Goal: Information Seeking & Learning: Learn about a topic

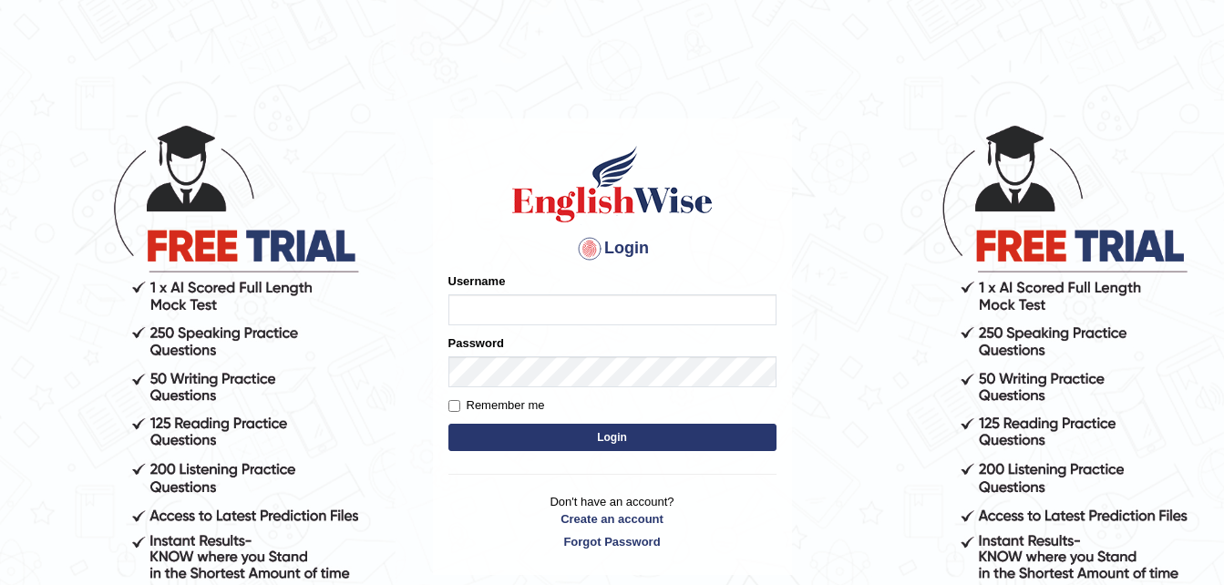
type input "Parneel"
click at [537, 439] on button "Login" at bounding box center [612, 437] width 328 height 27
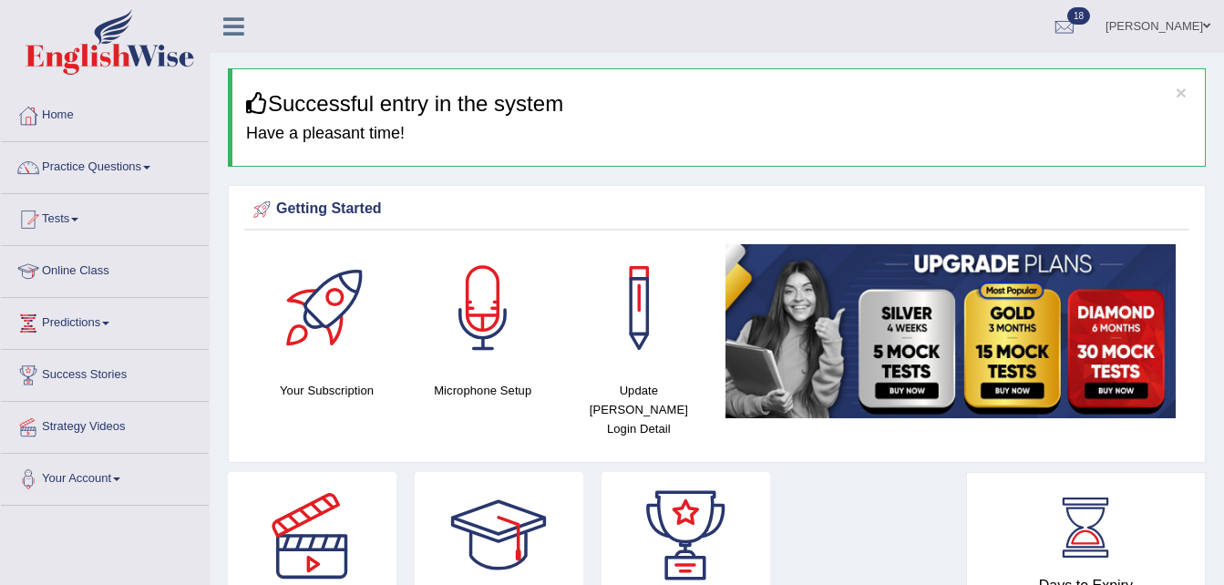
click at [150, 168] on span at bounding box center [146, 168] width 7 height 4
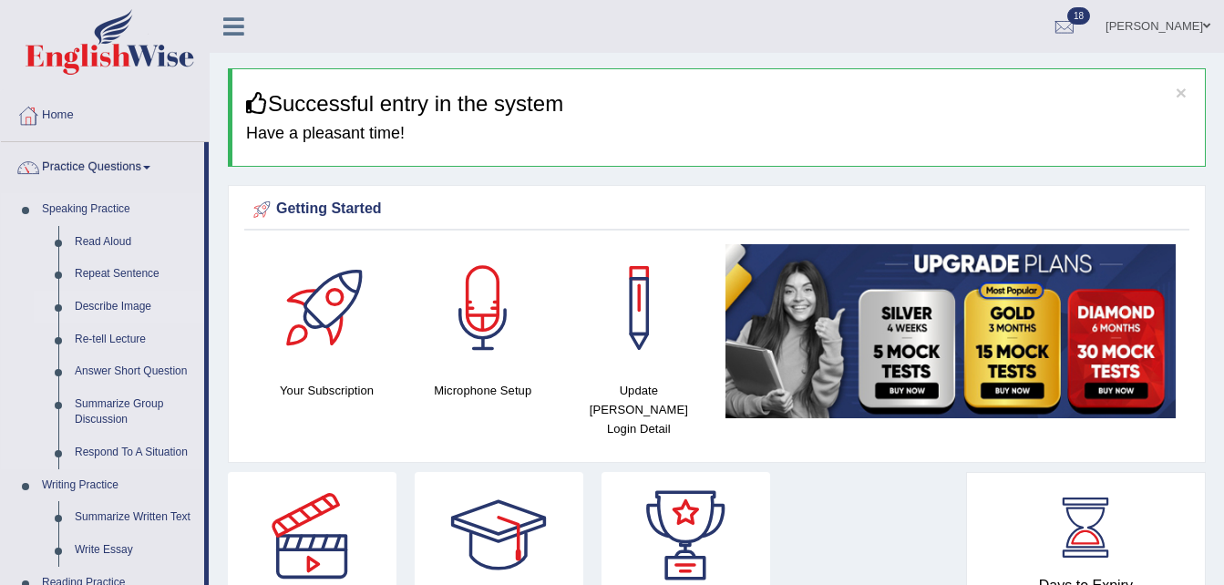
click at [118, 307] on link "Describe Image" at bounding box center [136, 307] width 138 height 33
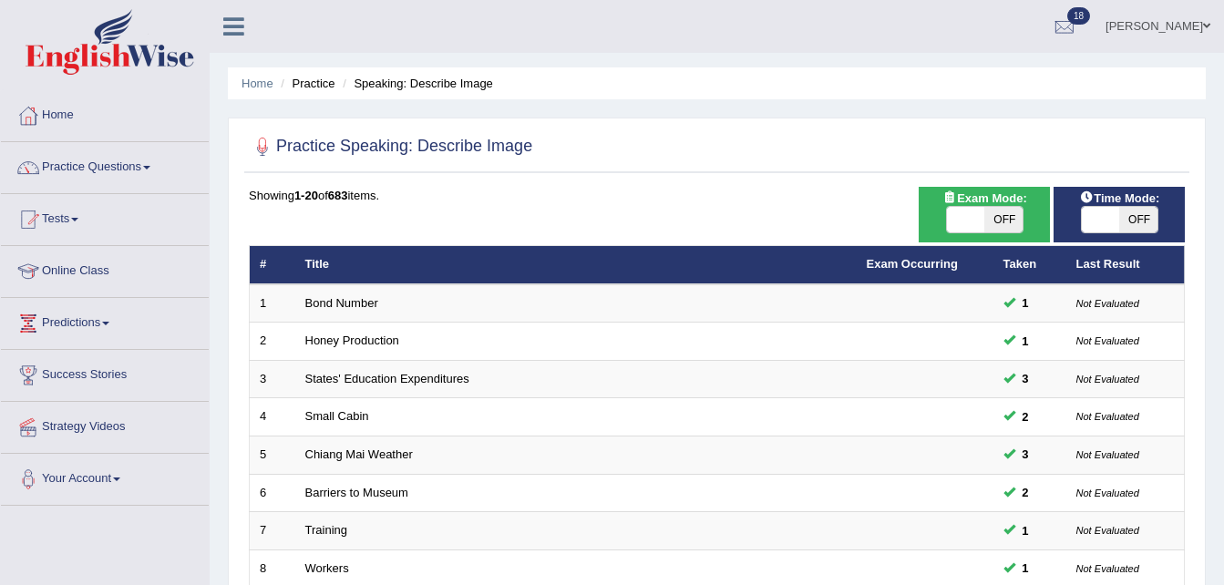
click at [993, 220] on span "OFF" at bounding box center [1003, 220] width 38 height 26
checkbox input "true"
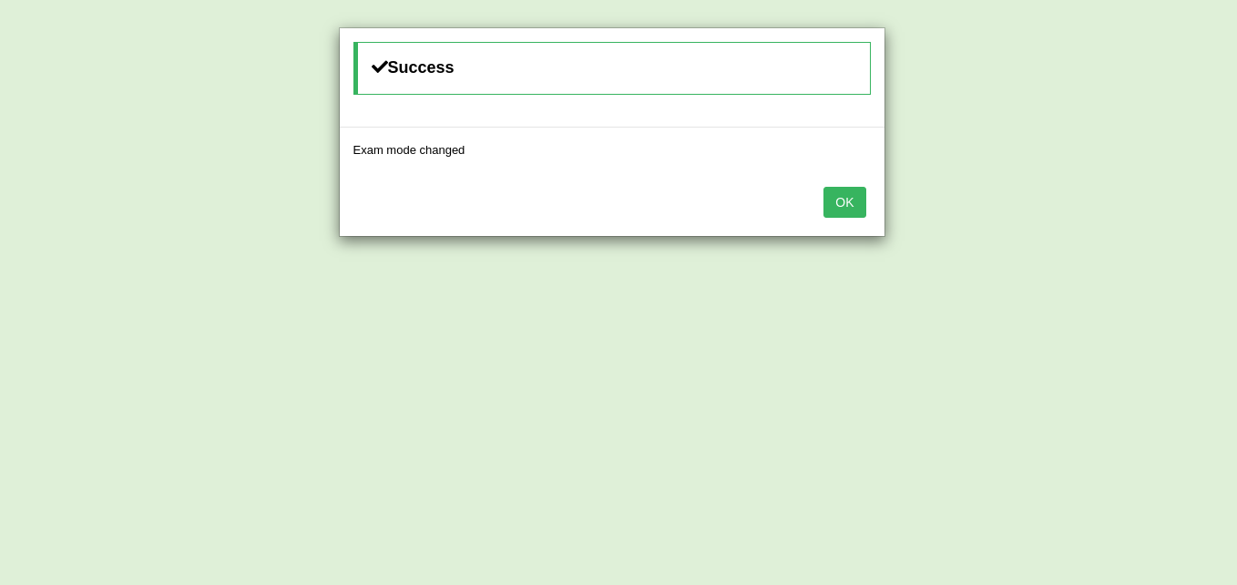
click at [847, 209] on button "OK" at bounding box center [845, 202] width 42 height 31
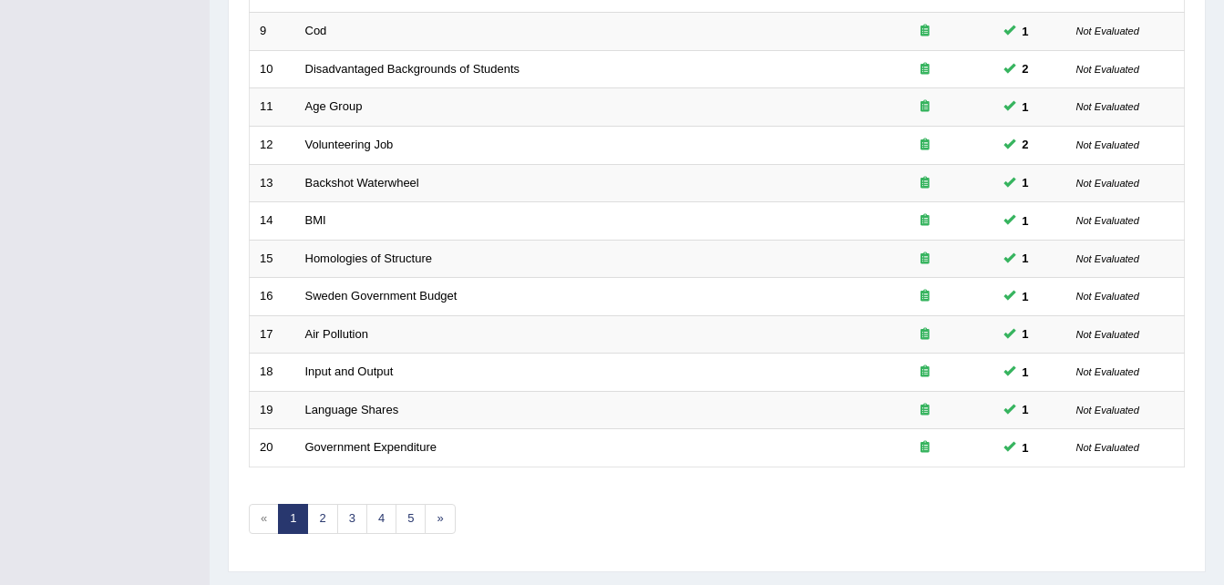
scroll to position [621, 0]
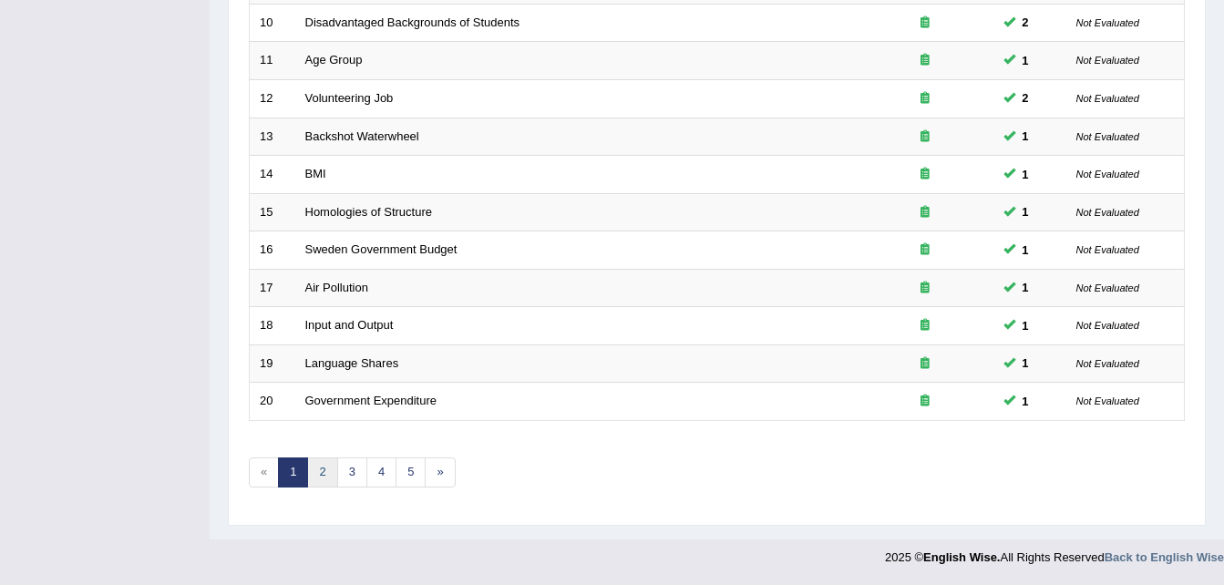
click at [324, 479] on link "2" at bounding box center [322, 472] width 30 height 30
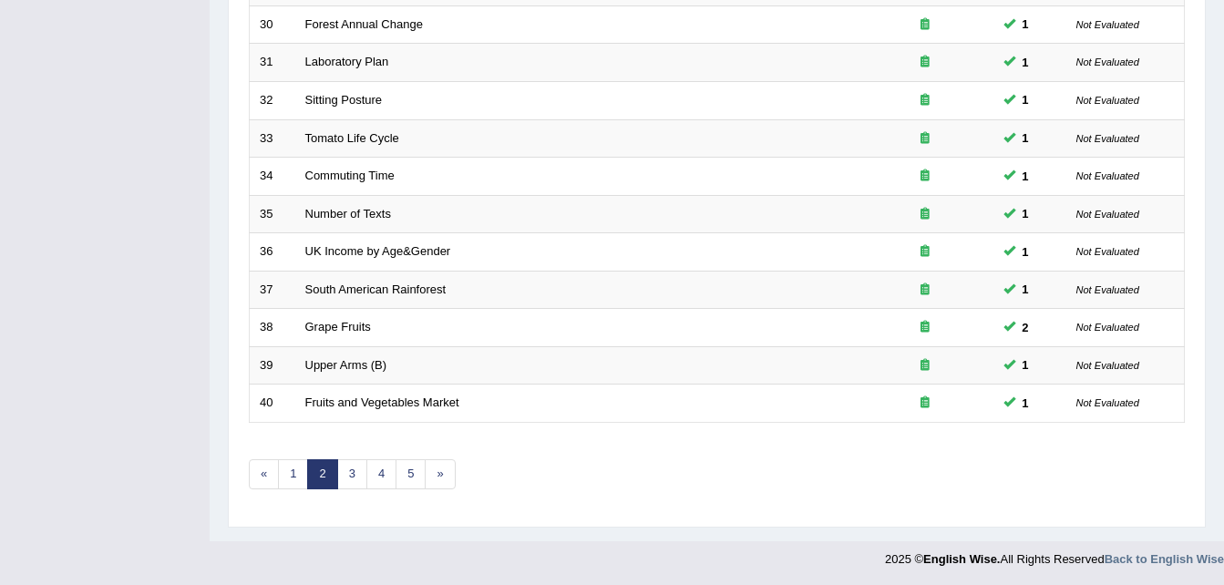
scroll to position [621, 0]
click at [349, 471] on link "3" at bounding box center [352, 472] width 30 height 30
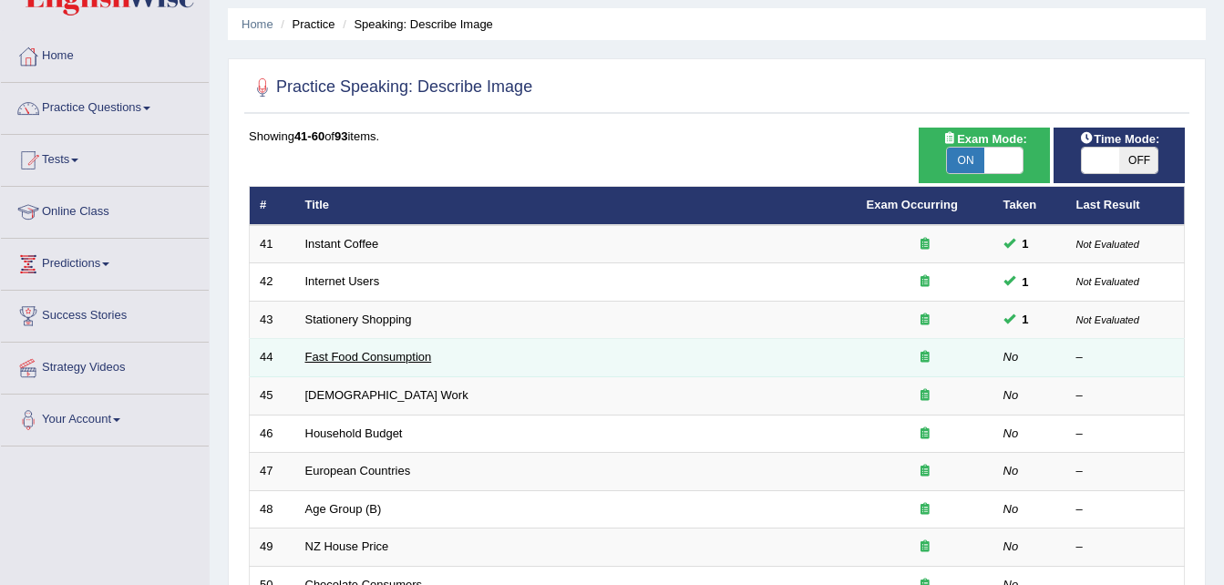
click at [350, 361] on link "Fast Food Consumption" at bounding box center [368, 357] width 127 height 14
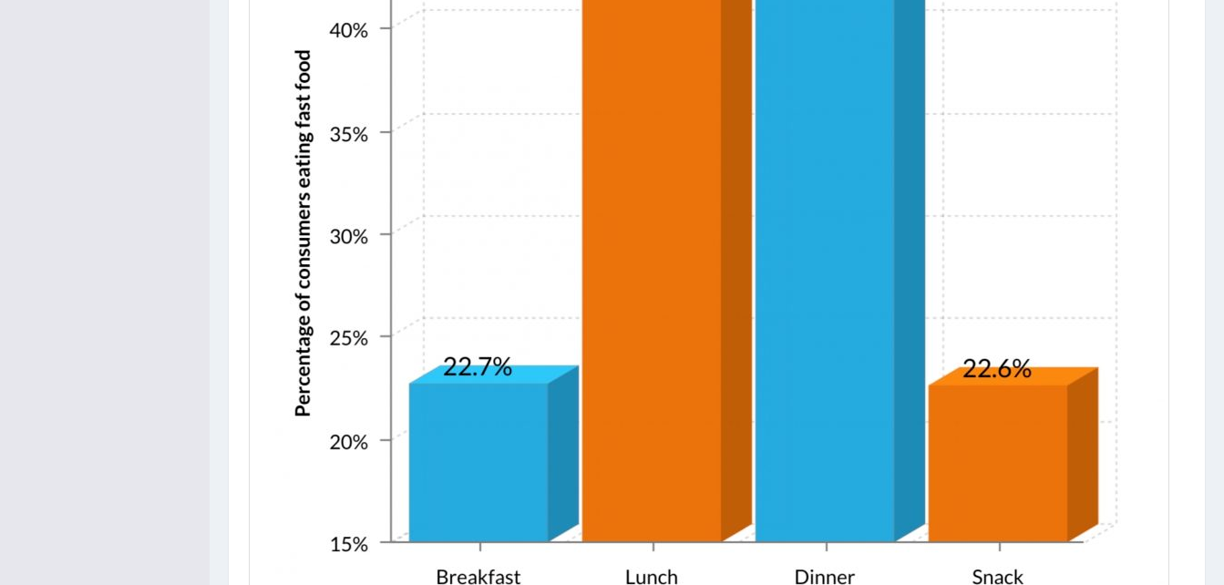
scroll to position [897, 0]
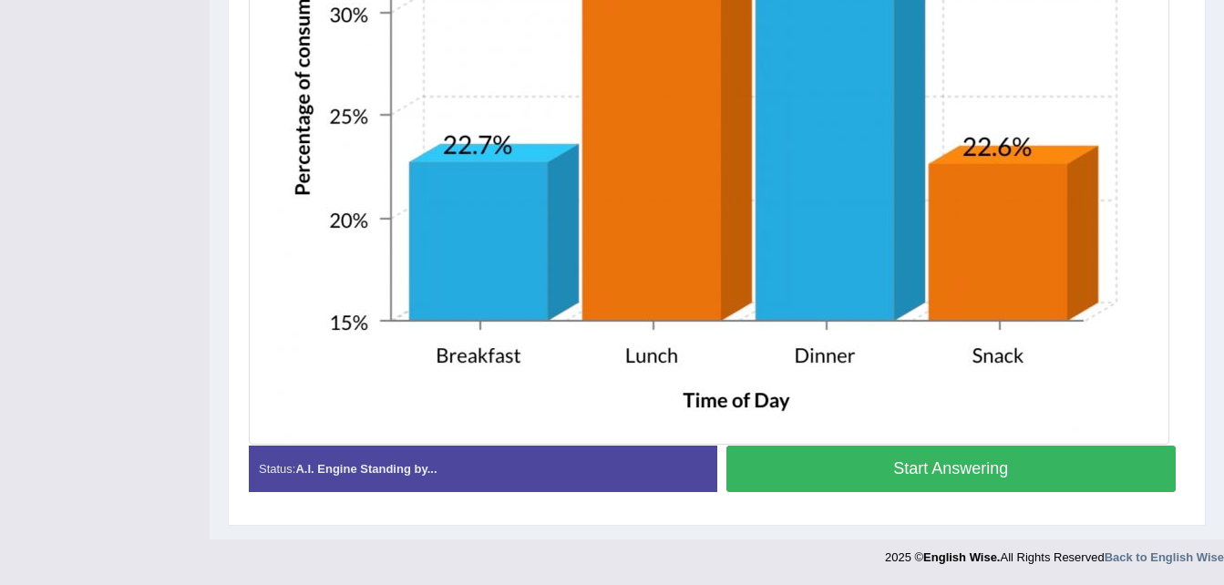
click at [803, 470] on button "Start Answering" at bounding box center [951, 469] width 450 height 46
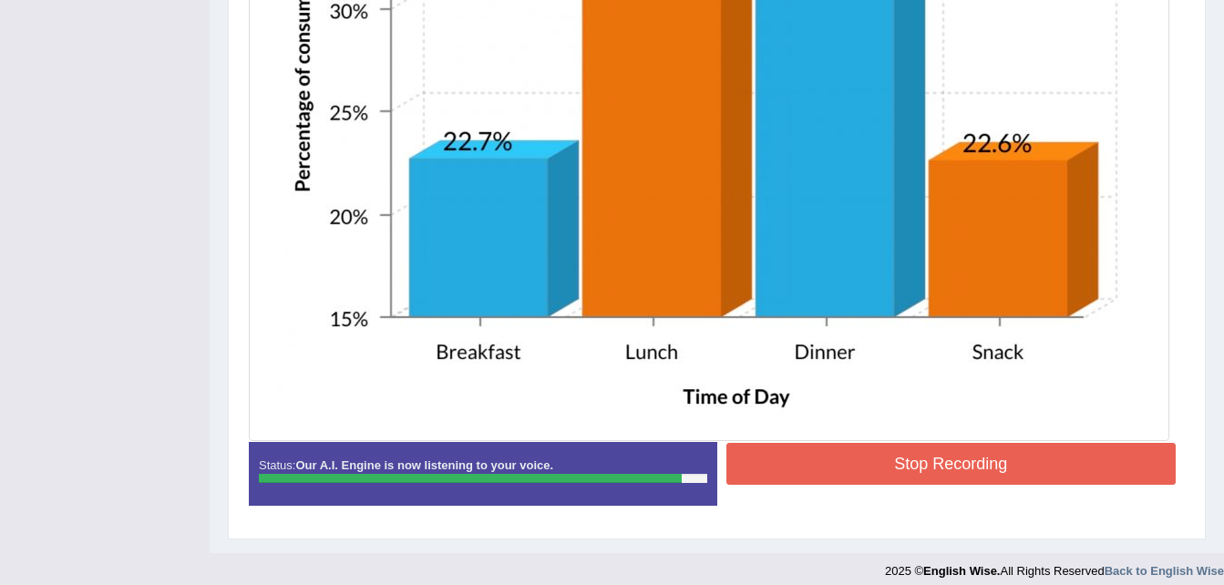
scroll to position [913, 0]
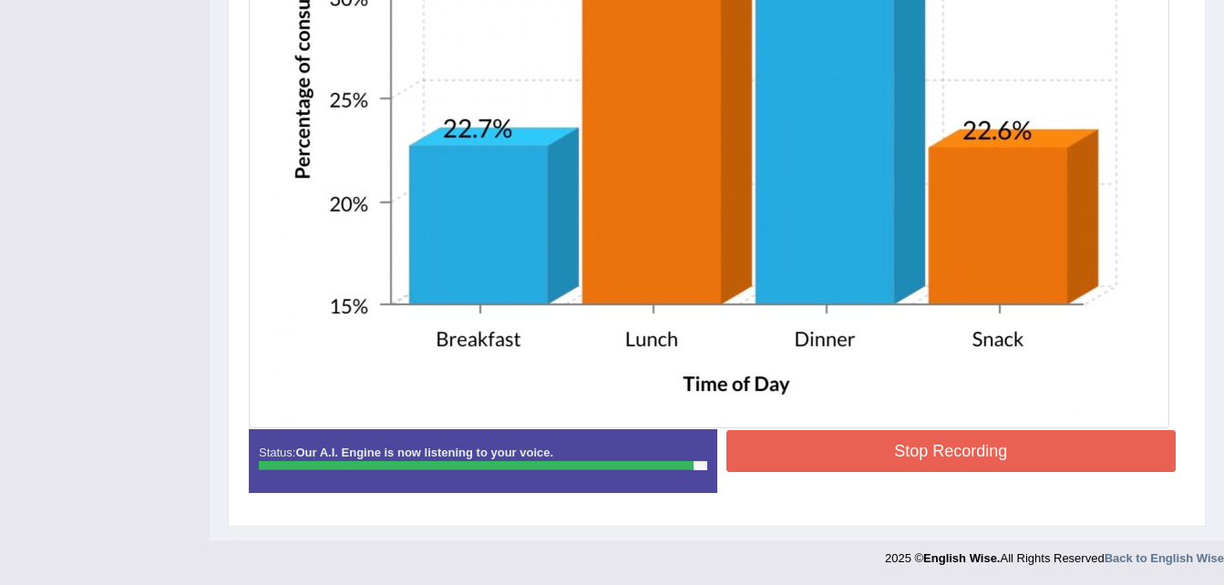
click at [759, 451] on button "Stop Recording" at bounding box center [951, 451] width 450 height 42
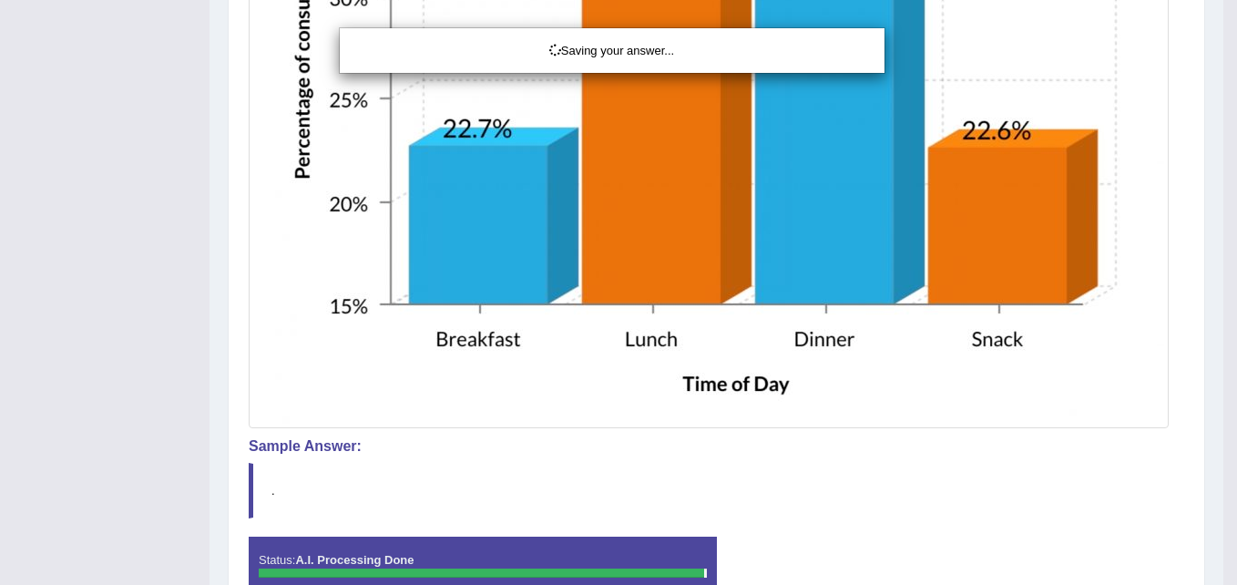
click at [759, 451] on div "Saving your answer..." at bounding box center [618, 292] width 1237 height 585
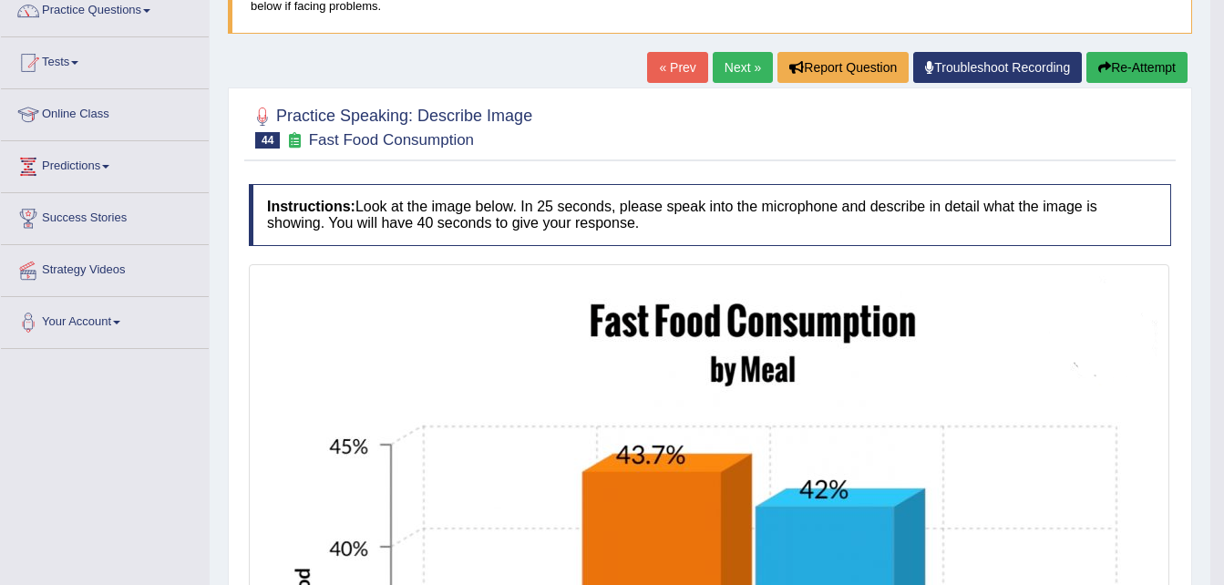
scroll to position [156, 0]
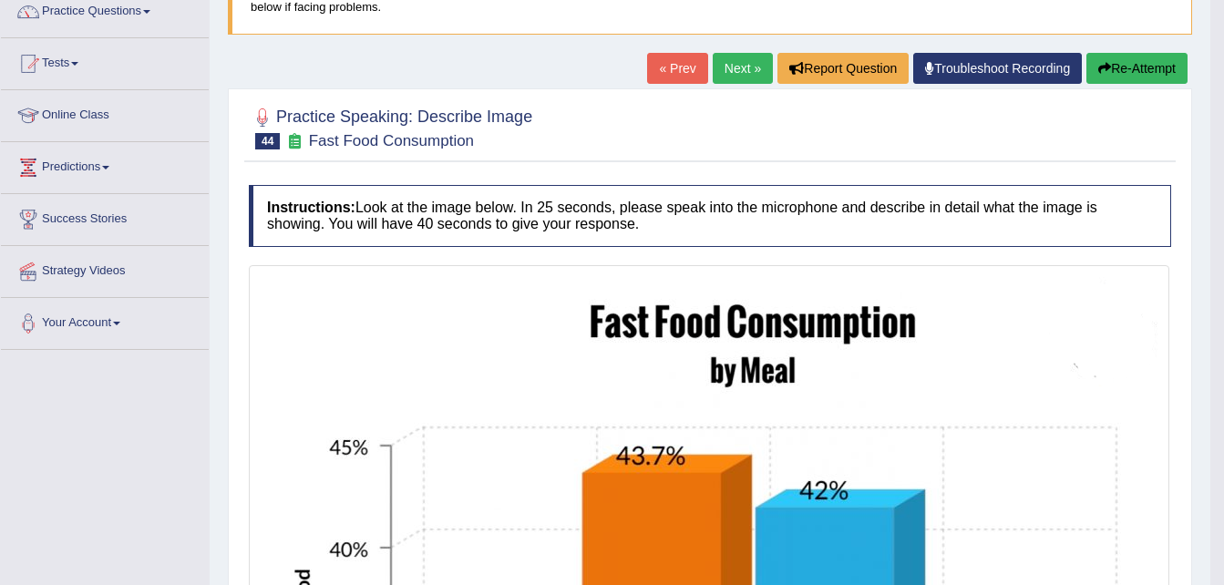
click at [730, 61] on link "Next »" at bounding box center [743, 68] width 60 height 31
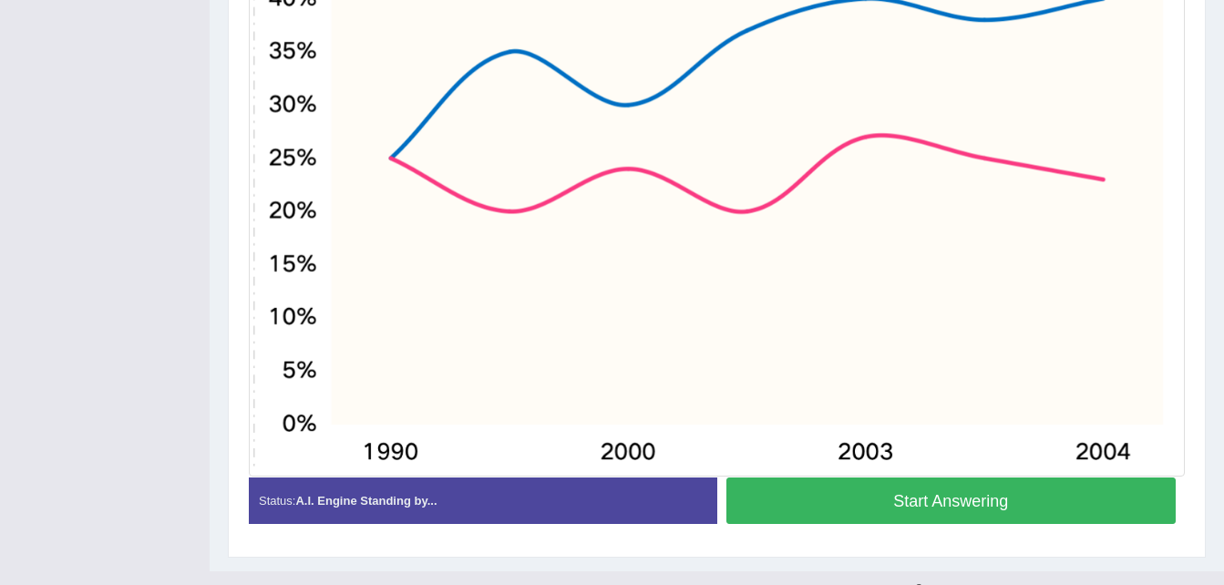
scroll to position [577, 0]
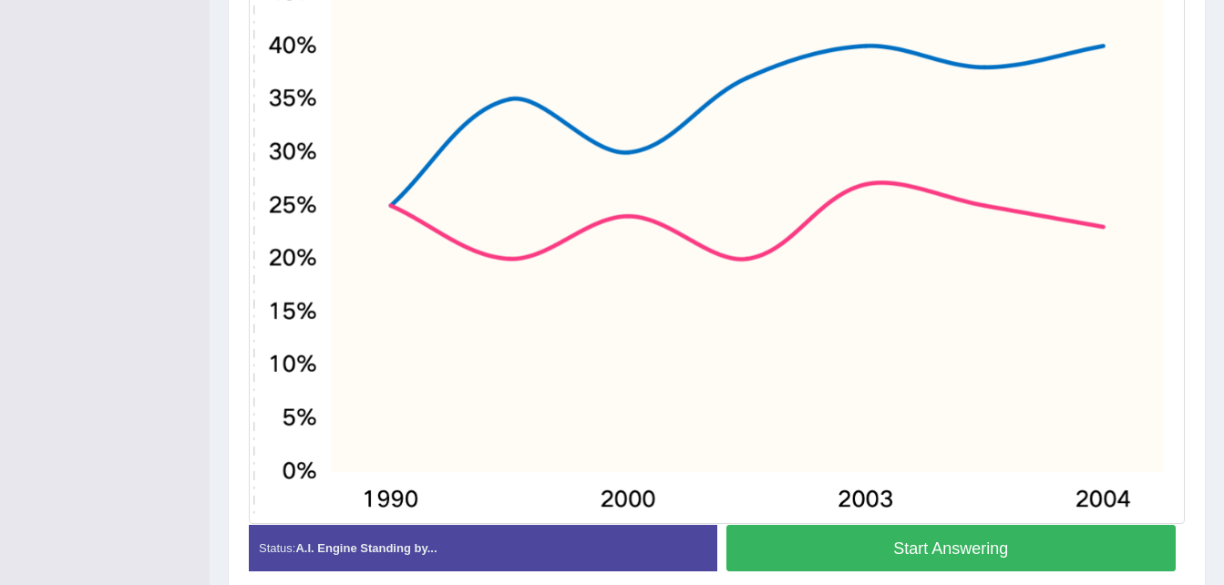
click at [803, 551] on button "Start Answering" at bounding box center [951, 548] width 450 height 46
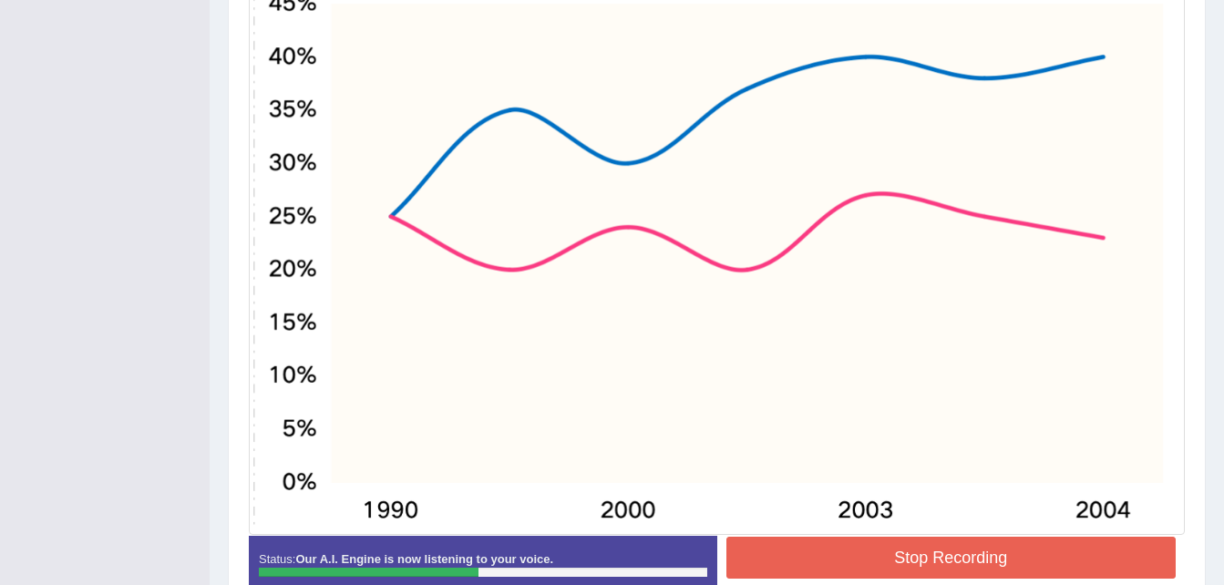
scroll to position [569, 0]
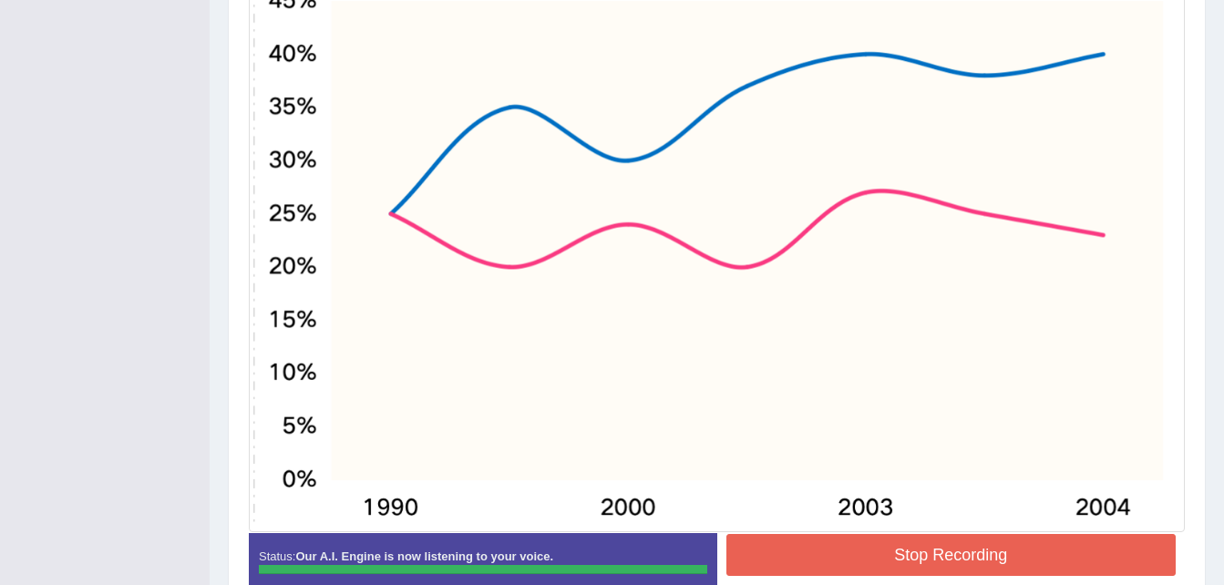
click at [832, 555] on button "Stop Recording" at bounding box center [951, 555] width 450 height 42
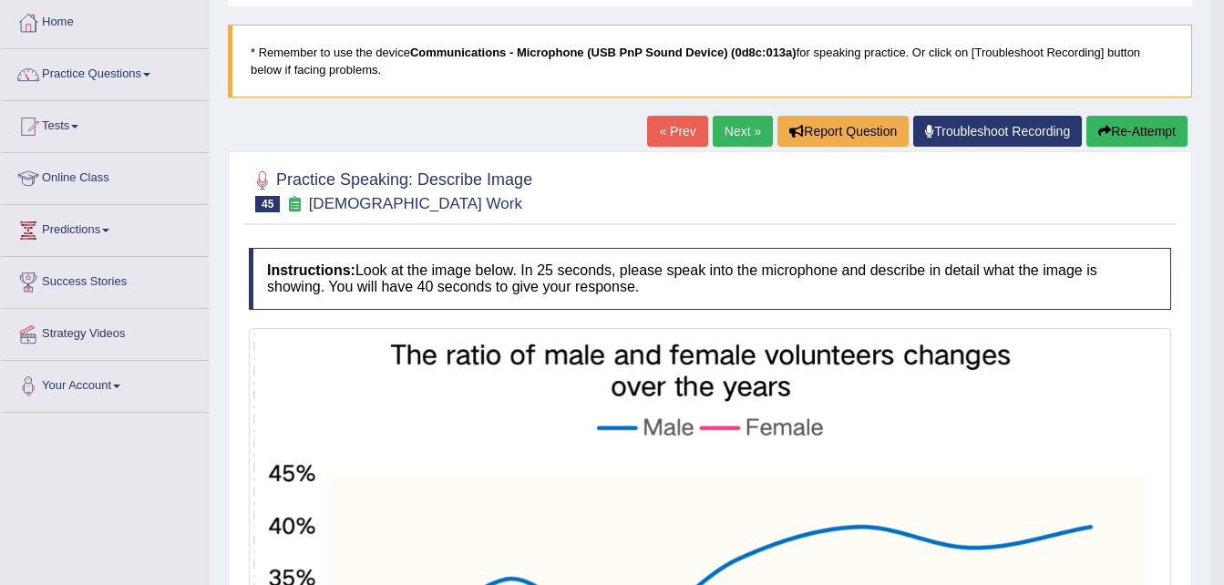
scroll to position [90, 0]
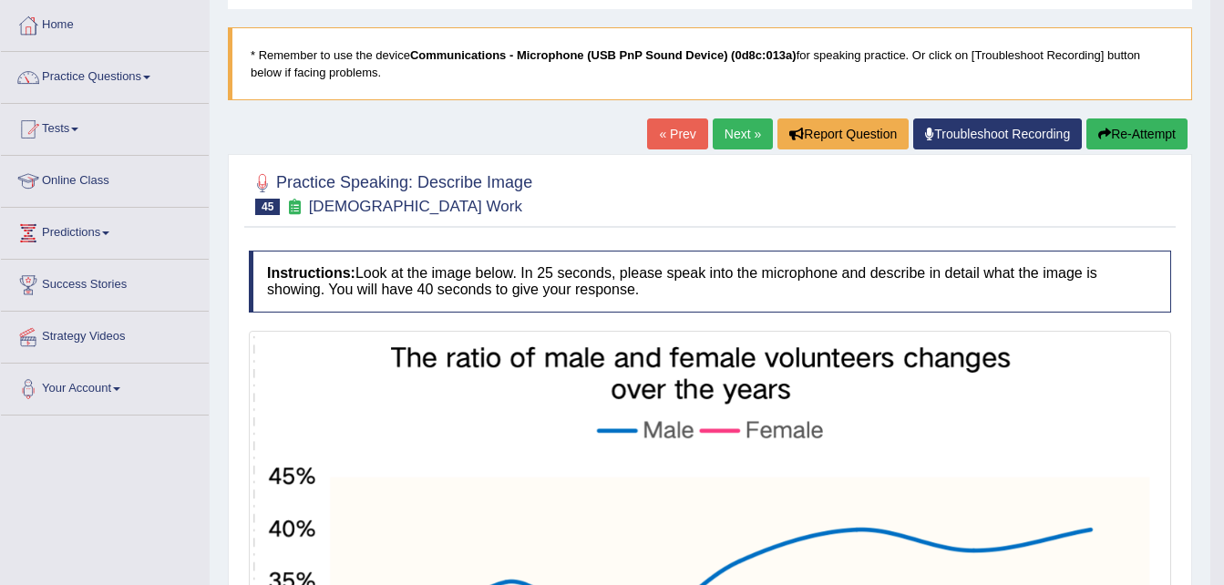
click at [726, 133] on link "Next »" at bounding box center [743, 133] width 60 height 31
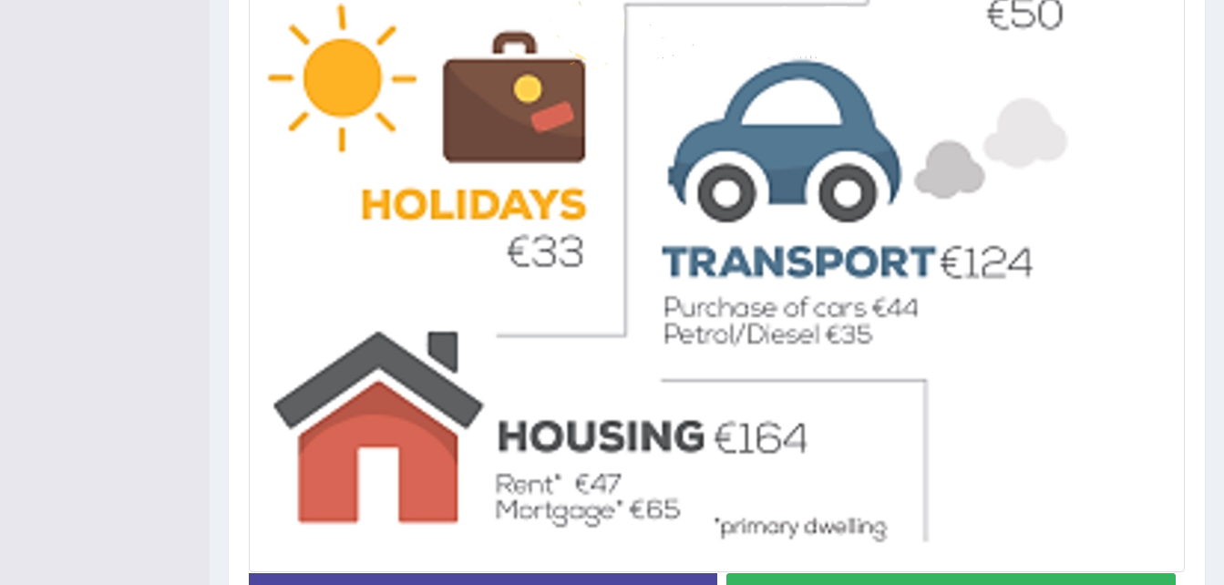
scroll to position [914, 0]
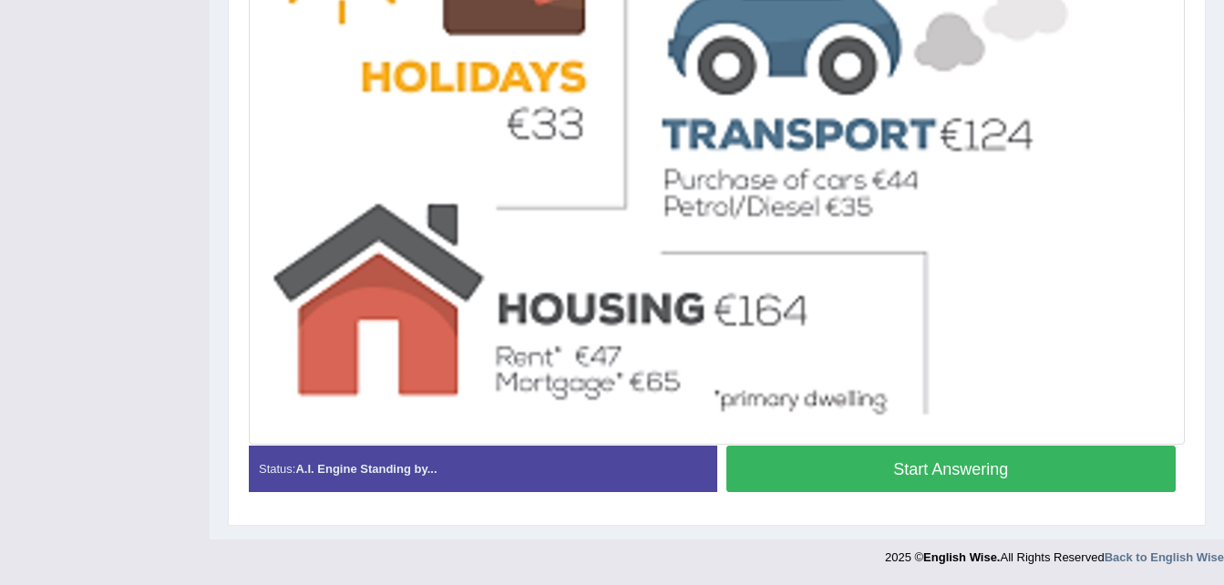
click at [820, 467] on button "Start Answering" at bounding box center [951, 469] width 450 height 46
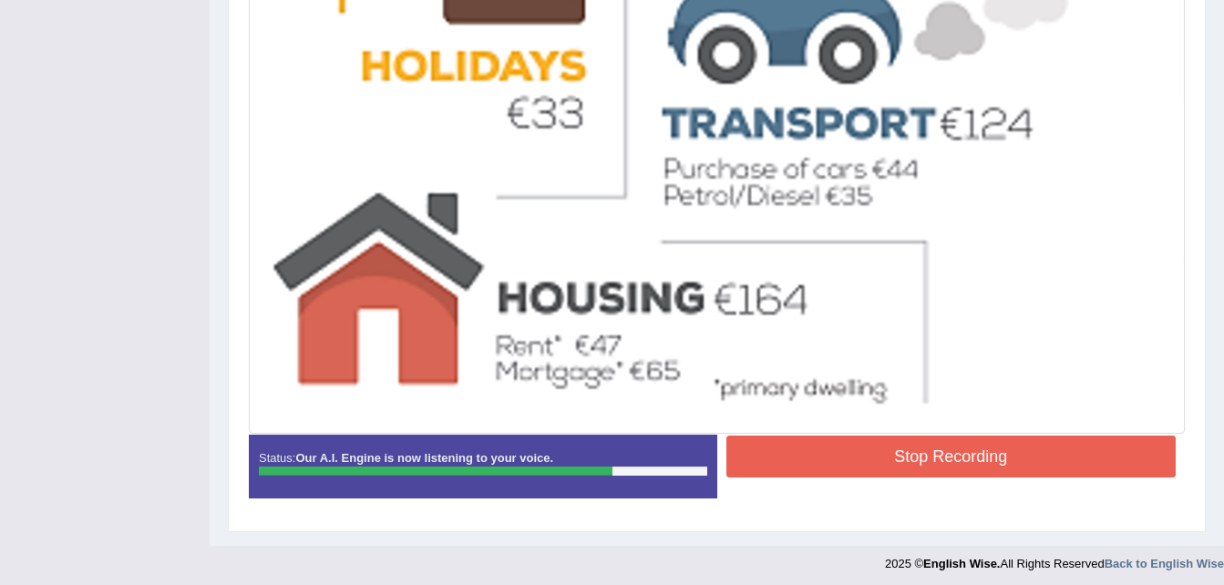
scroll to position [931, 0]
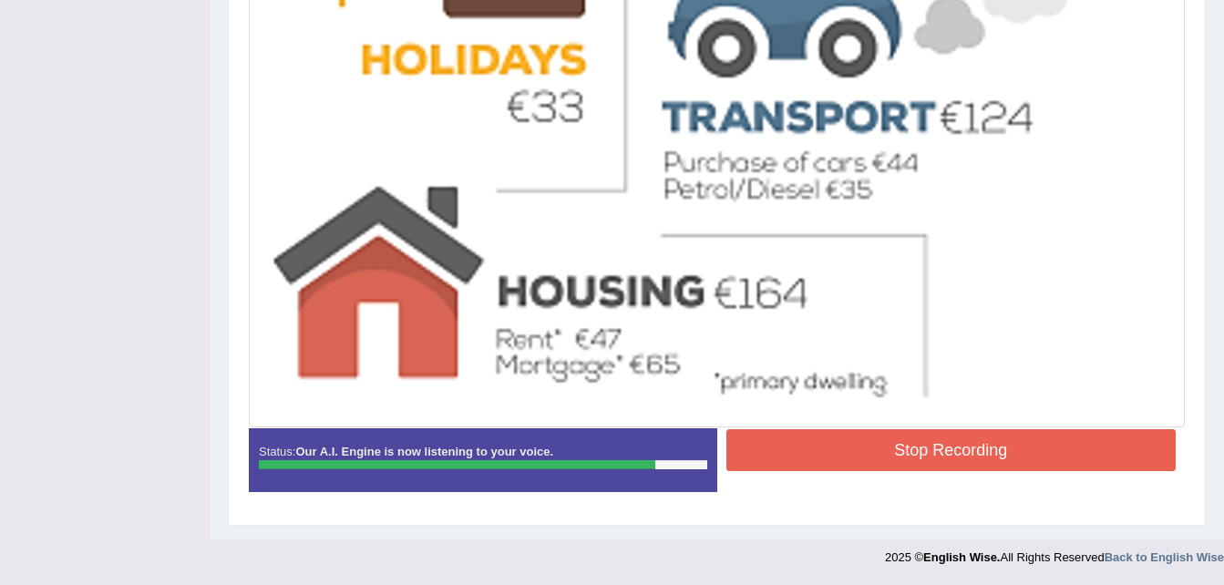
click at [827, 460] on button "Stop Recording" at bounding box center [951, 450] width 450 height 42
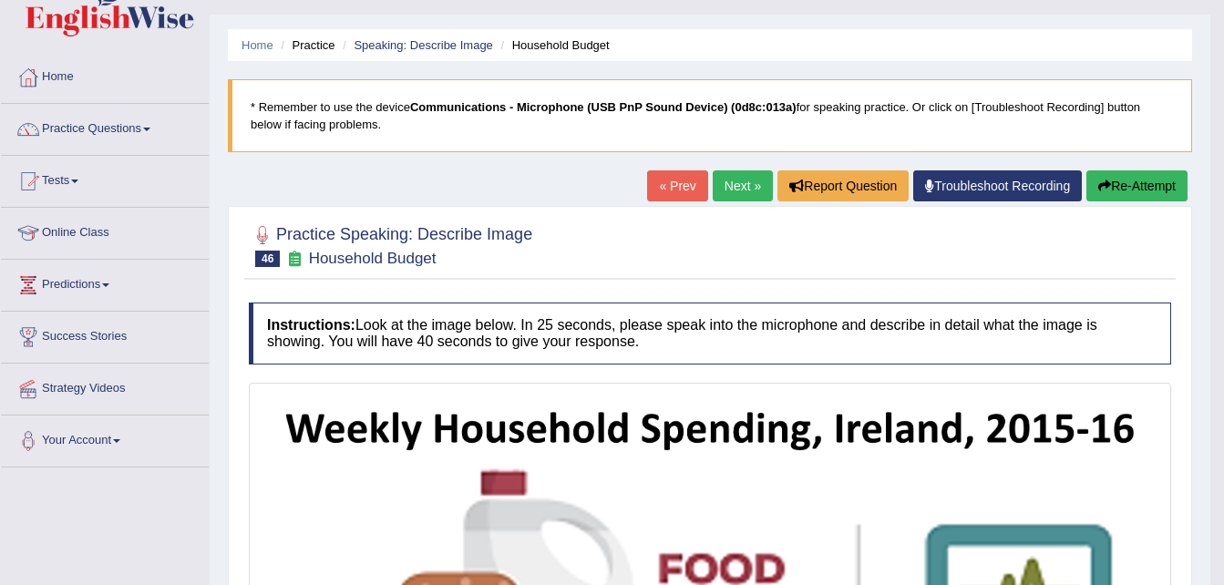
scroll to position [0, 0]
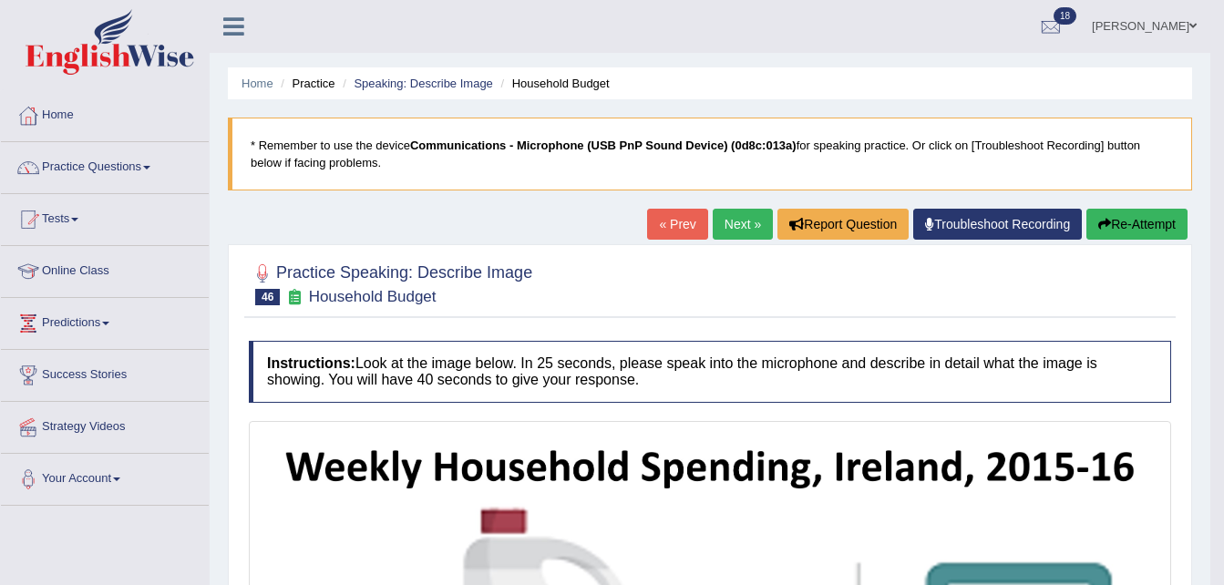
click at [1132, 227] on button "Re-Attempt" at bounding box center [1136, 224] width 101 height 31
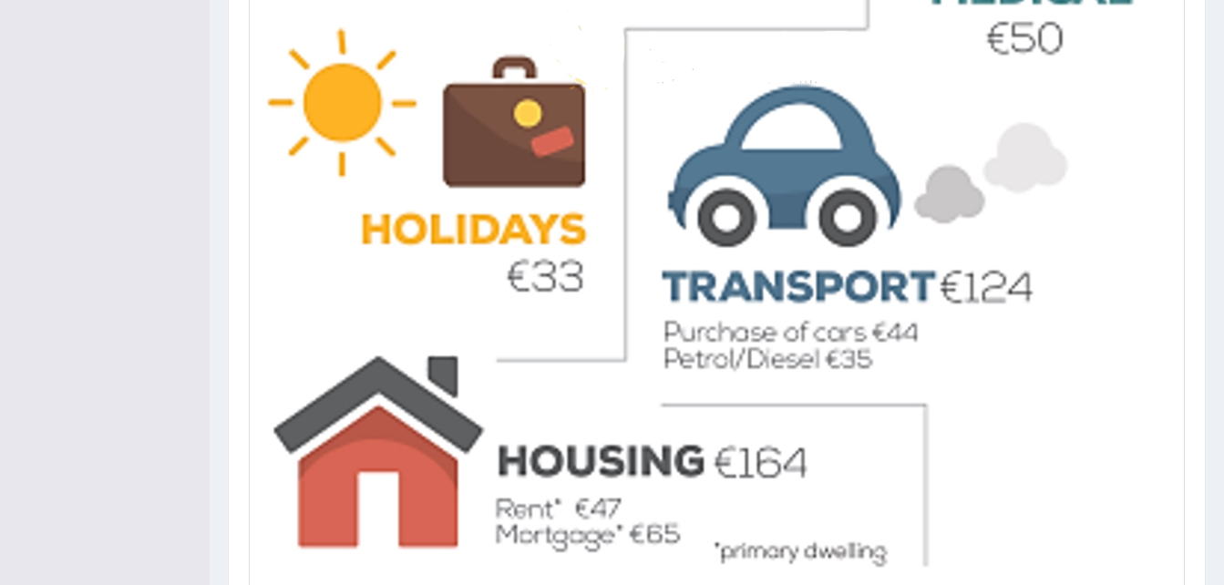
scroll to position [937, 0]
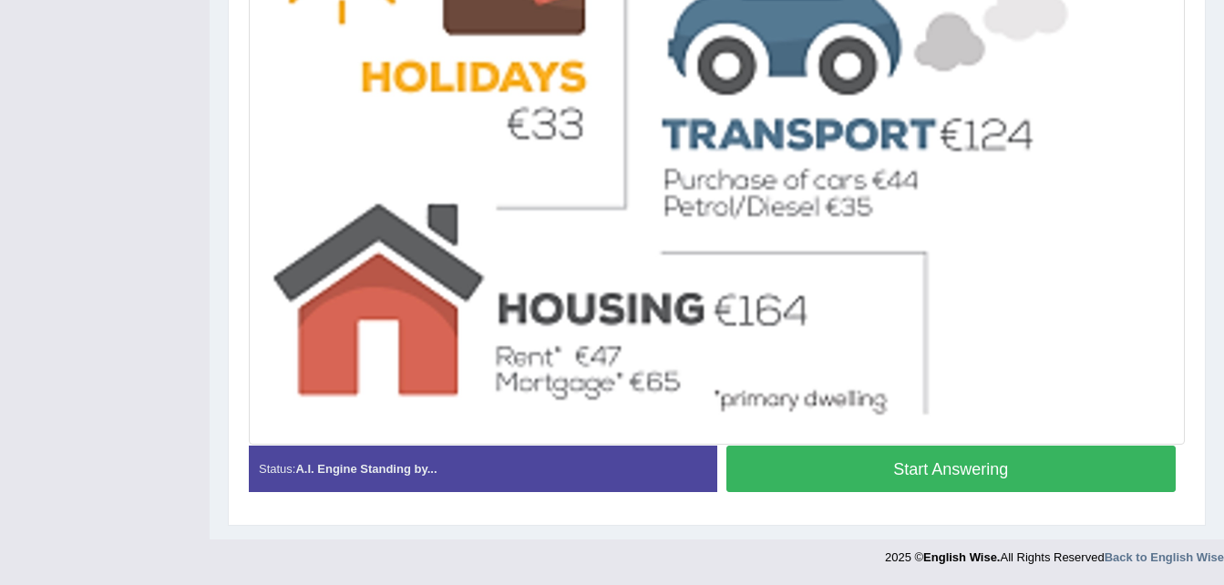
click at [885, 463] on button "Start Answering" at bounding box center [951, 469] width 450 height 46
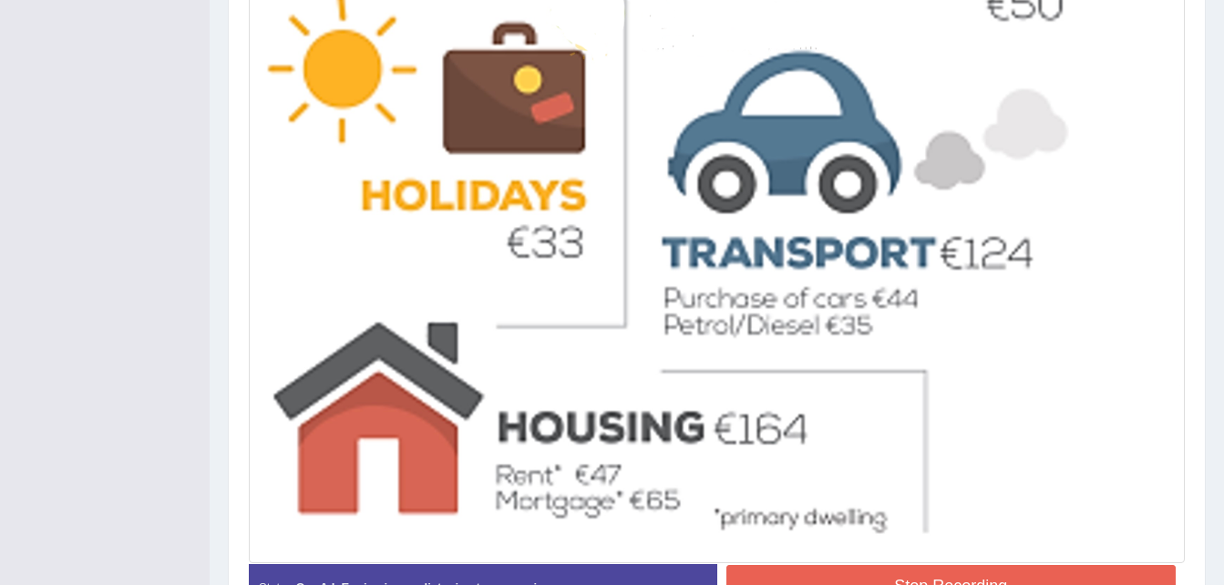
scroll to position [941, 0]
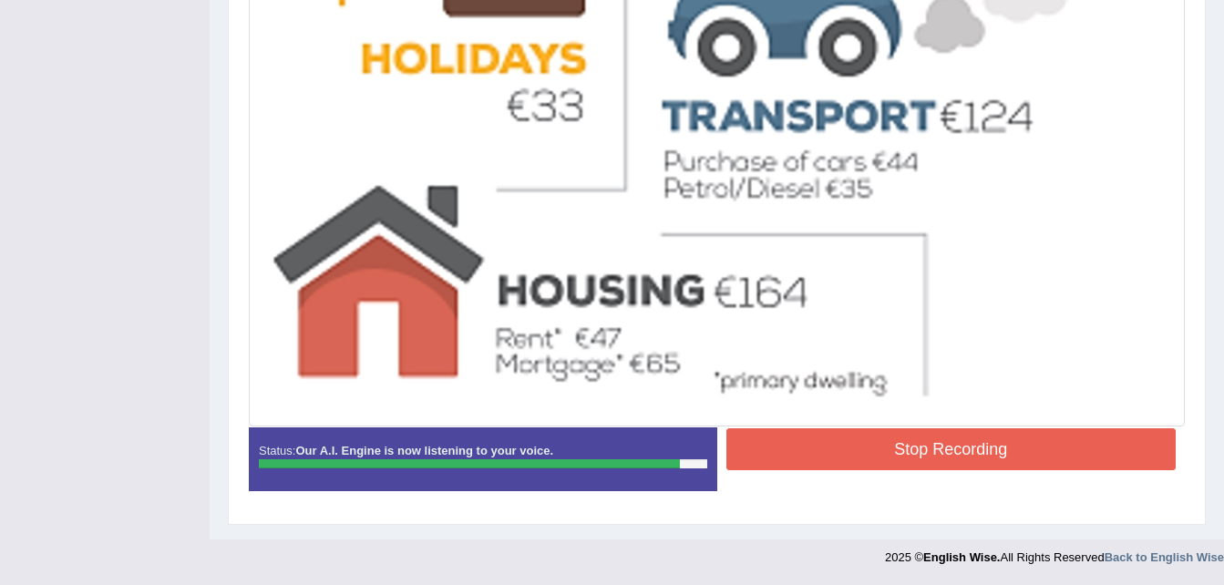
click at [794, 453] on button "Stop Recording" at bounding box center [951, 449] width 450 height 42
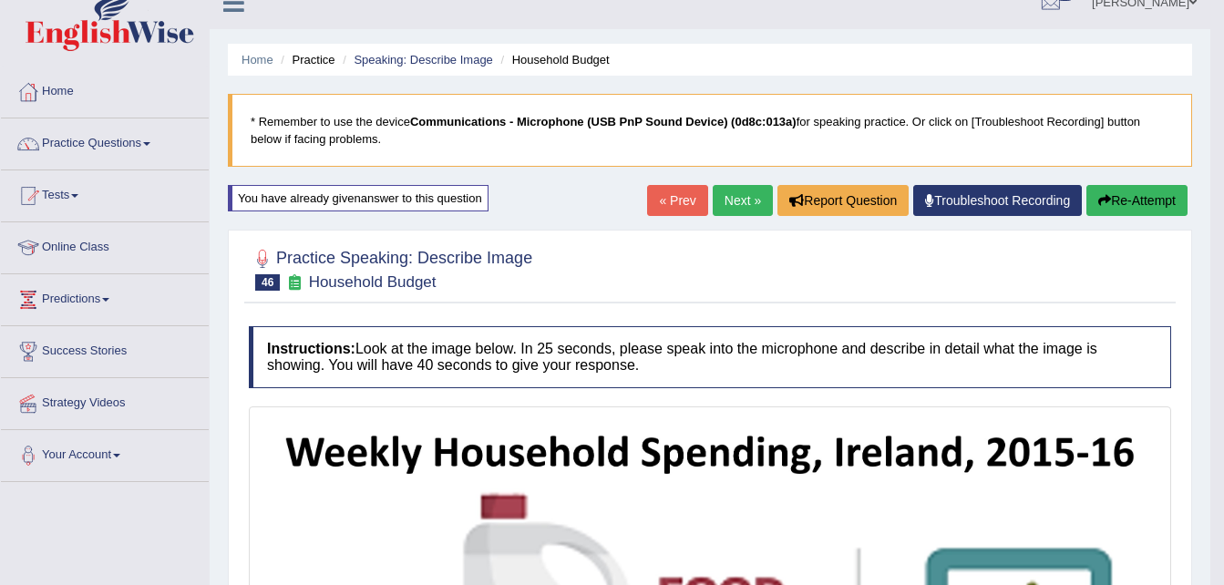
scroll to position [0, 0]
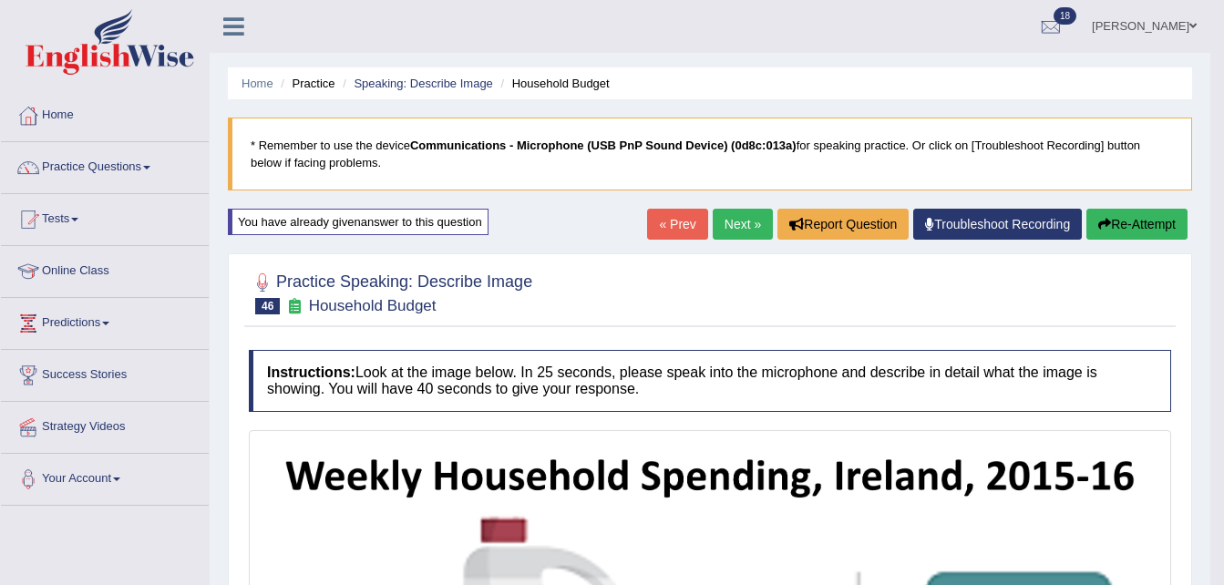
click at [734, 230] on link "Next »" at bounding box center [743, 224] width 60 height 31
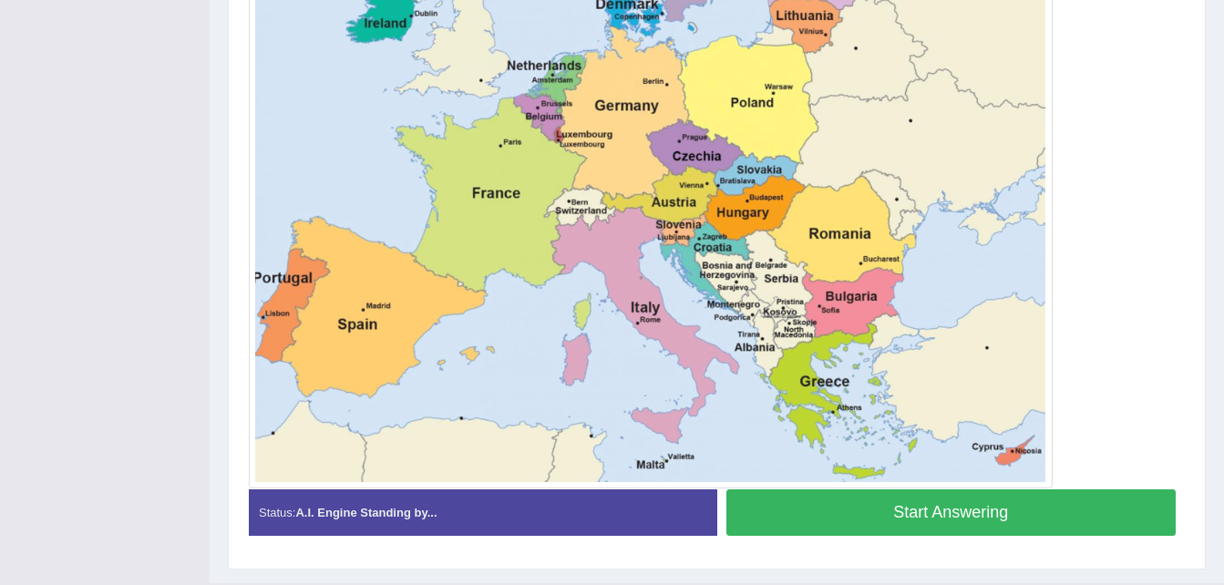
scroll to position [745, 0]
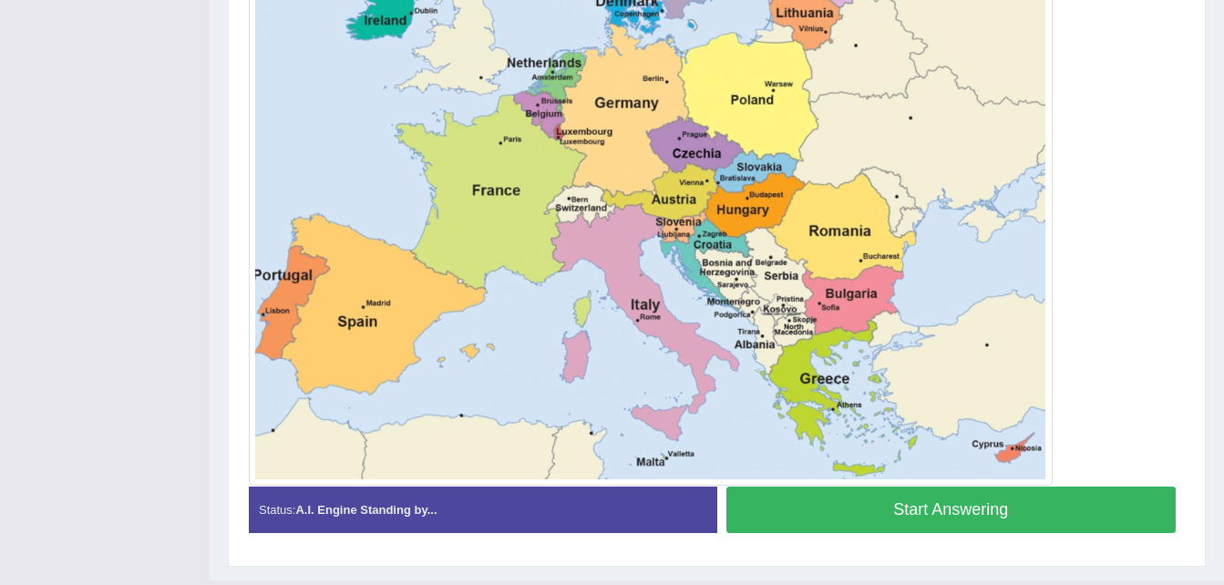
click at [799, 516] on button "Start Answering" at bounding box center [951, 510] width 450 height 46
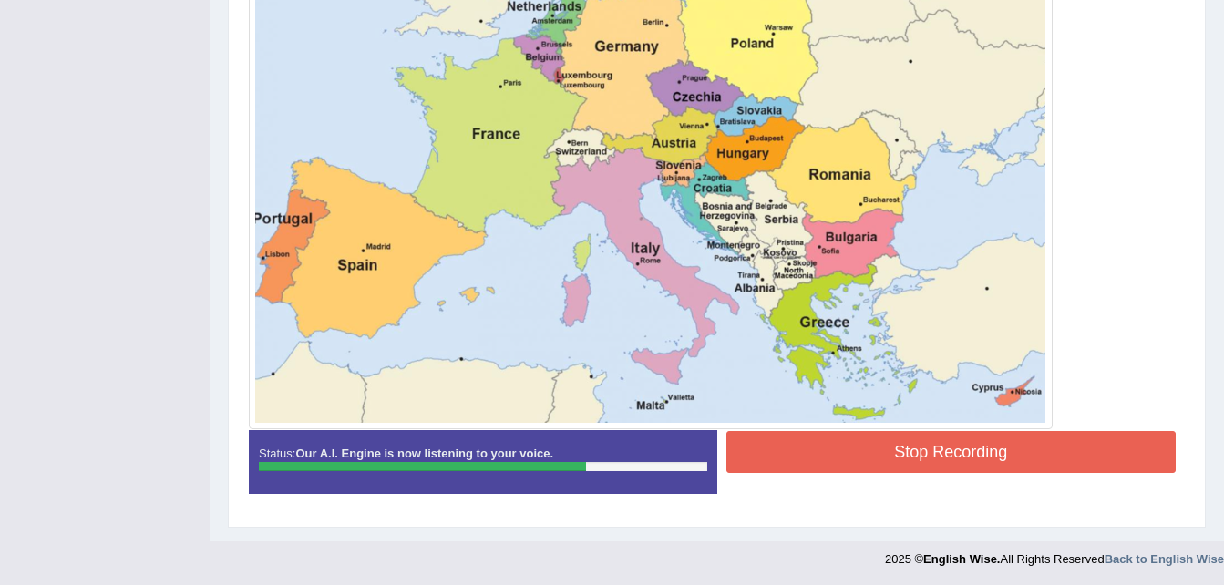
scroll to position [802, 0]
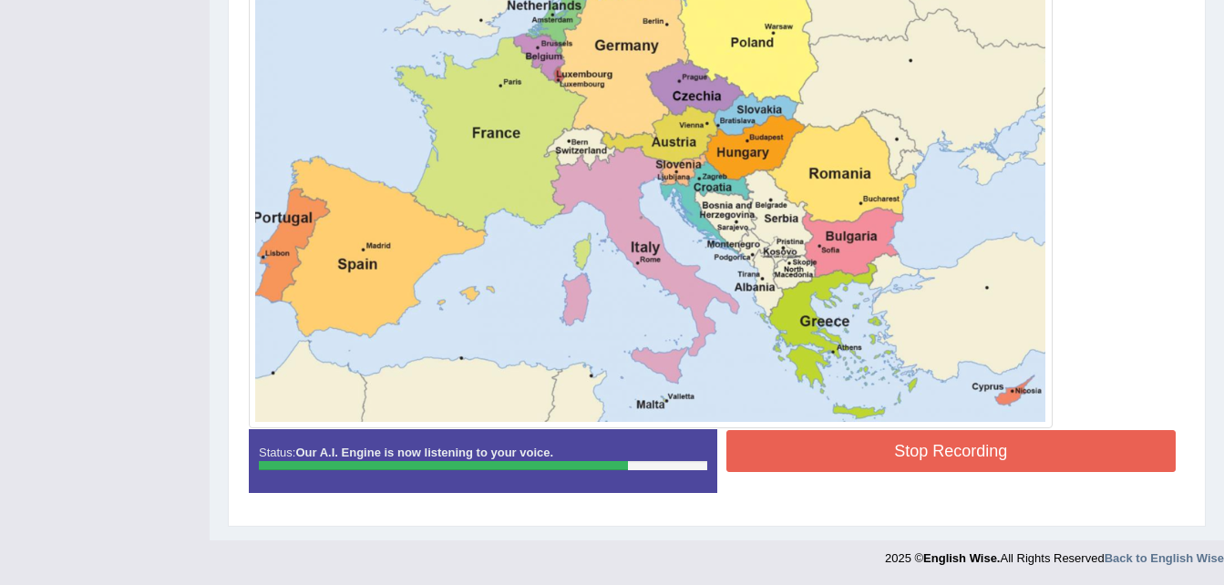
click at [829, 448] on button "Stop Recording" at bounding box center [951, 451] width 450 height 42
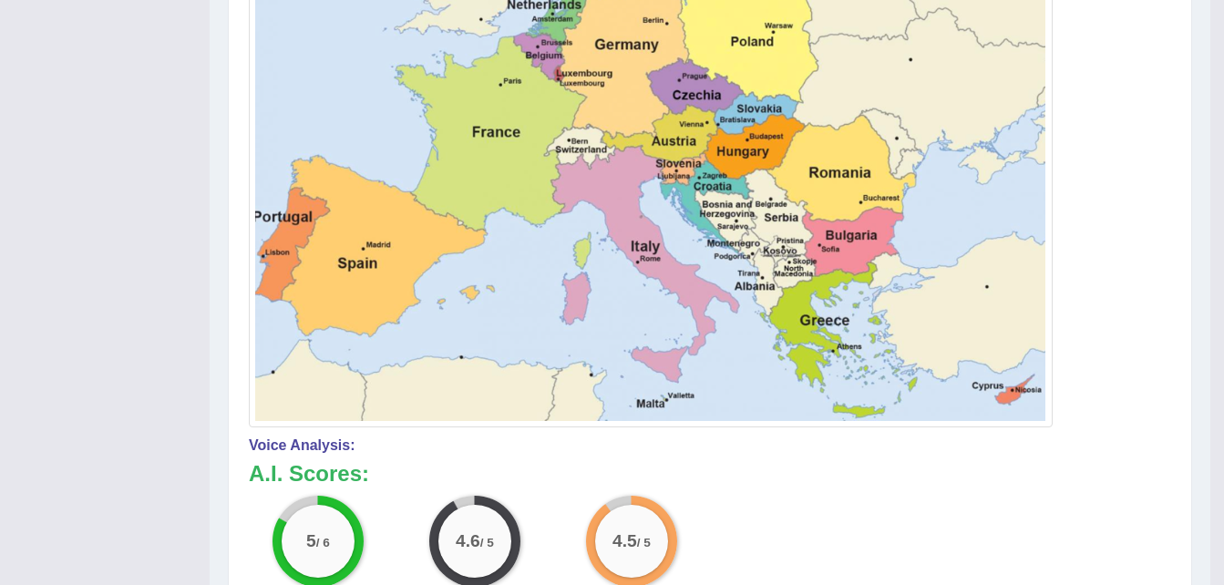
scroll to position [797, 0]
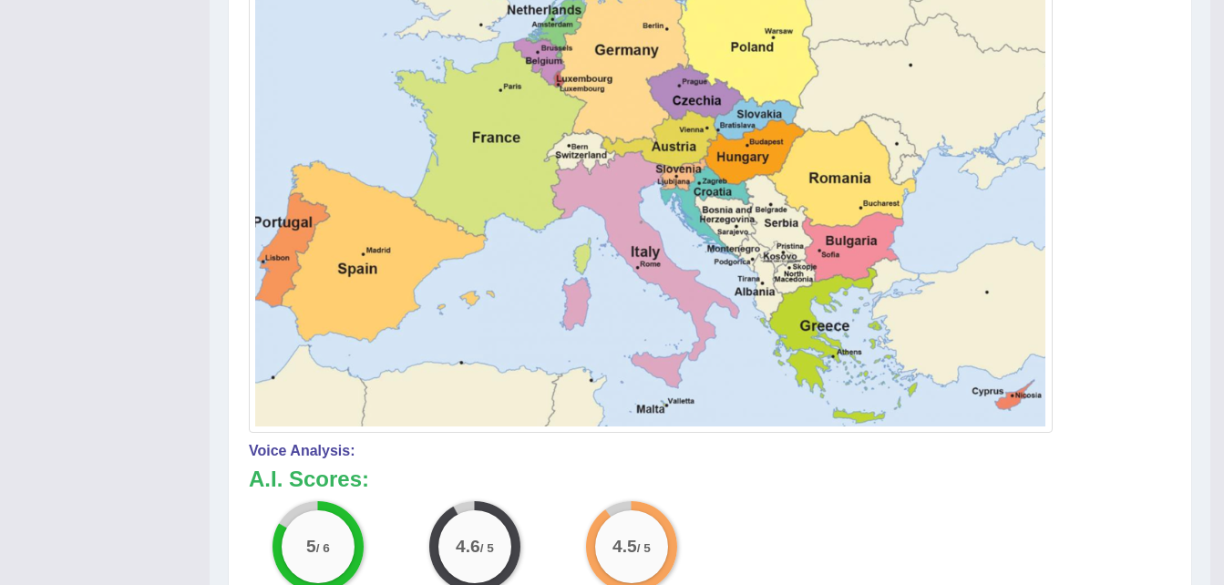
click at [829, 448] on h4 "Voice Analysis:" at bounding box center [710, 451] width 922 height 16
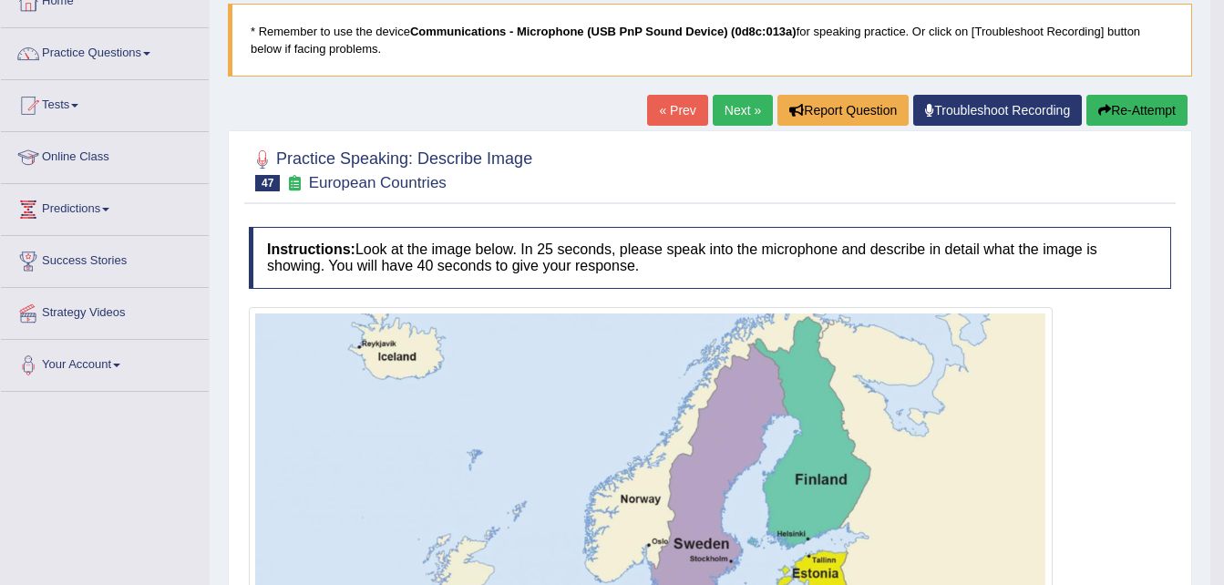
scroll to position [113, 0]
click at [723, 102] on link "Next »" at bounding box center [743, 111] width 60 height 31
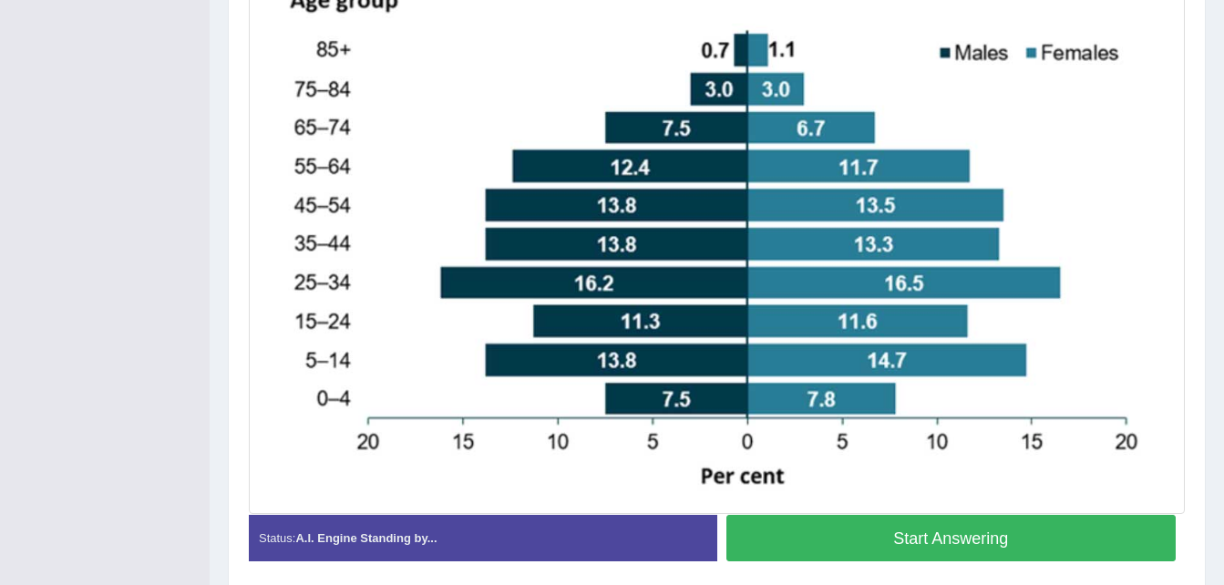
scroll to position [508, 0]
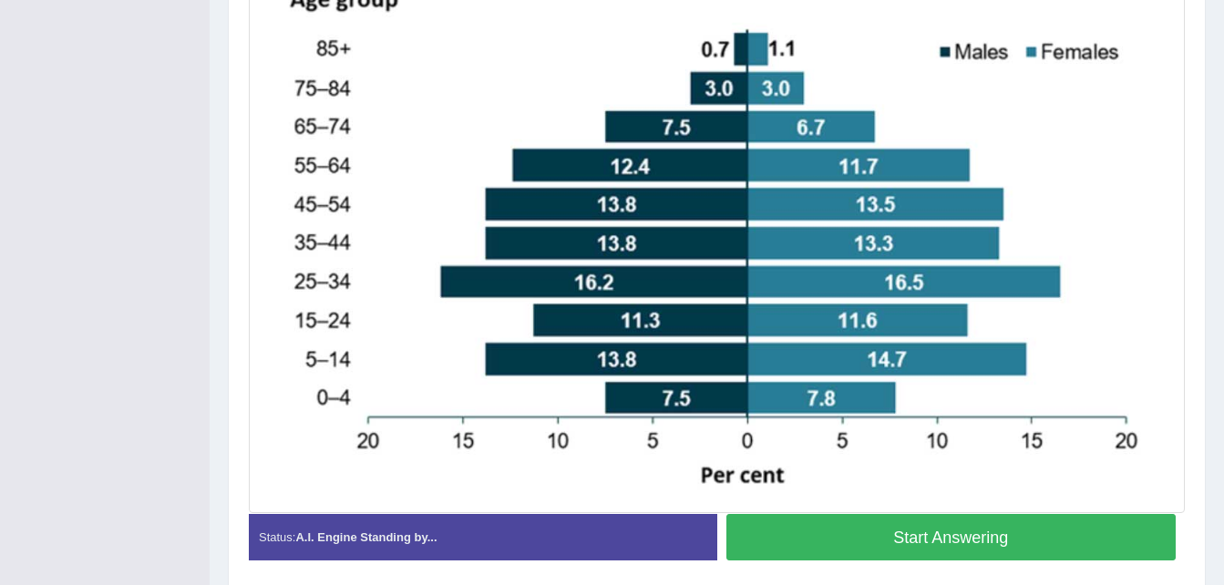
click at [816, 536] on button "Start Answering" at bounding box center [951, 537] width 450 height 46
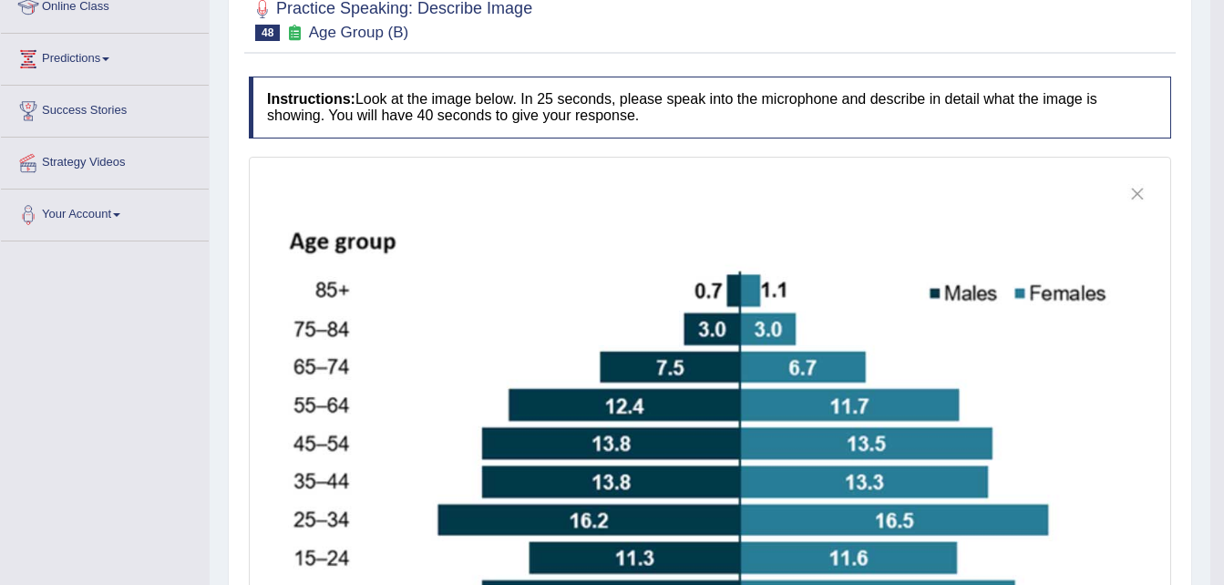
scroll to position [0, 0]
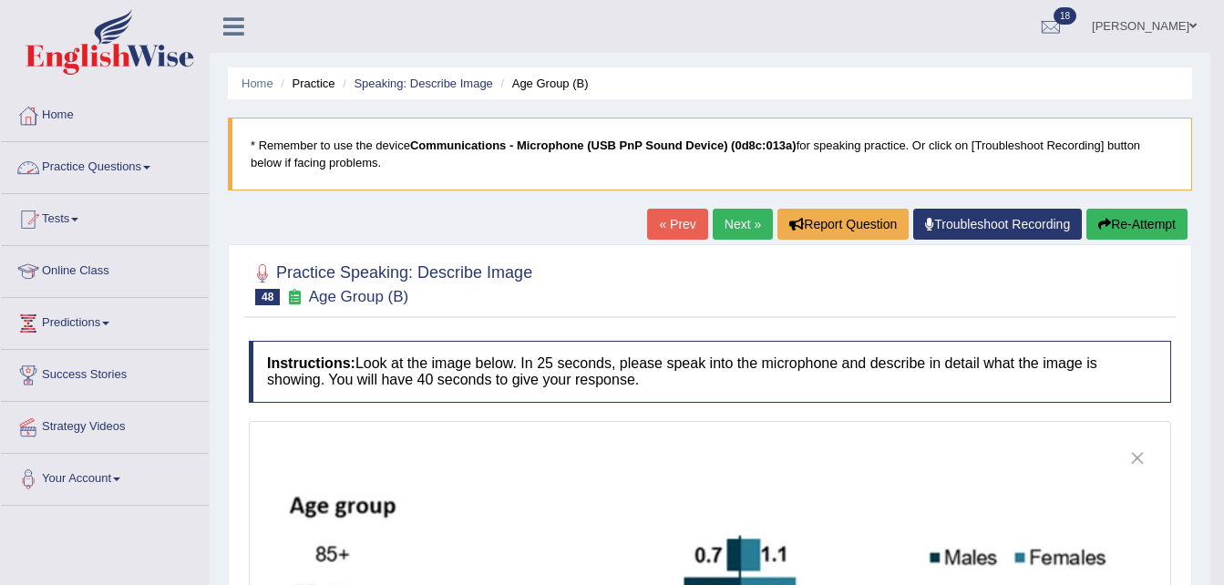
click at [152, 163] on link "Practice Questions" at bounding box center [105, 165] width 208 height 46
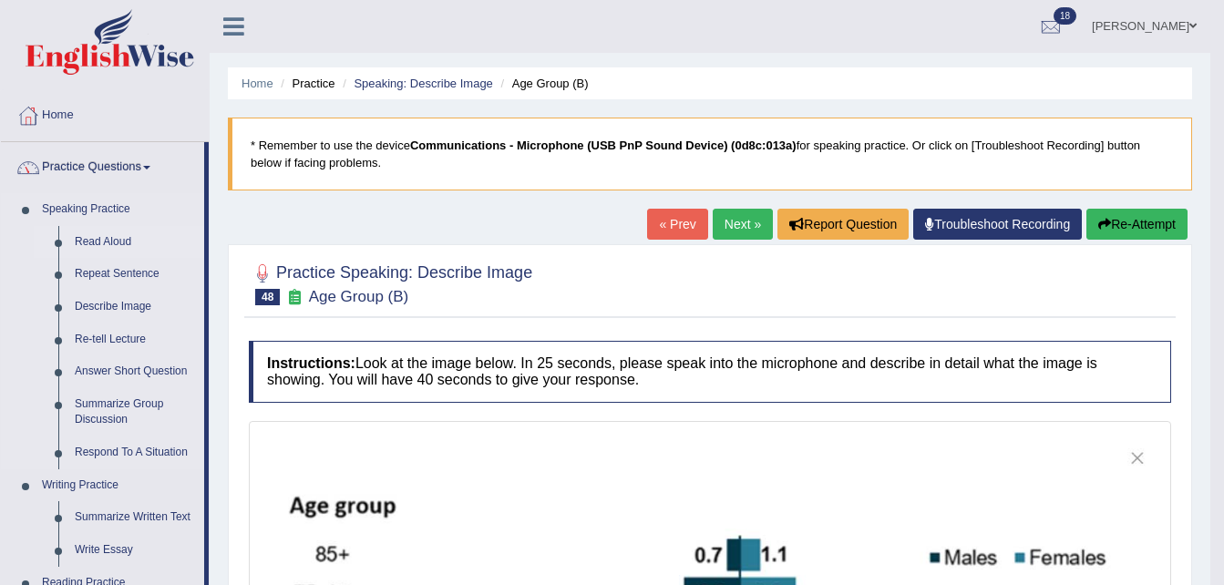
click at [115, 247] on link "Read Aloud" at bounding box center [136, 242] width 138 height 33
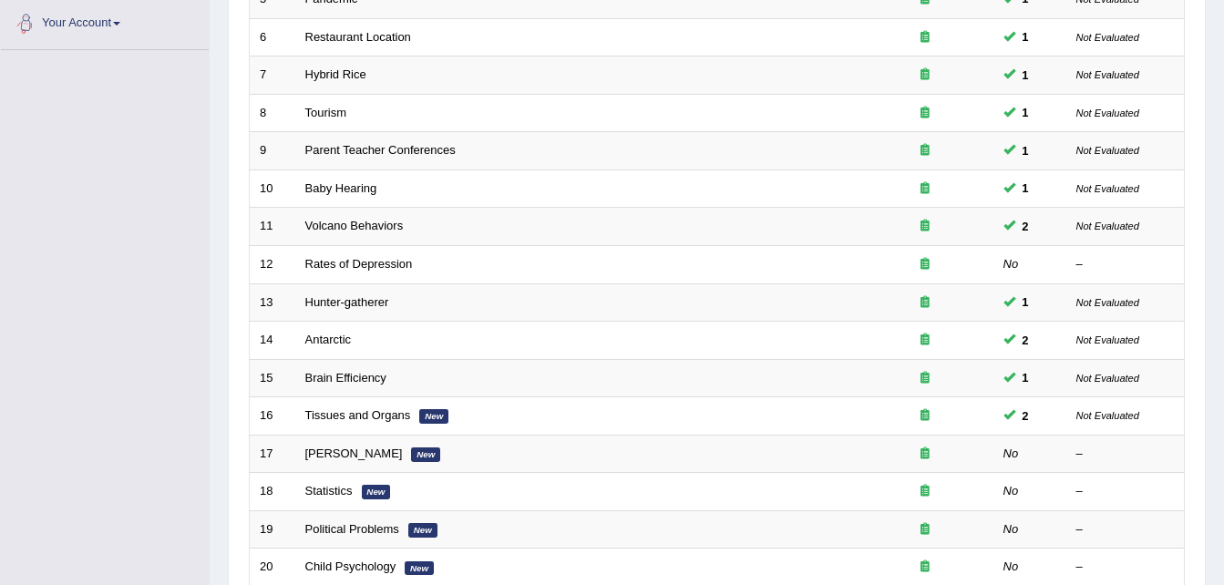
scroll to position [621, 0]
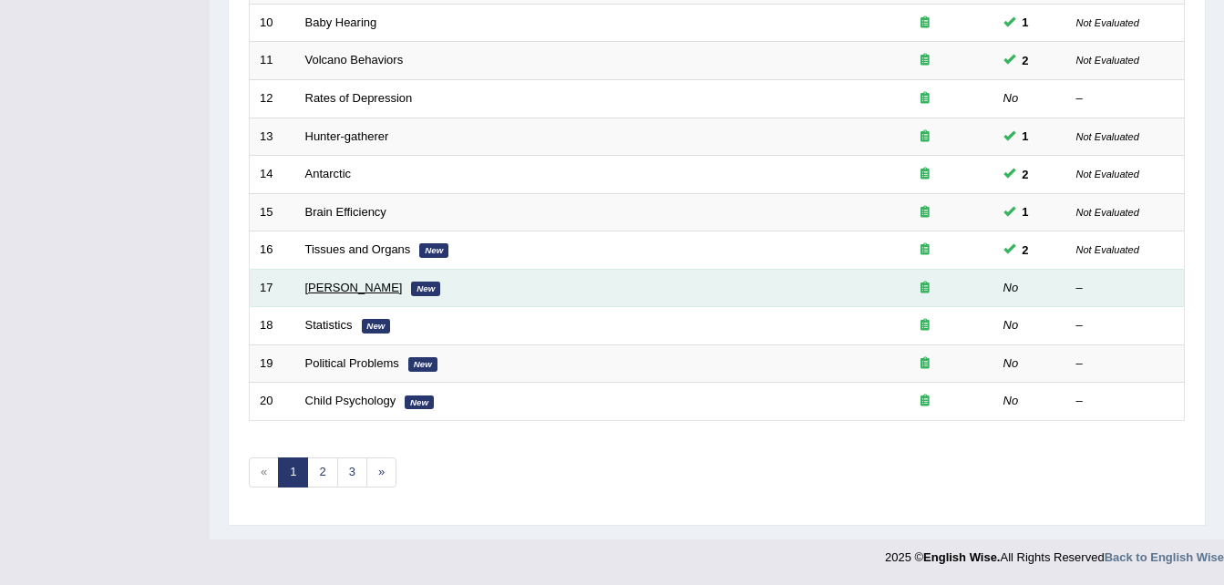
click at [360, 291] on link "William Shakespeare" at bounding box center [354, 288] width 98 height 14
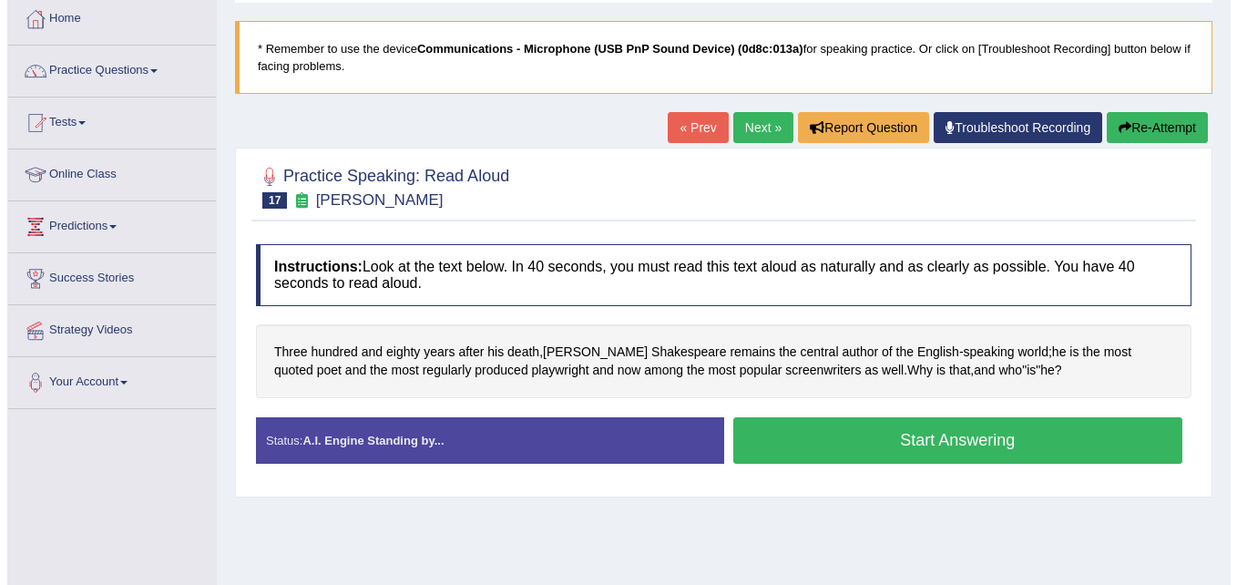
scroll to position [98, 0]
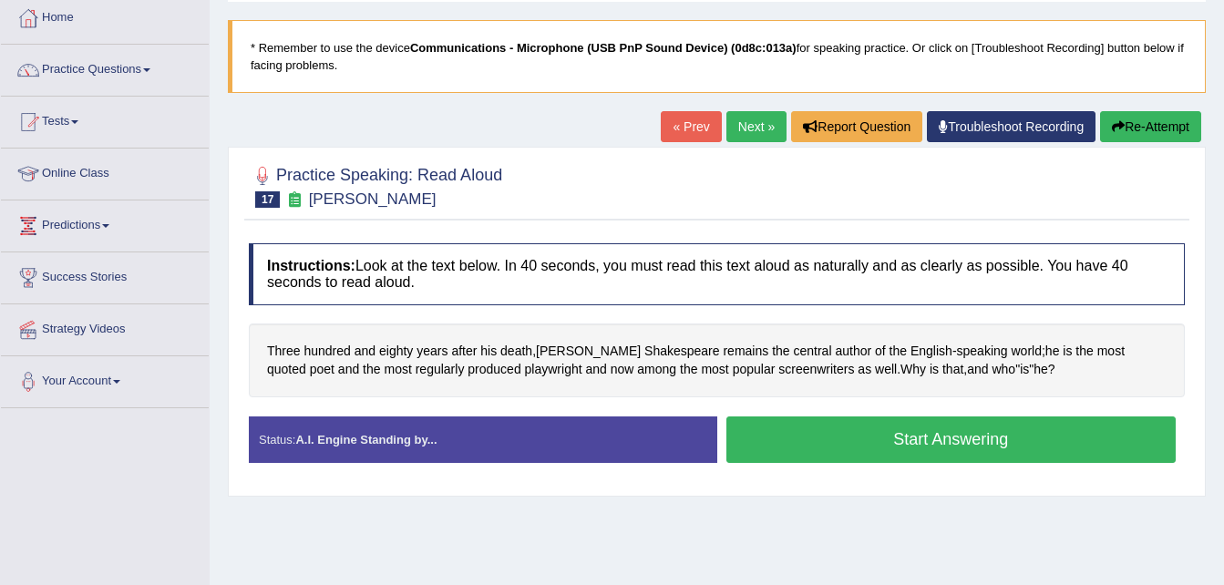
click at [863, 433] on button "Start Answering" at bounding box center [951, 439] width 450 height 46
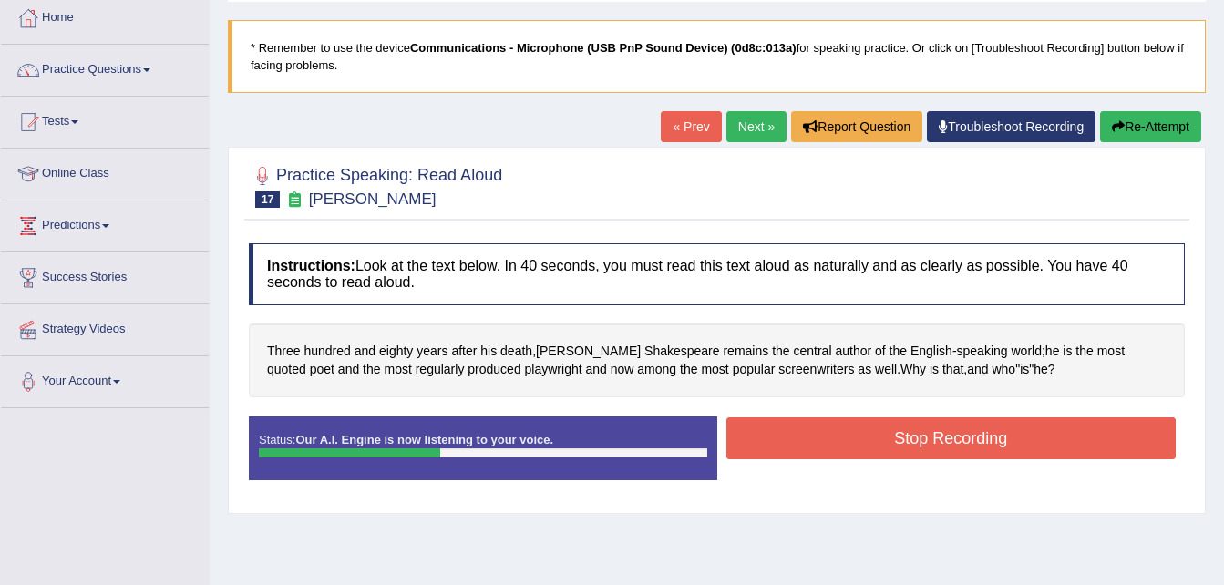
click at [863, 433] on button "Stop Recording" at bounding box center [951, 438] width 450 height 42
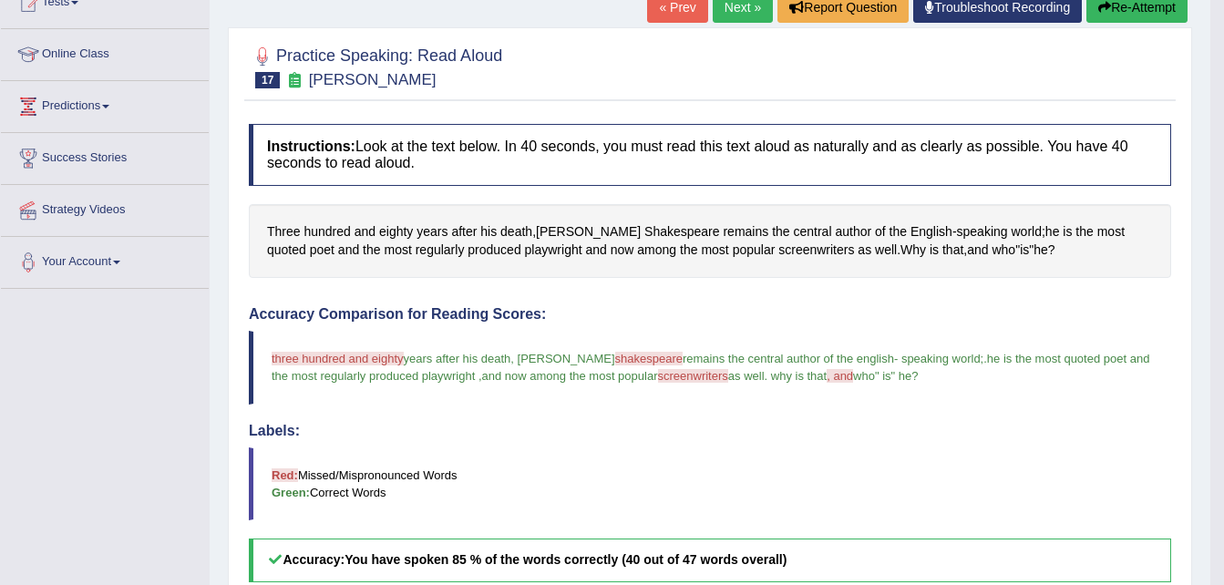
scroll to position [160, 0]
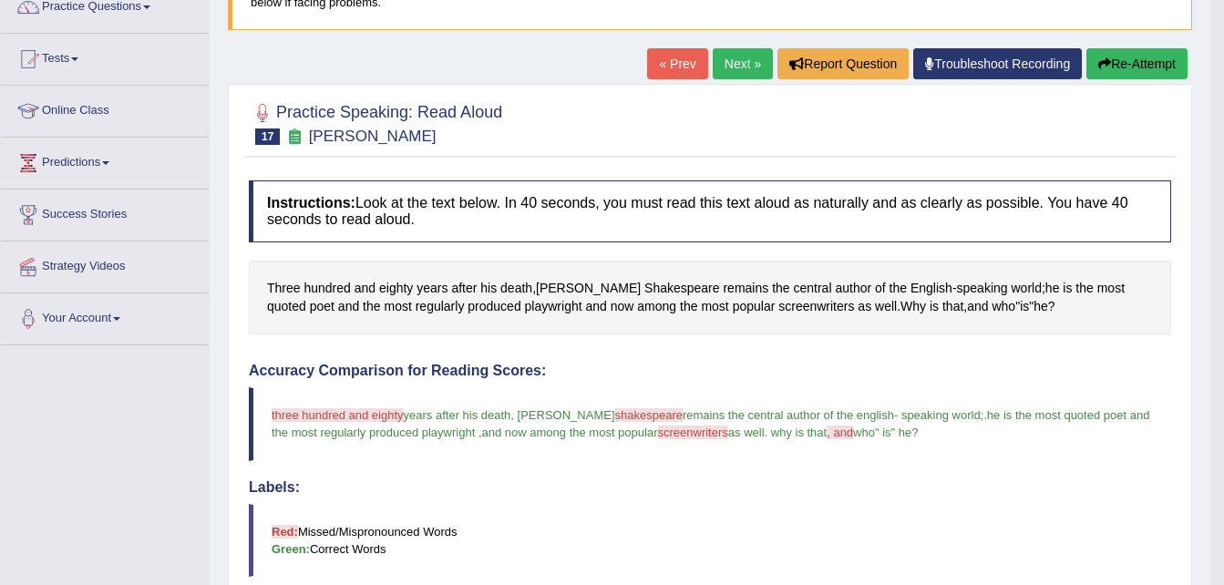
click at [739, 69] on link "Next »" at bounding box center [743, 63] width 60 height 31
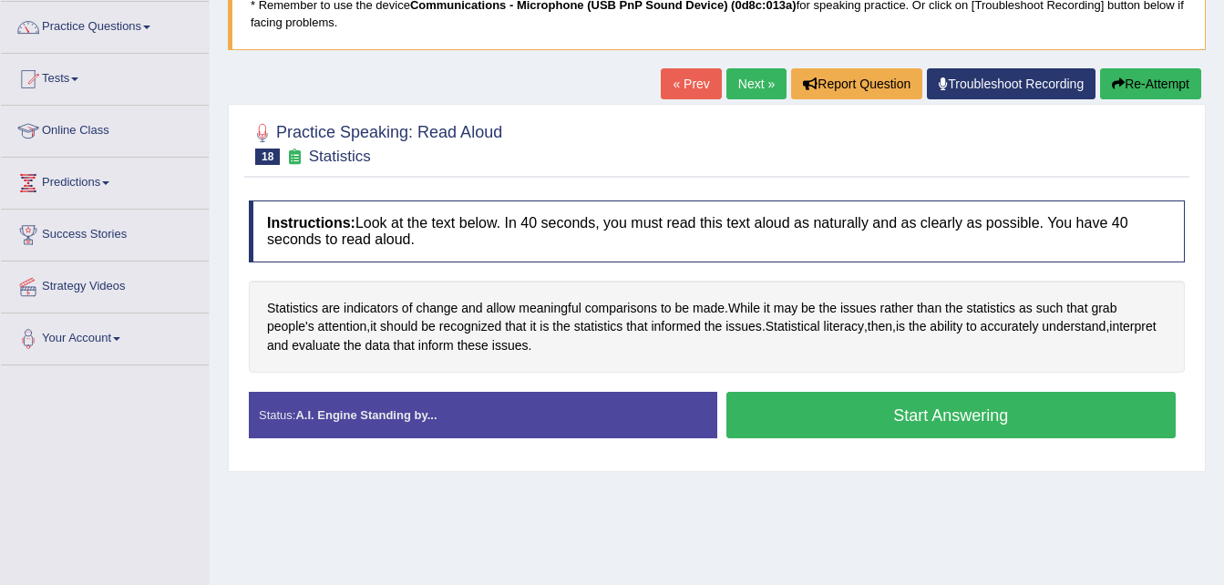
click at [831, 415] on button "Start Answering" at bounding box center [951, 415] width 450 height 46
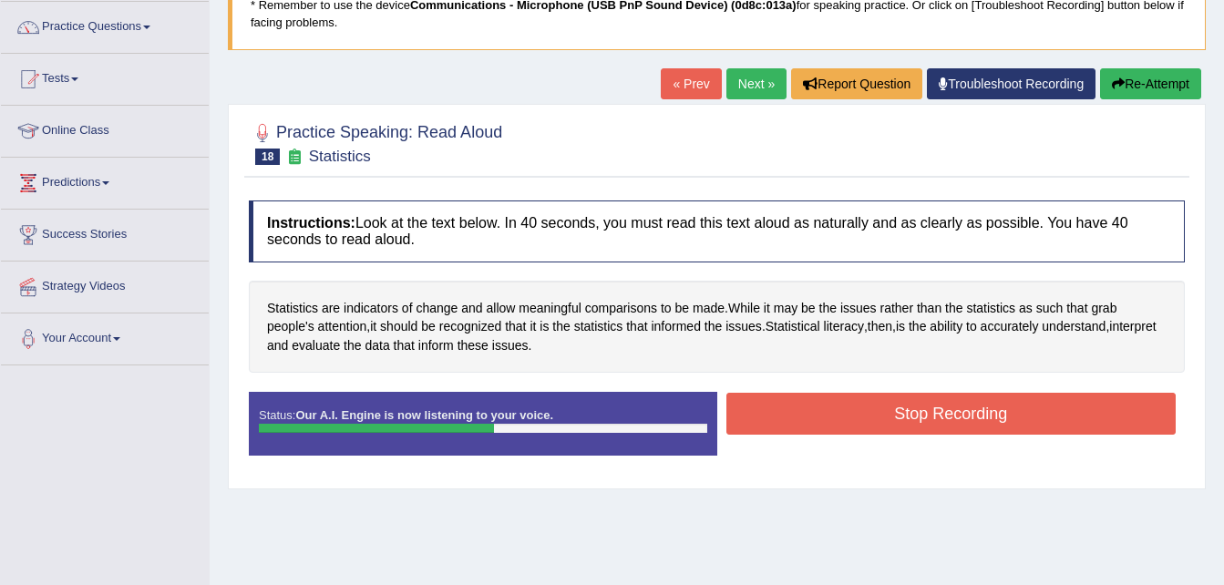
click at [831, 415] on button "Stop Recording" at bounding box center [951, 414] width 450 height 42
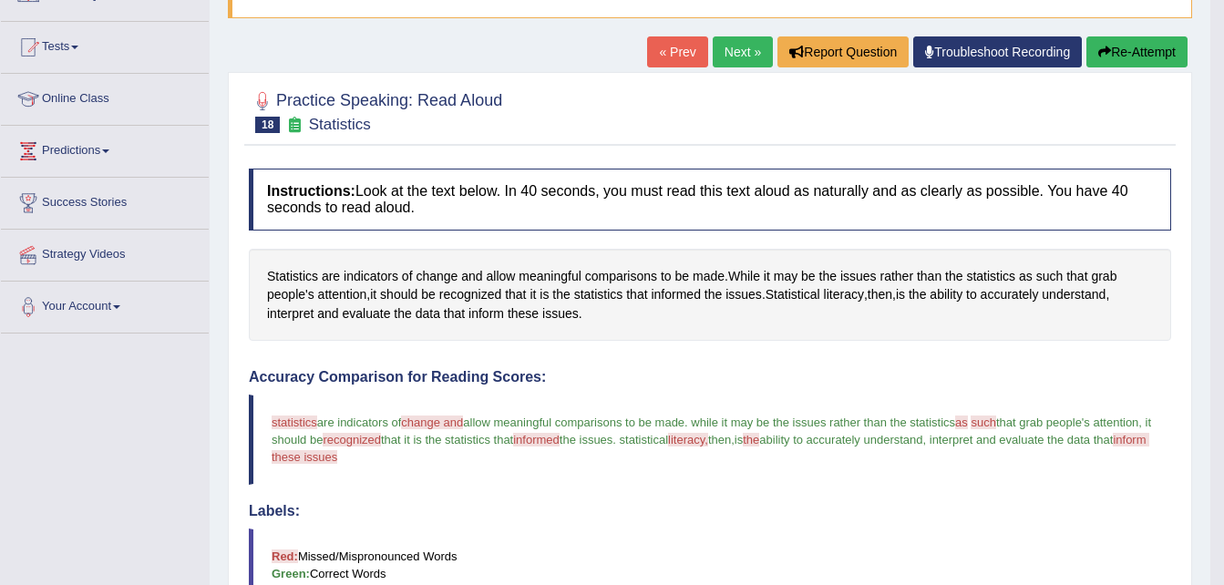
scroll to position [162, 0]
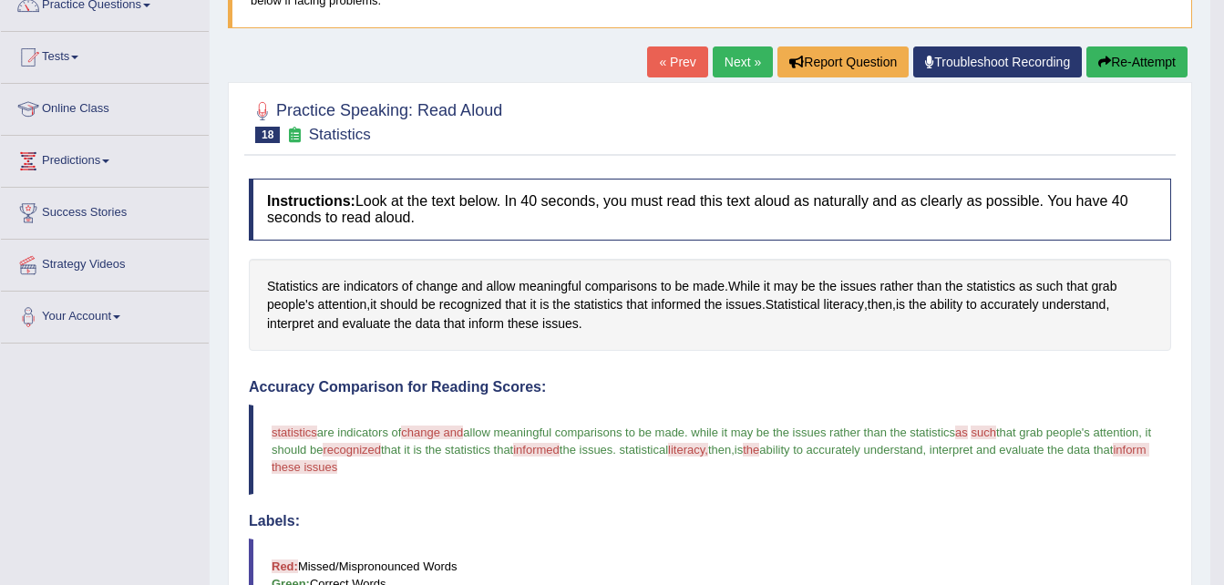
click at [730, 67] on link "Next »" at bounding box center [743, 61] width 60 height 31
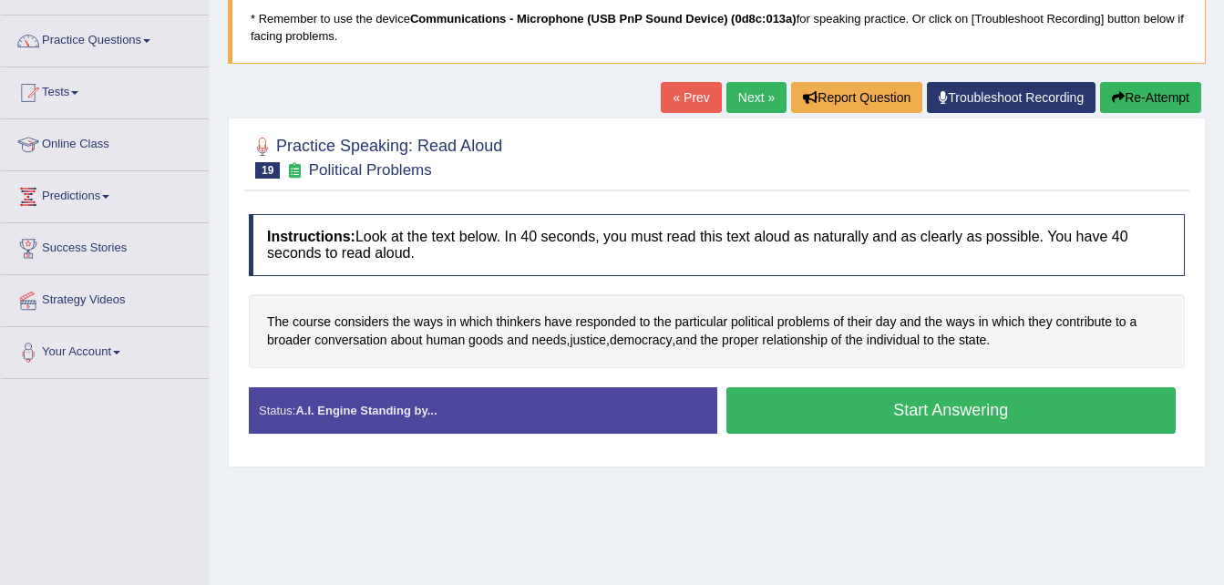
scroll to position [232, 0]
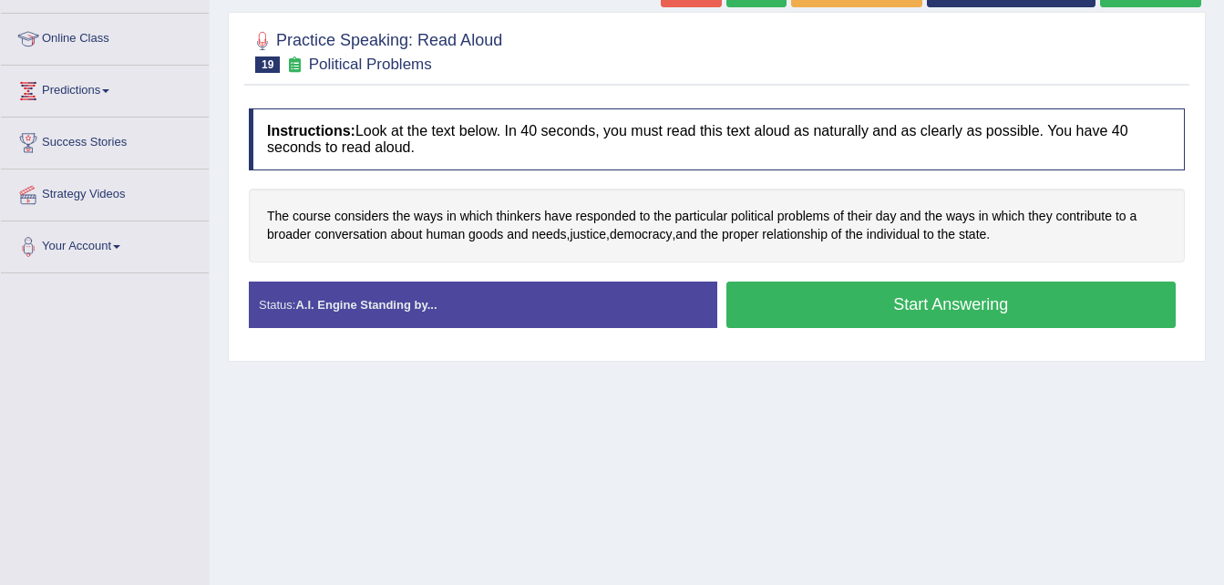
click at [847, 310] on button "Start Answering" at bounding box center [951, 305] width 450 height 46
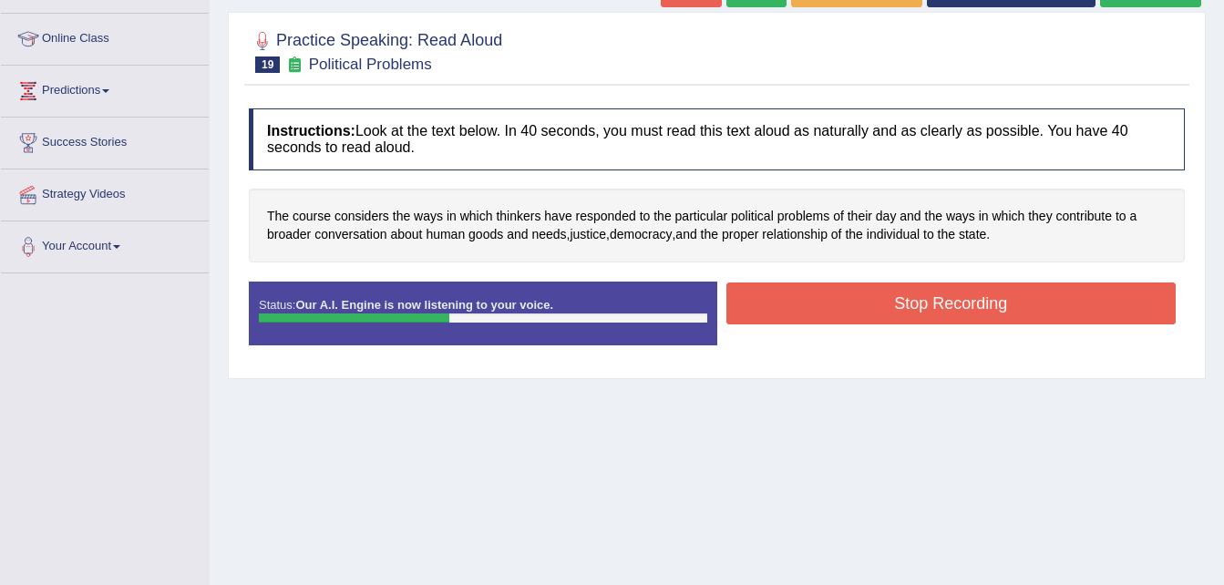
click at [847, 310] on button "Stop Recording" at bounding box center [951, 303] width 450 height 42
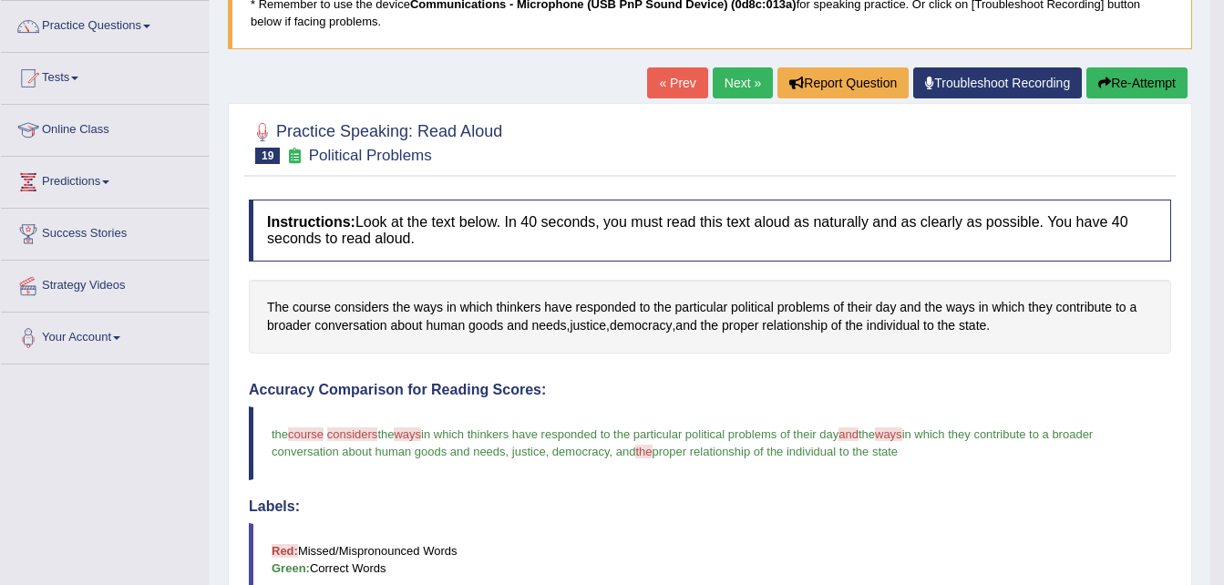
scroll to position [139, 0]
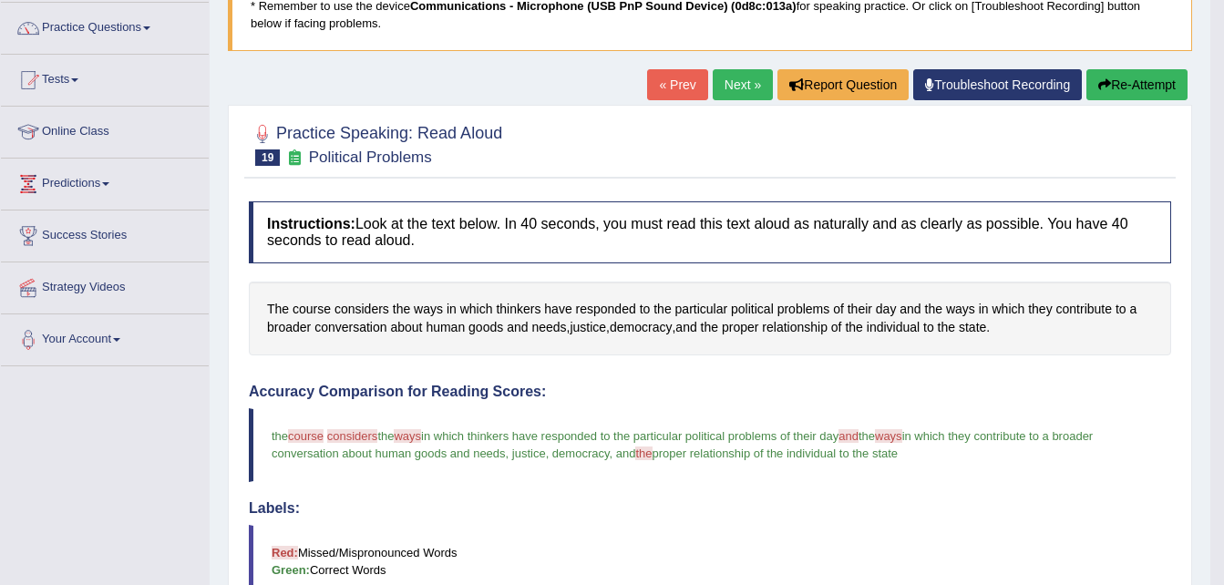
click at [736, 86] on link "Next »" at bounding box center [743, 84] width 60 height 31
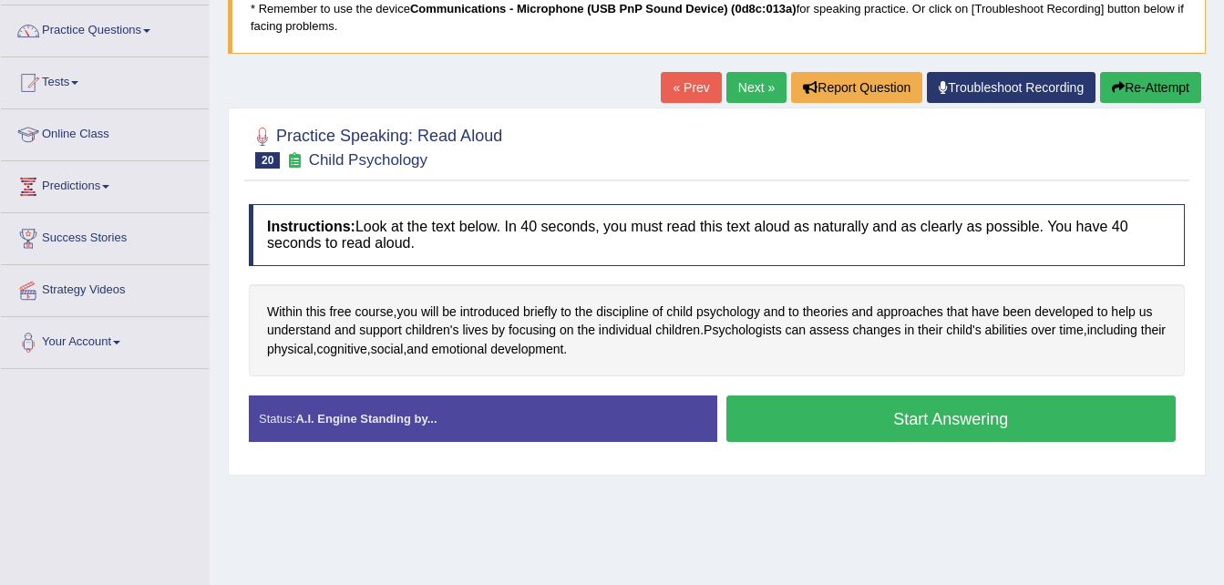
scroll to position [138, 0]
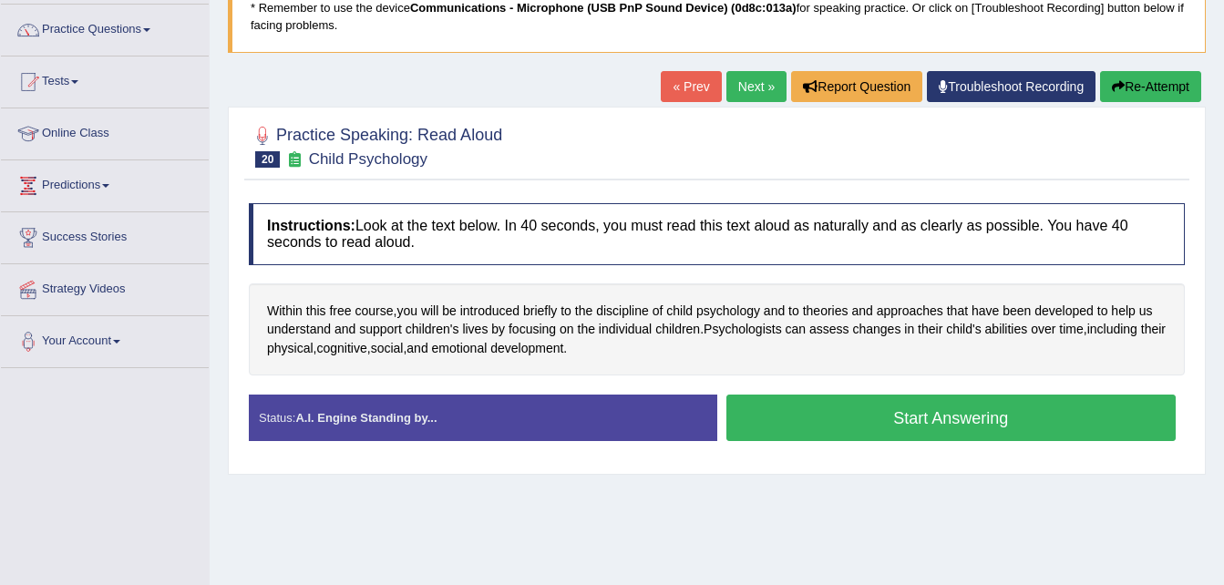
click at [922, 416] on button "Start Answering" at bounding box center [951, 418] width 450 height 46
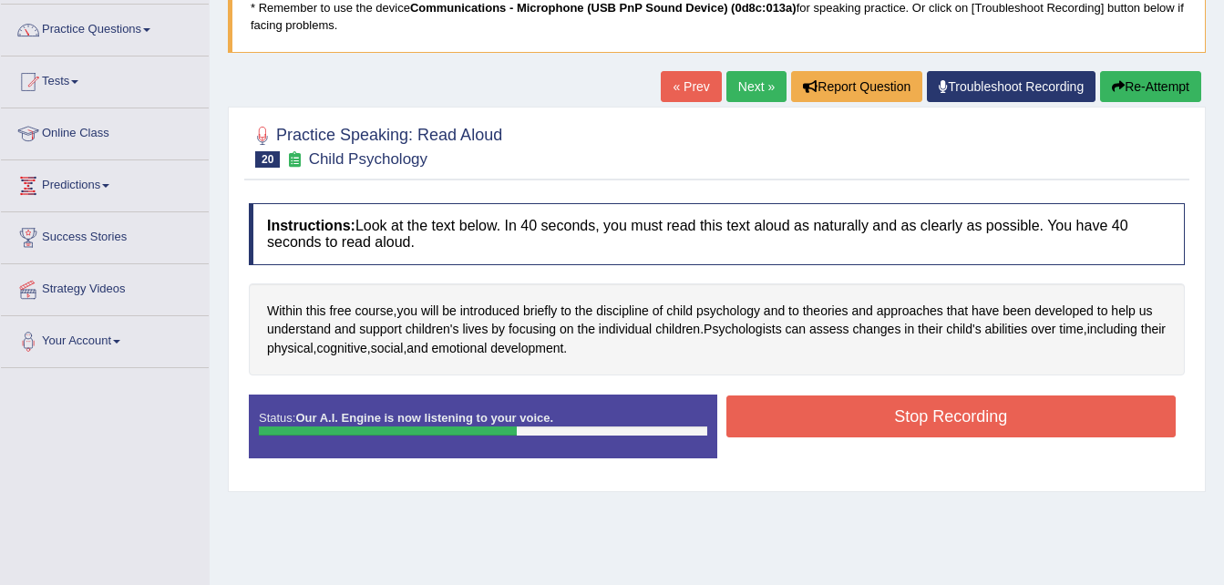
click at [922, 416] on button "Stop Recording" at bounding box center [951, 416] width 450 height 42
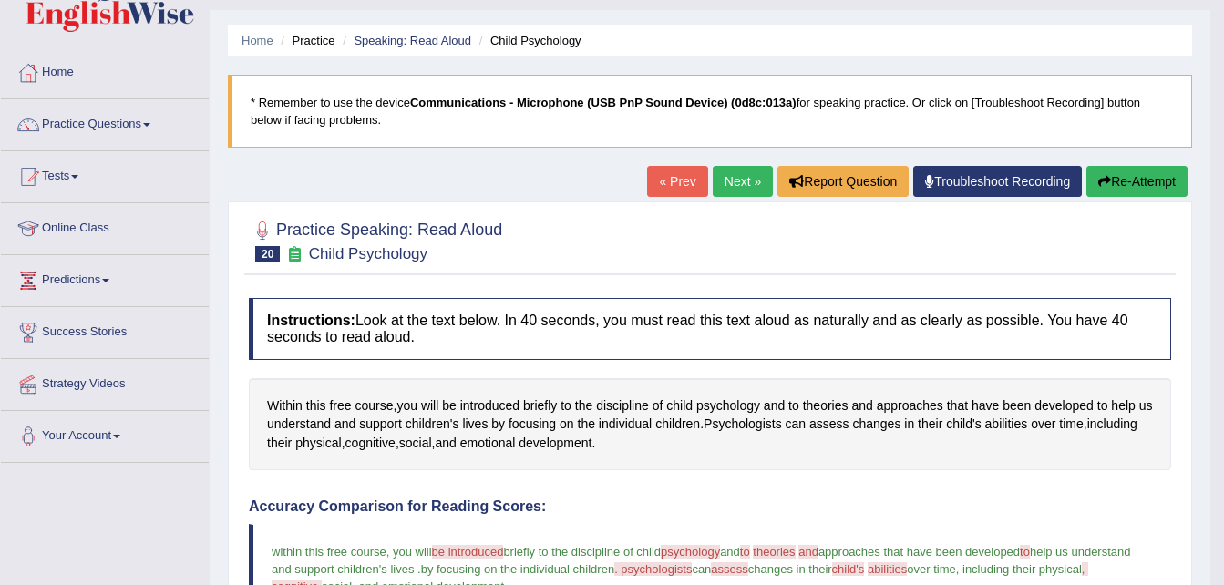
scroll to position [44, 0]
click at [733, 183] on link "Next »" at bounding box center [743, 180] width 60 height 31
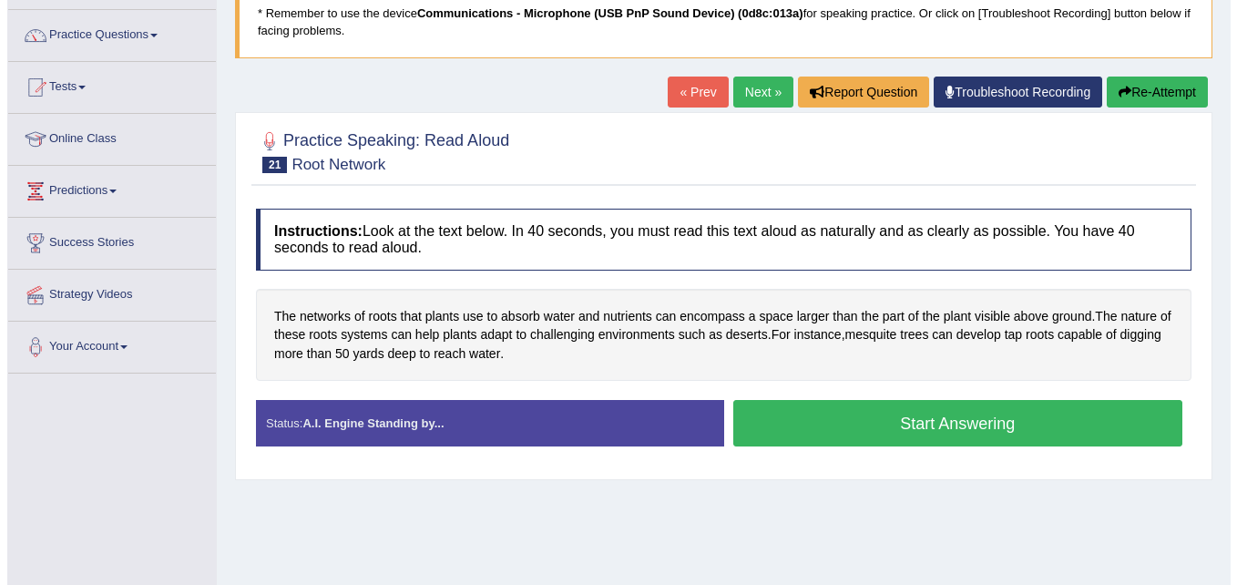
scroll to position [236, 0]
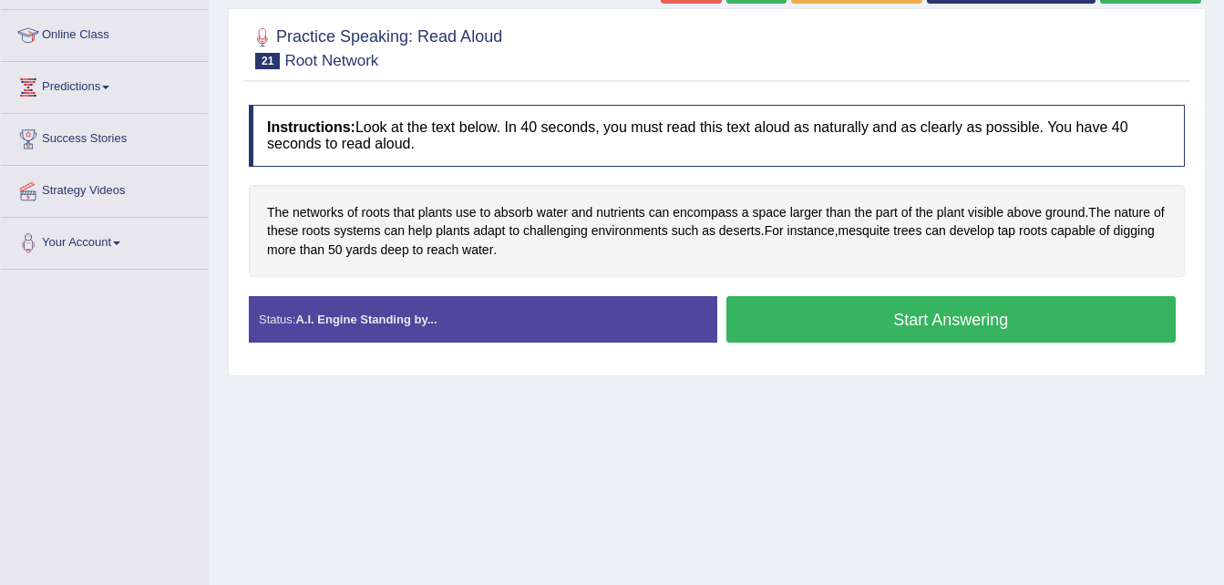
click at [863, 327] on button "Start Answering" at bounding box center [951, 319] width 450 height 46
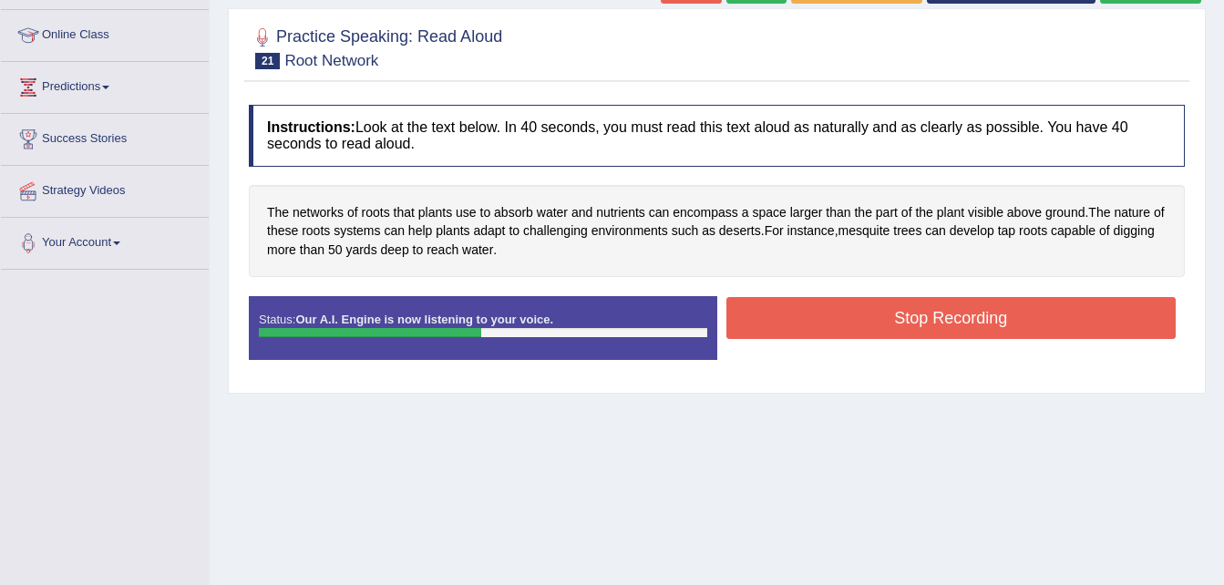
click at [863, 327] on button "Stop Recording" at bounding box center [951, 318] width 450 height 42
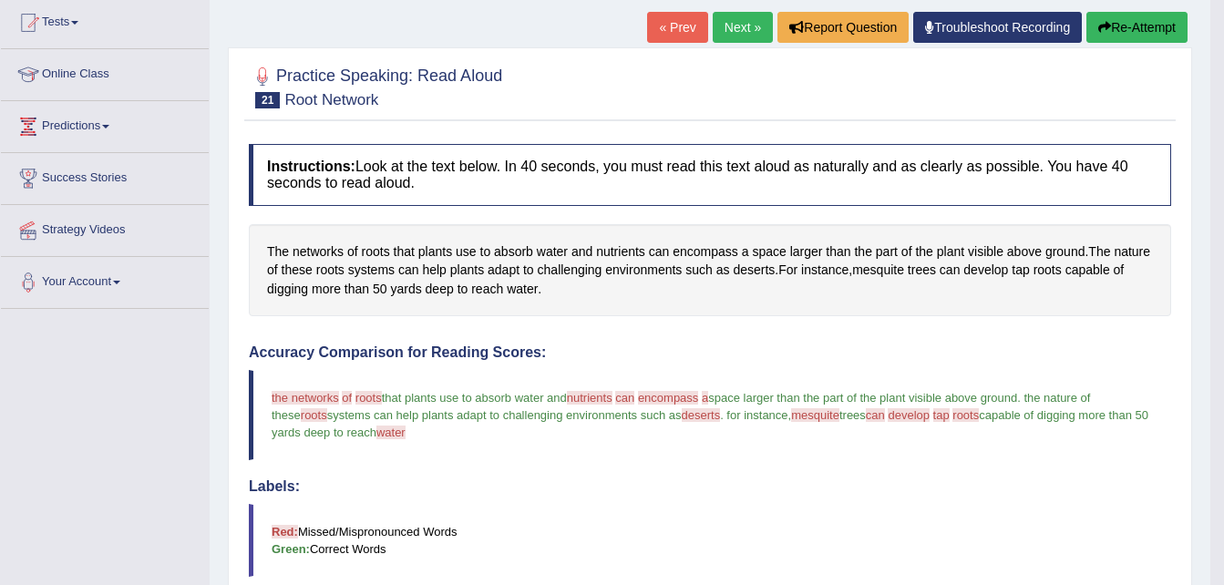
scroll to position [196, 0]
click at [1124, 31] on button "Re-Attempt" at bounding box center [1136, 28] width 101 height 31
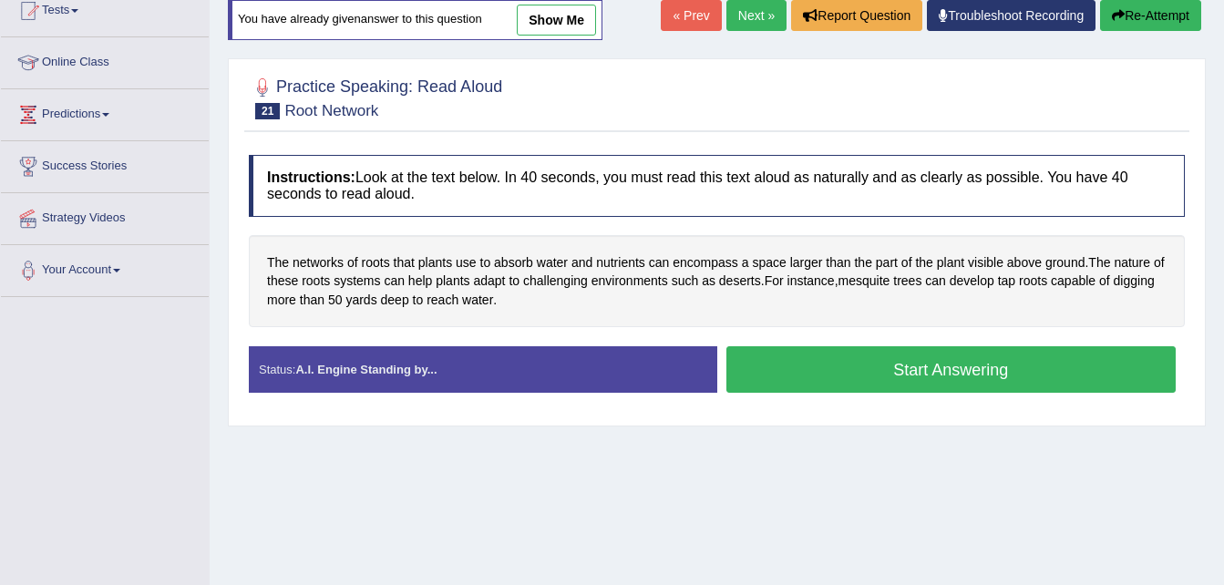
scroll to position [209, 0]
click at [939, 378] on button "Start Answering" at bounding box center [951, 369] width 450 height 46
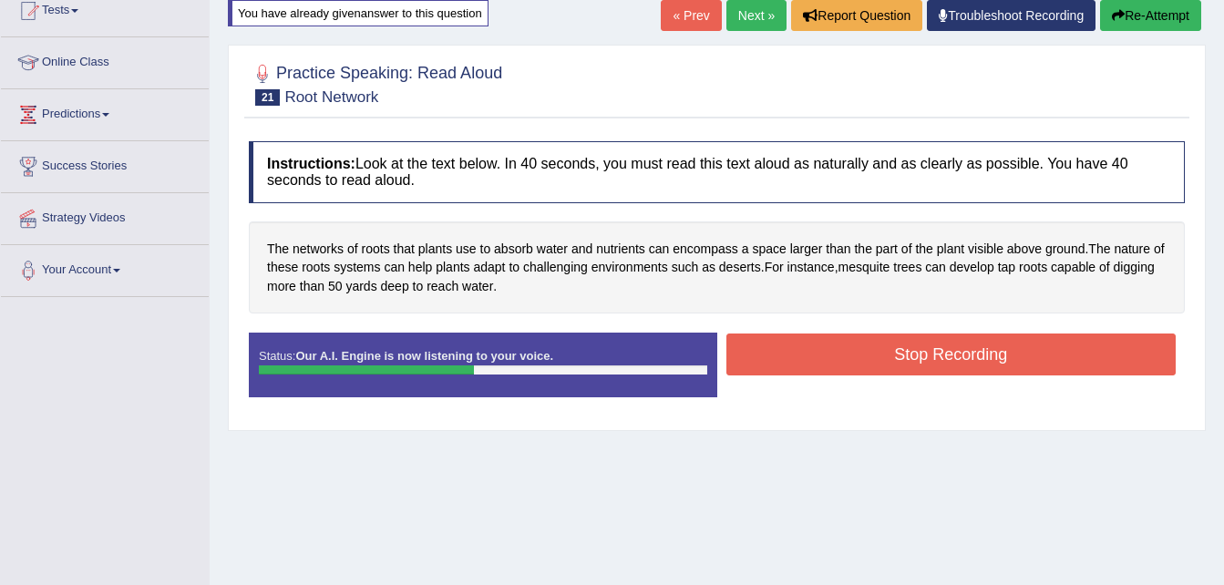
click at [934, 354] on button "Stop Recording" at bounding box center [951, 355] width 450 height 42
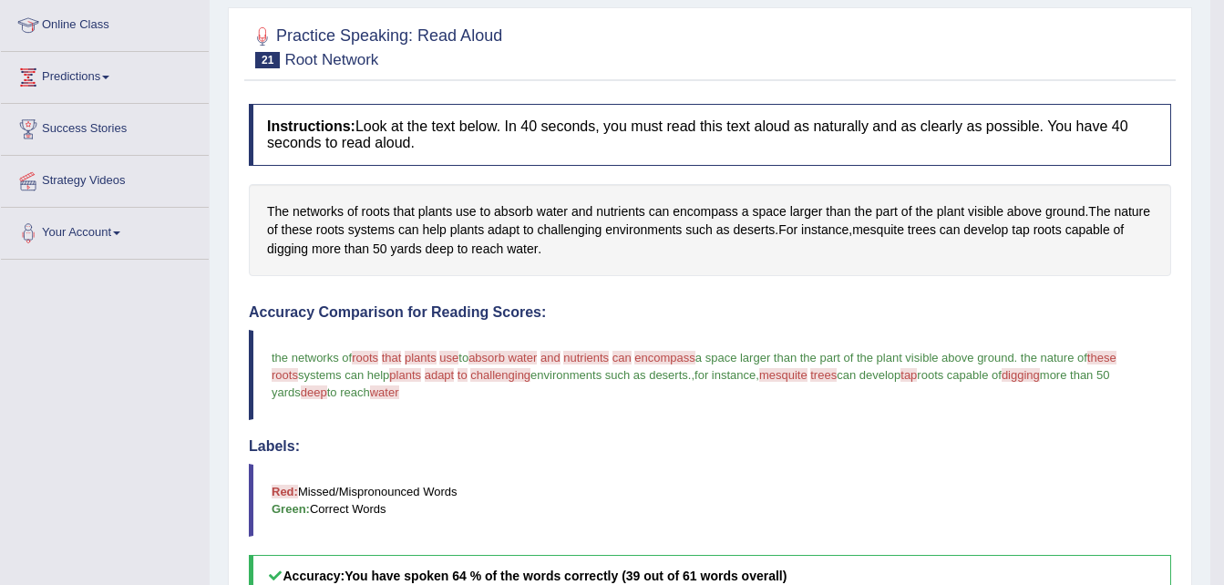
scroll to position [172, 0]
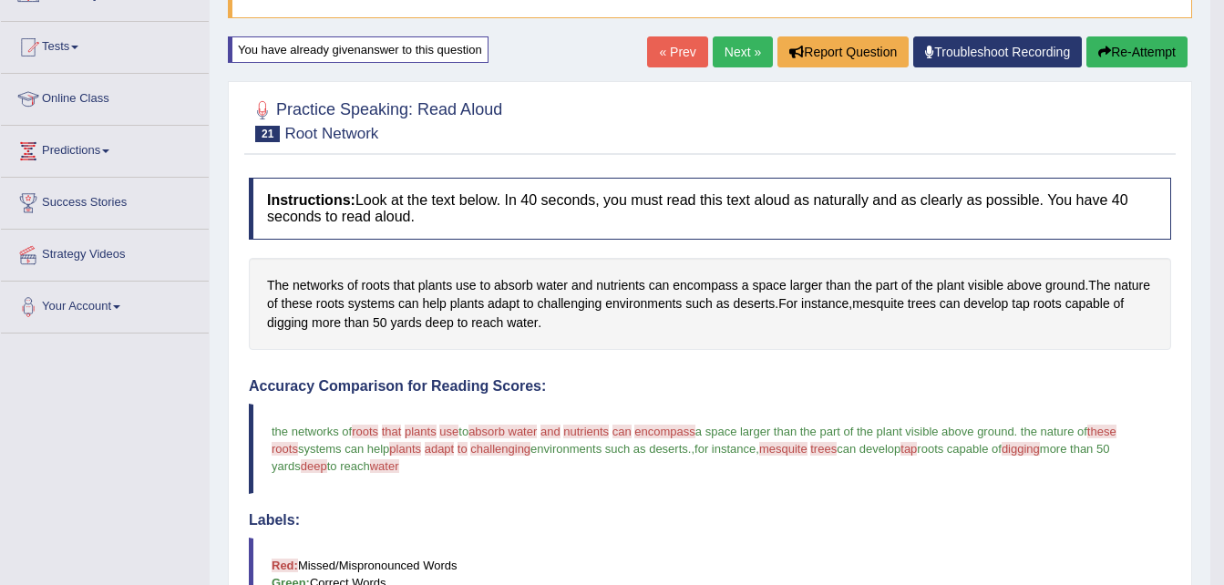
click at [1124, 47] on button "Re-Attempt" at bounding box center [1136, 51] width 101 height 31
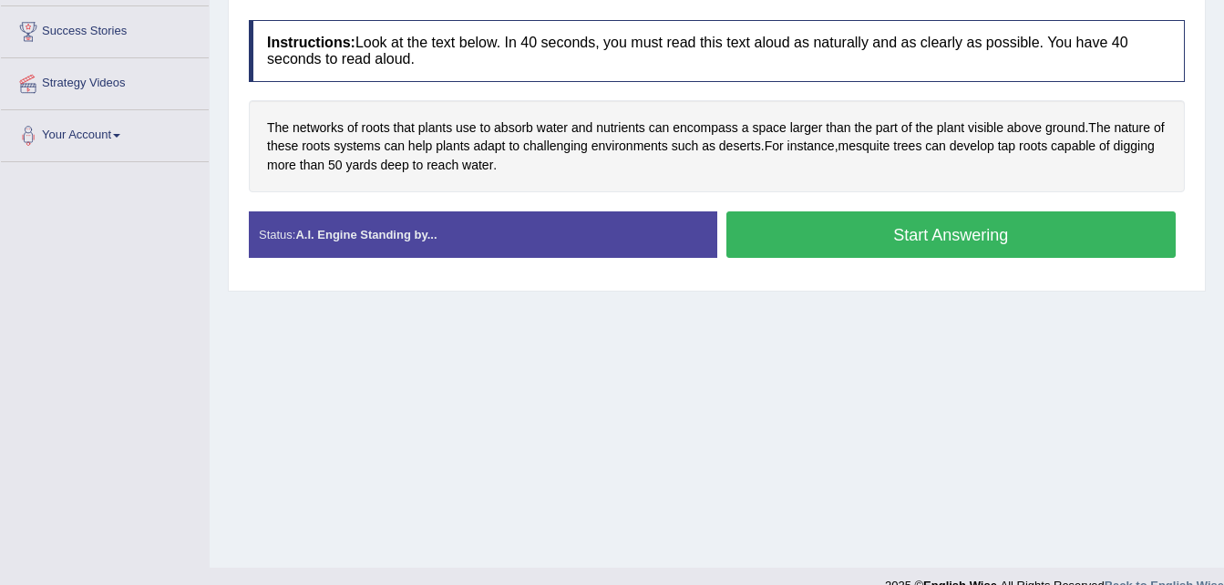
scroll to position [344, 0]
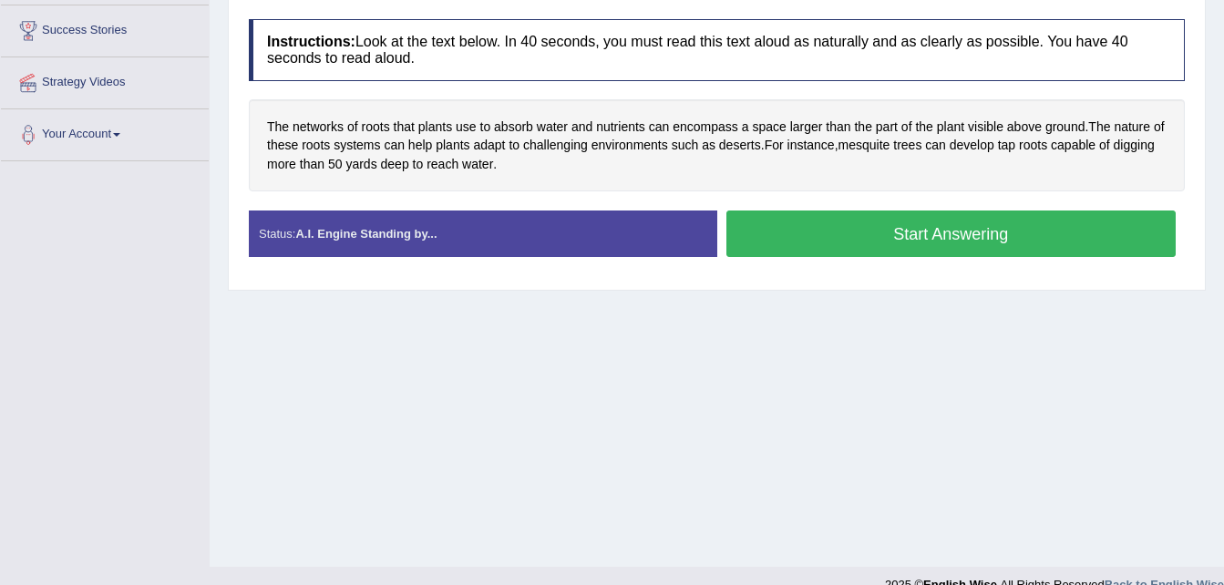
click at [943, 225] on button "Start Answering" at bounding box center [951, 234] width 450 height 46
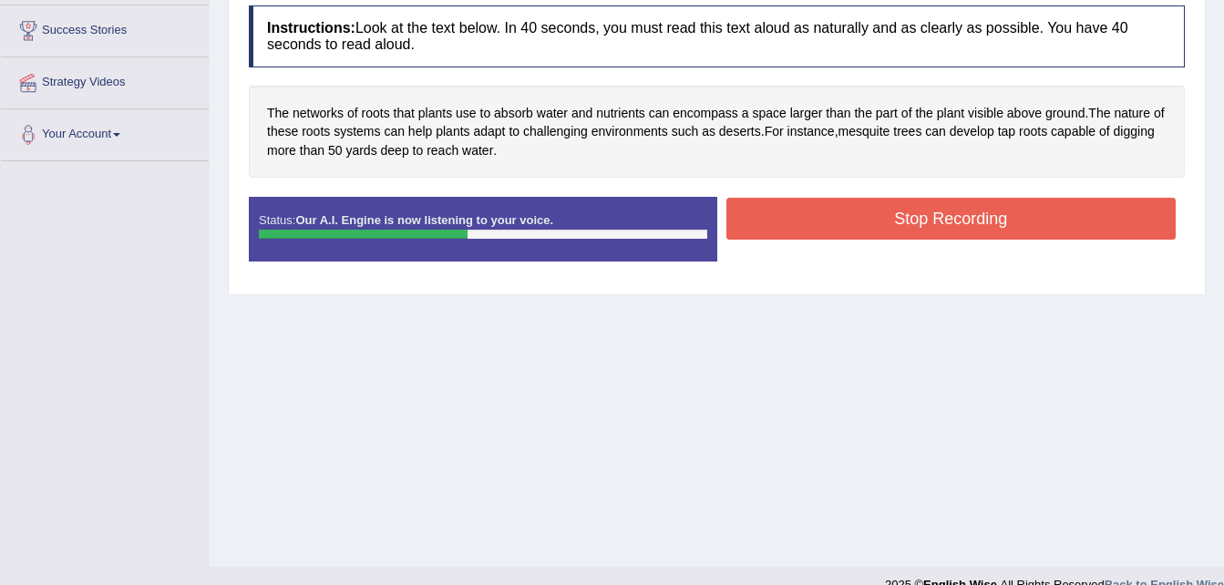
click at [943, 225] on button "Stop Recording" at bounding box center [951, 219] width 450 height 42
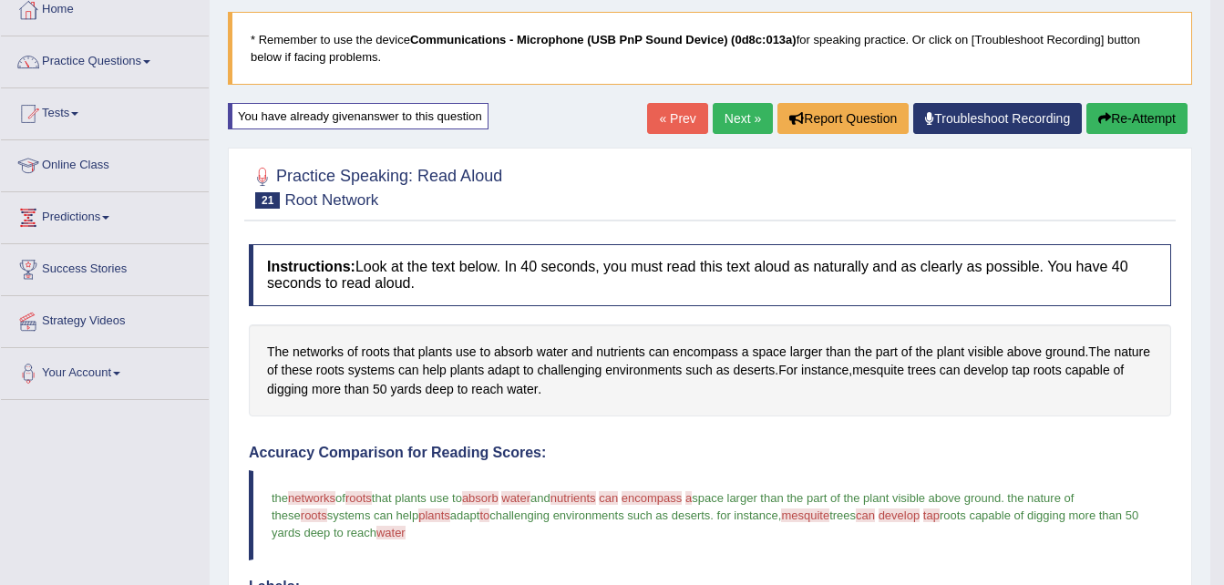
scroll to position [0, 0]
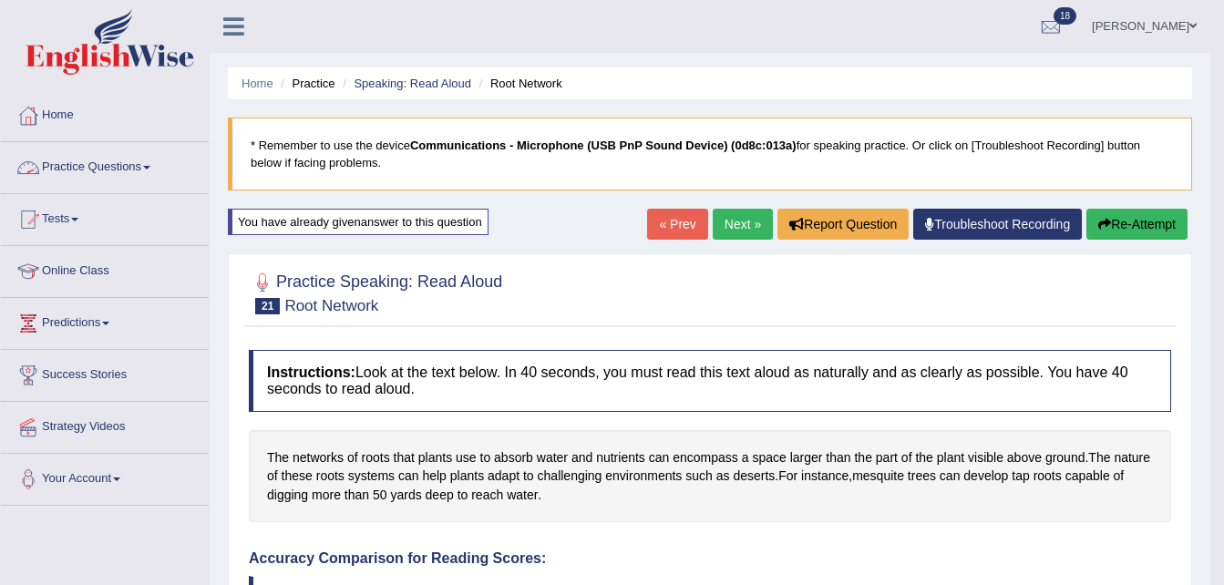
click at [150, 168] on span at bounding box center [146, 168] width 7 height 4
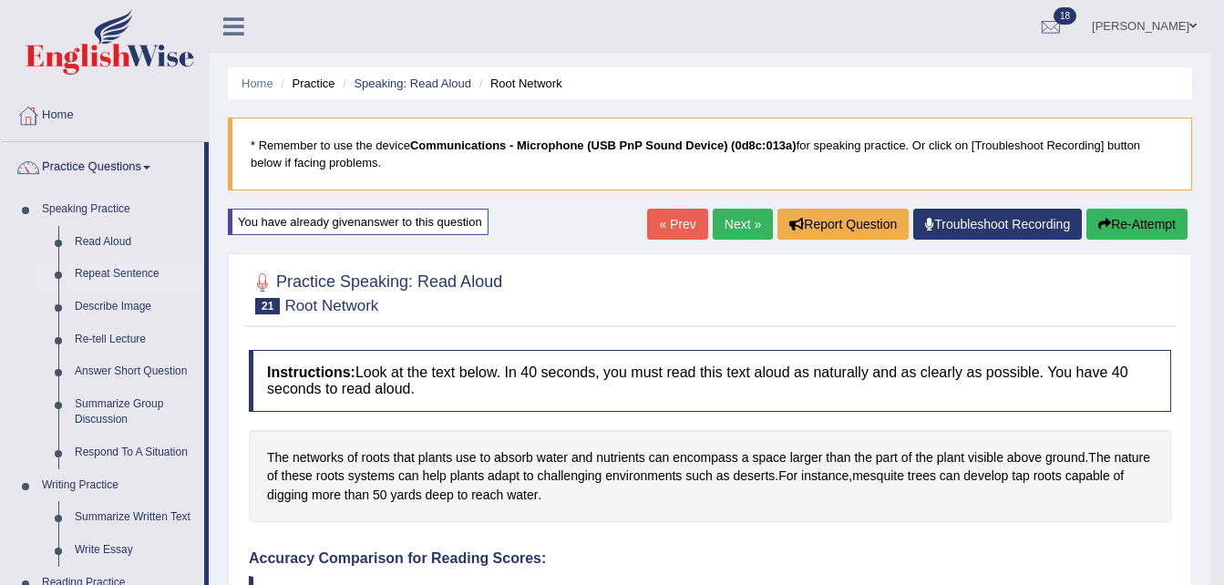
click at [134, 266] on link "Repeat Sentence" at bounding box center [136, 274] width 138 height 33
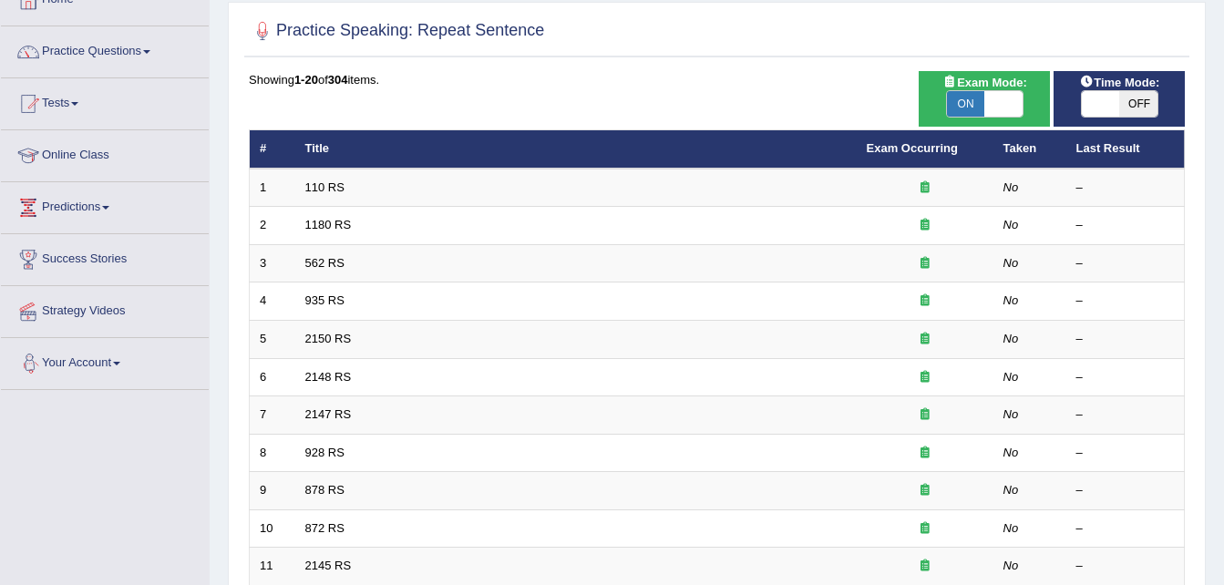
scroll to position [114, 0]
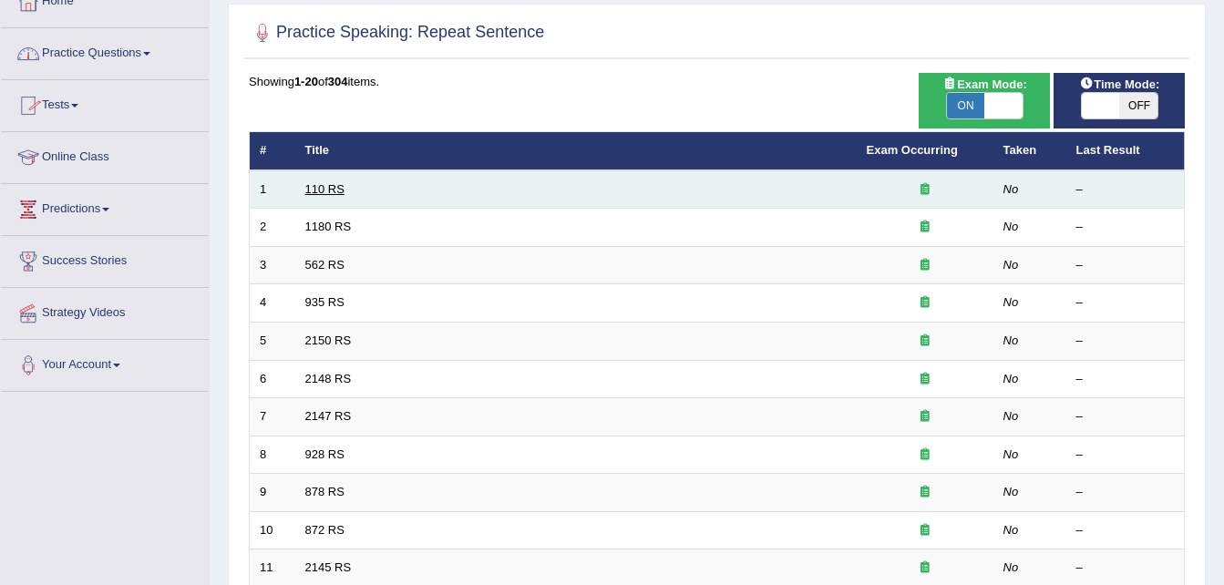
click at [330, 194] on link "110 RS" at bounding box center [324, 189] width 39 height 14
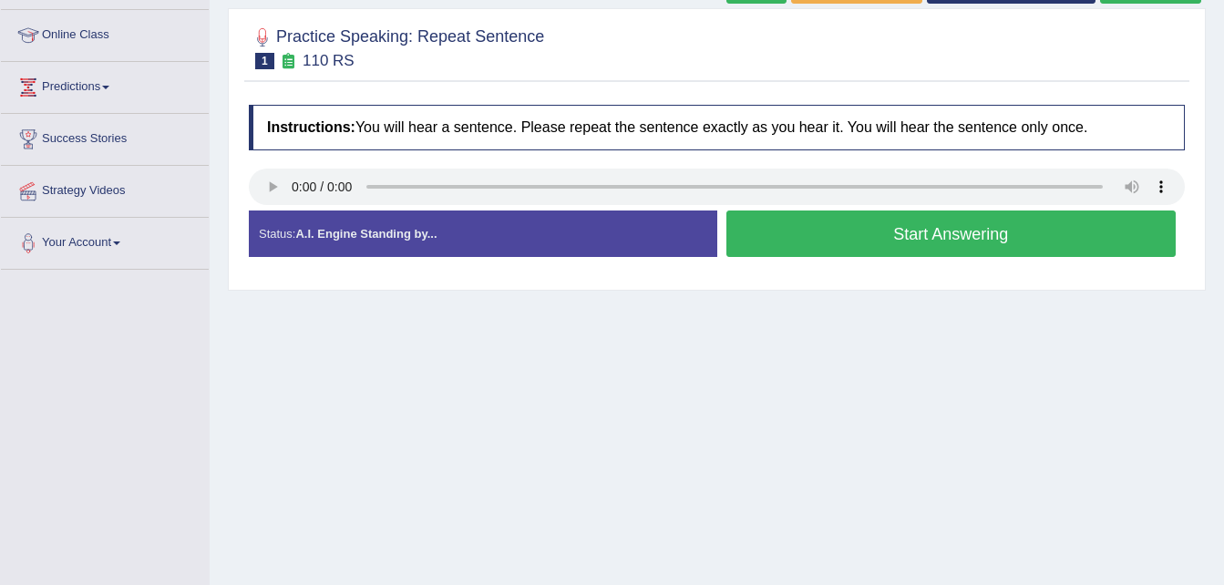
scroll to position [238, 0]
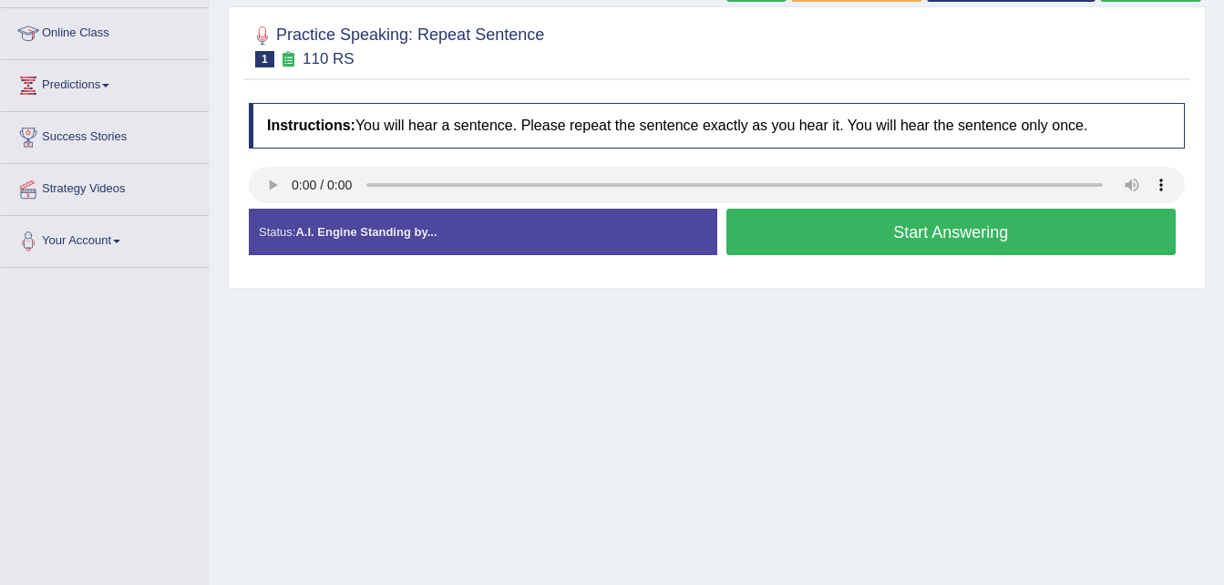
click at [780, 235] on button "Start Answering" at bounding box center [951, 232] width 450 height 46
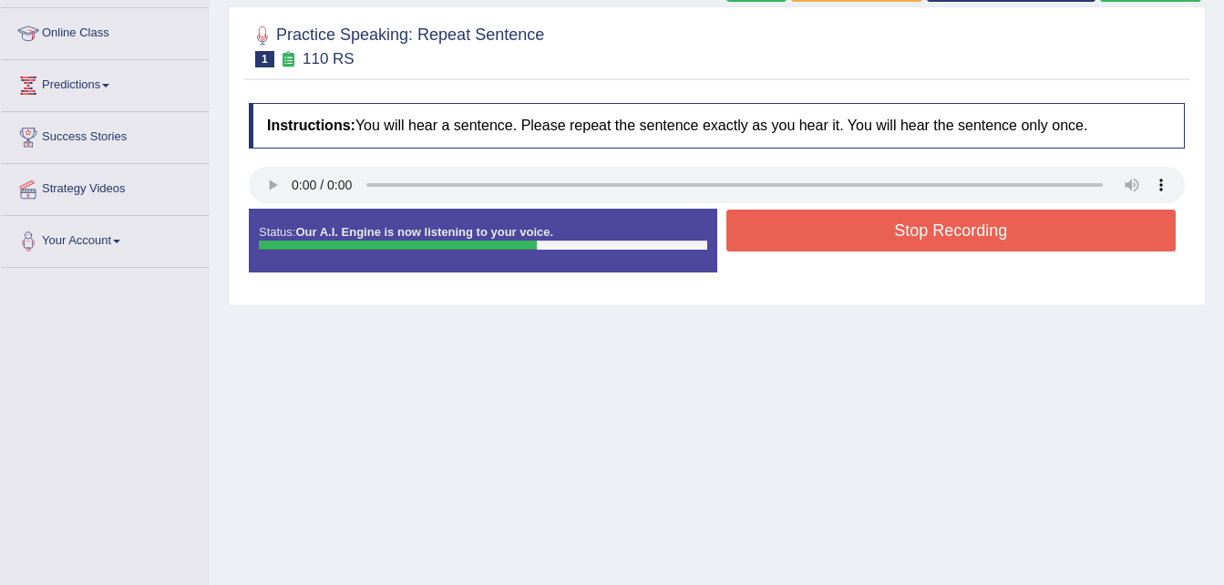
click at [780, 235] on button "Stop Recording" at bounding box center [951, 231] width 450 height 42
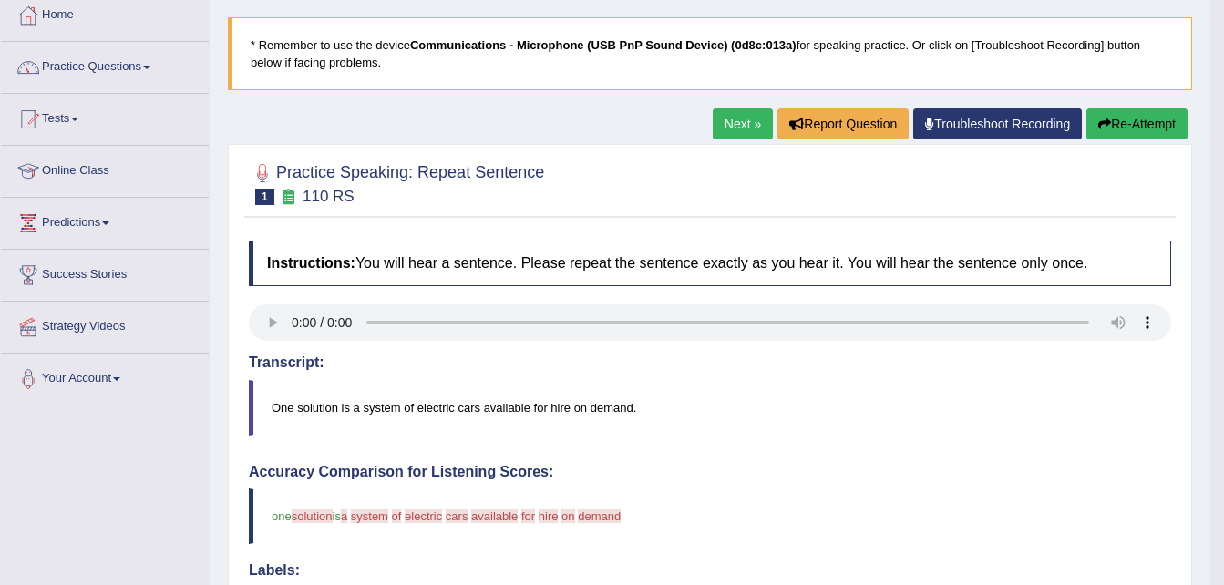
scroll to position [99, 0]
click at [731, 121] on link "Next »" at bounding box center [743, 124] width 60 height 31
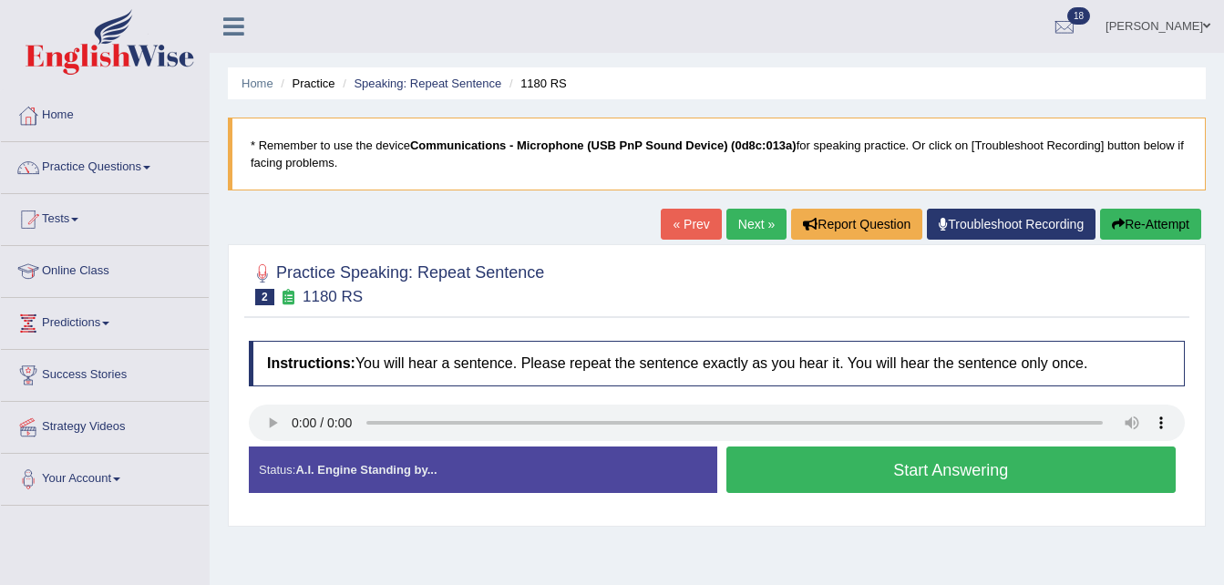
click at [836, 482] on button "Start Answering" at bounding box center [951, 470] width 450 height 46
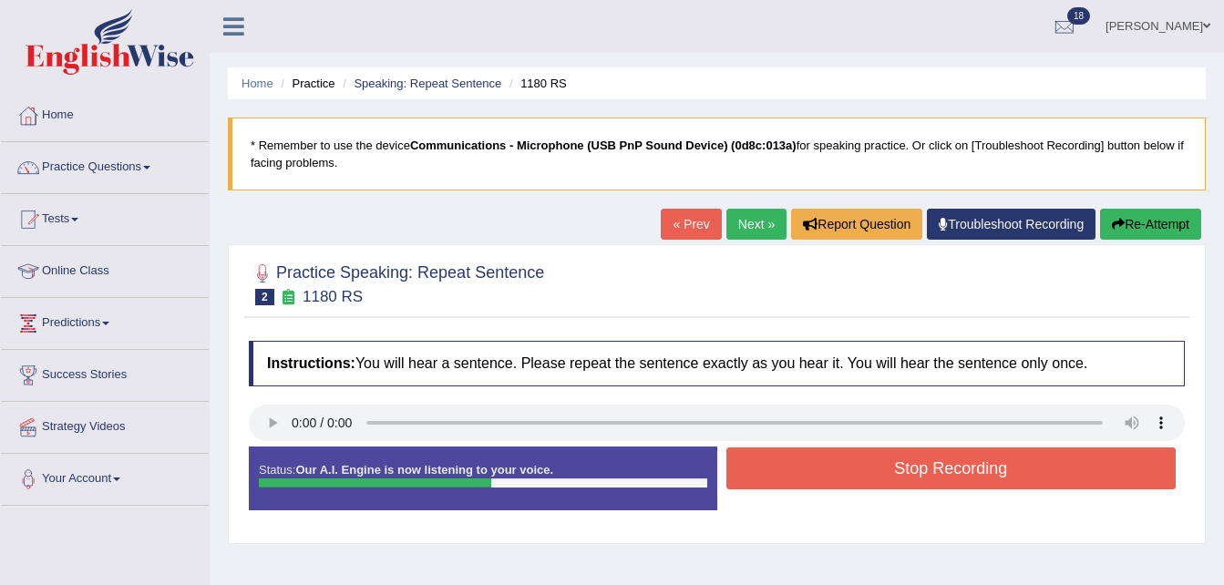
click at [836, 482] on button "Stop Recording" at bounding box center [951, 468] width 450 height 42
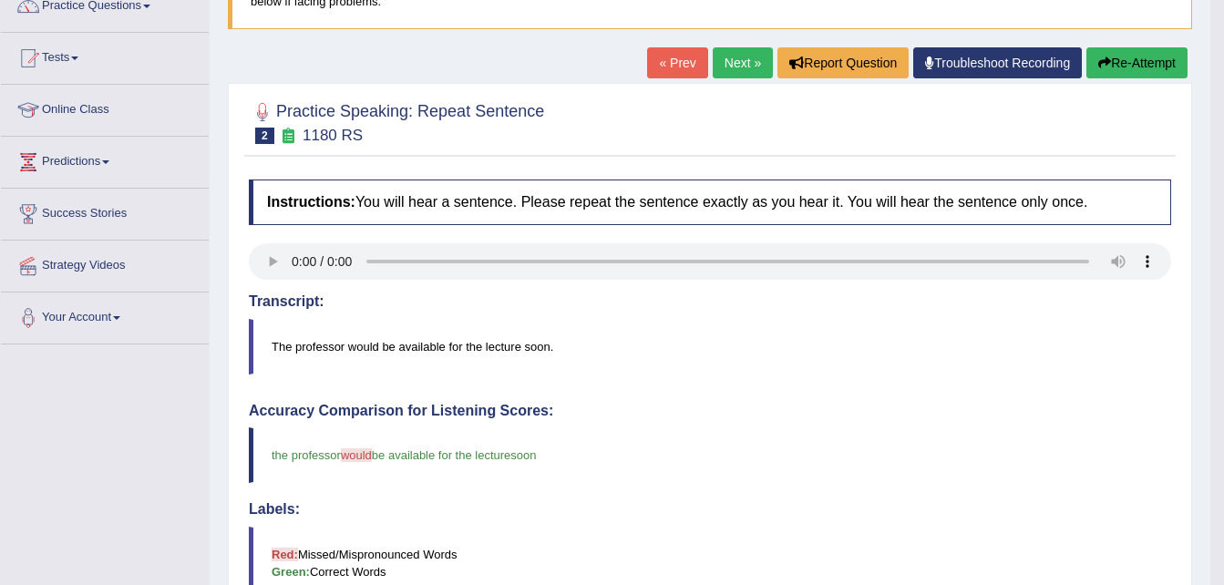
scroll to position [160, 0]
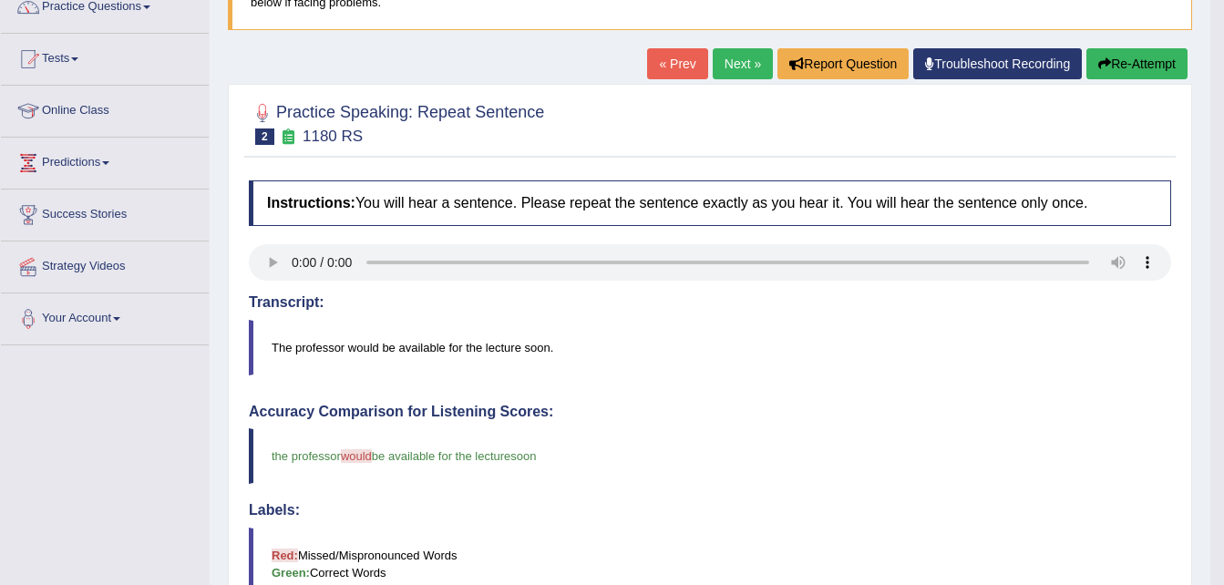
click at [742, 71] on link "Next »" at bounding box center [743, 63] width 60 height 31
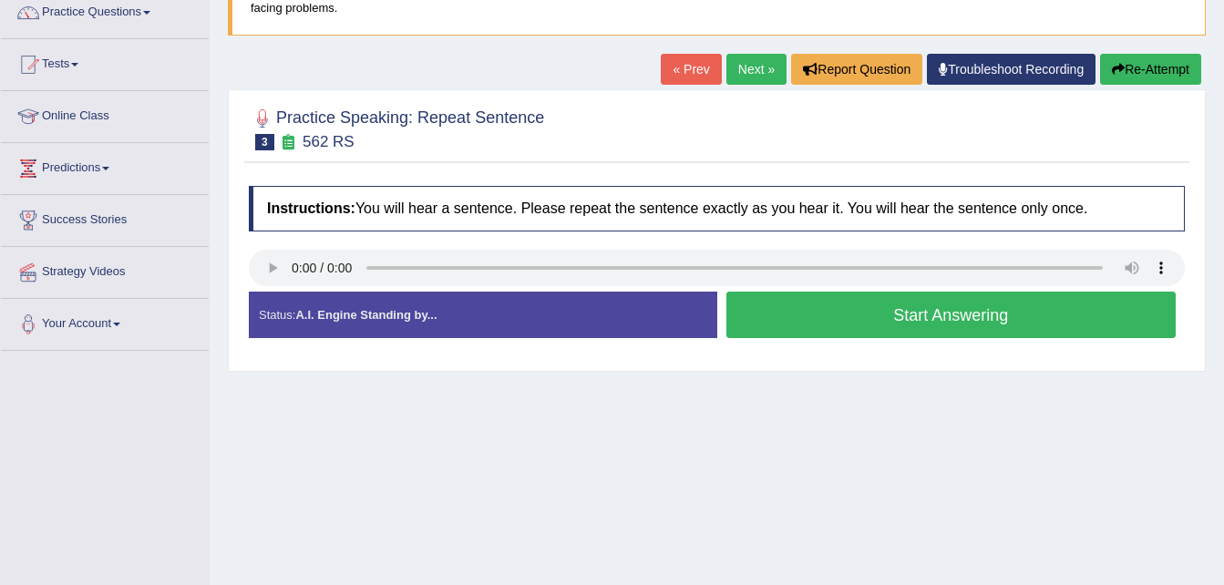
scroll to position [155, 0]
click at [893, 313] on button "Start Answering" at bounding box center [951, 315] width 450 height 46
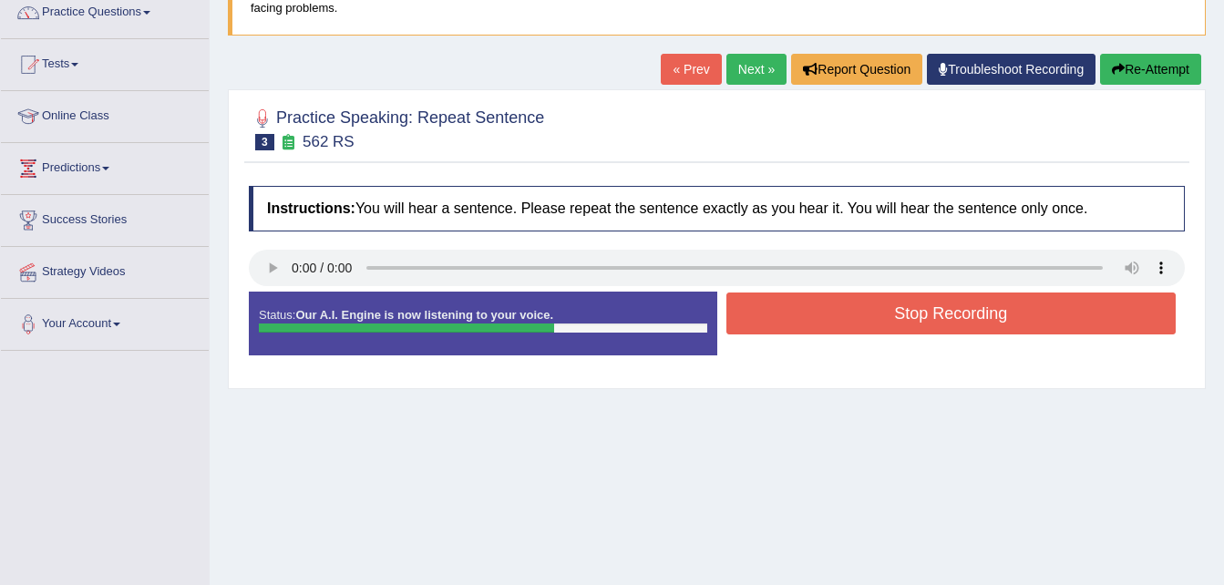
click at [893, 313] on button "Stop Recording" at bounding box center [951, 314] width 450 height 42
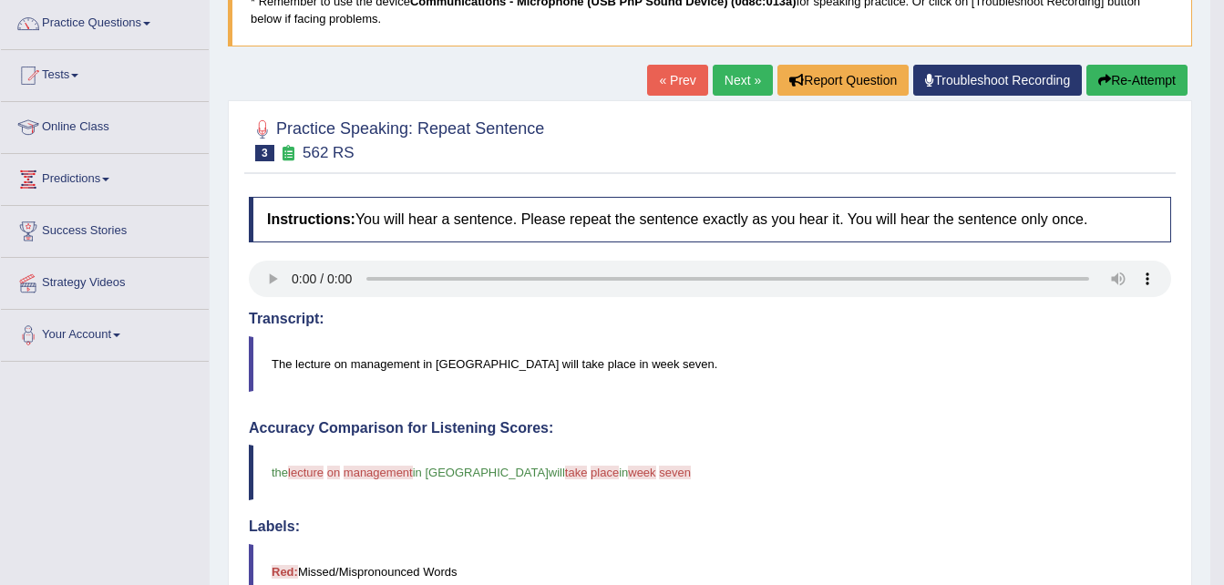
scroll to position [143, 0]
click at [732, 79] on link "Next »" at bounding box center [743, 81] width 60 height 31
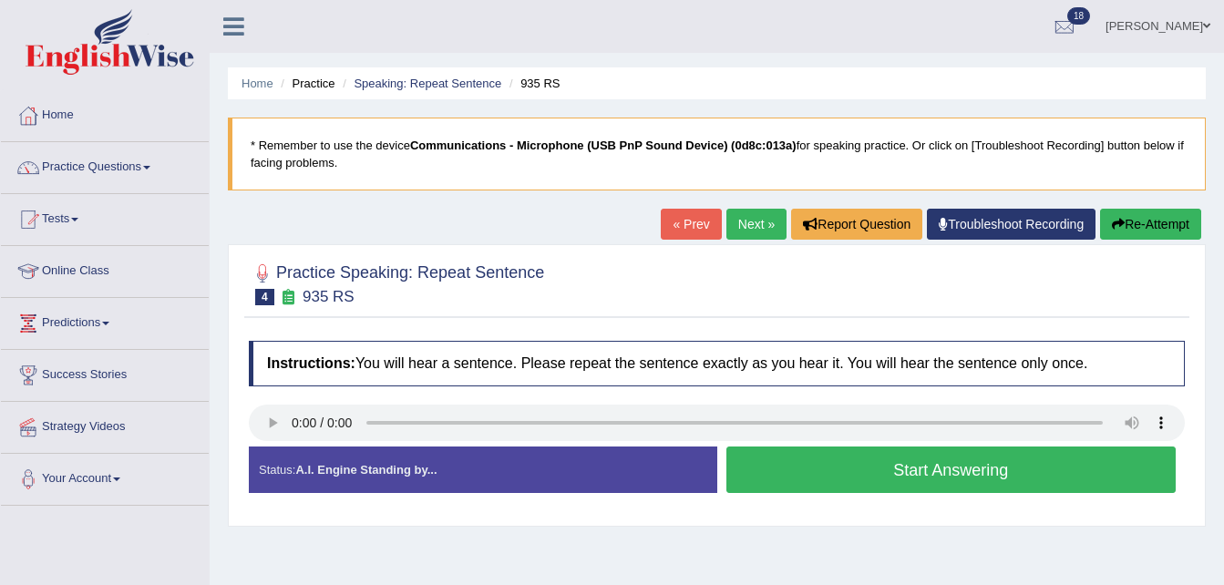
click at [861, 473] on button "Start Answering" at bounding box center [951, 470] width 450 height 46
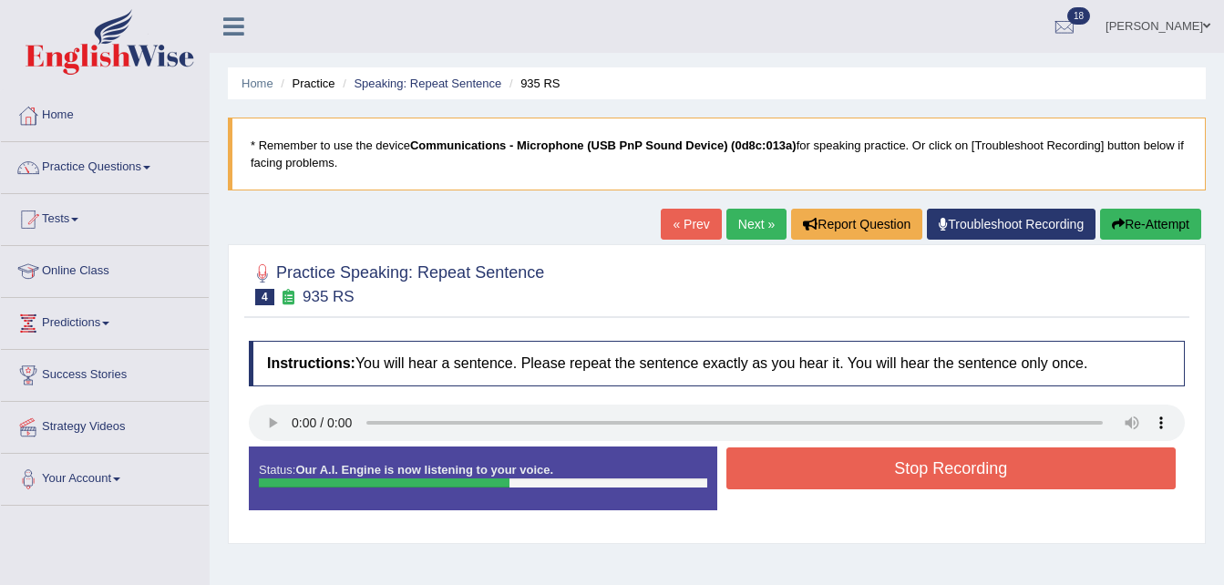
click at [861, 473] on button "Stop Recording" at bounding box center [951, 468] width 450 height 42
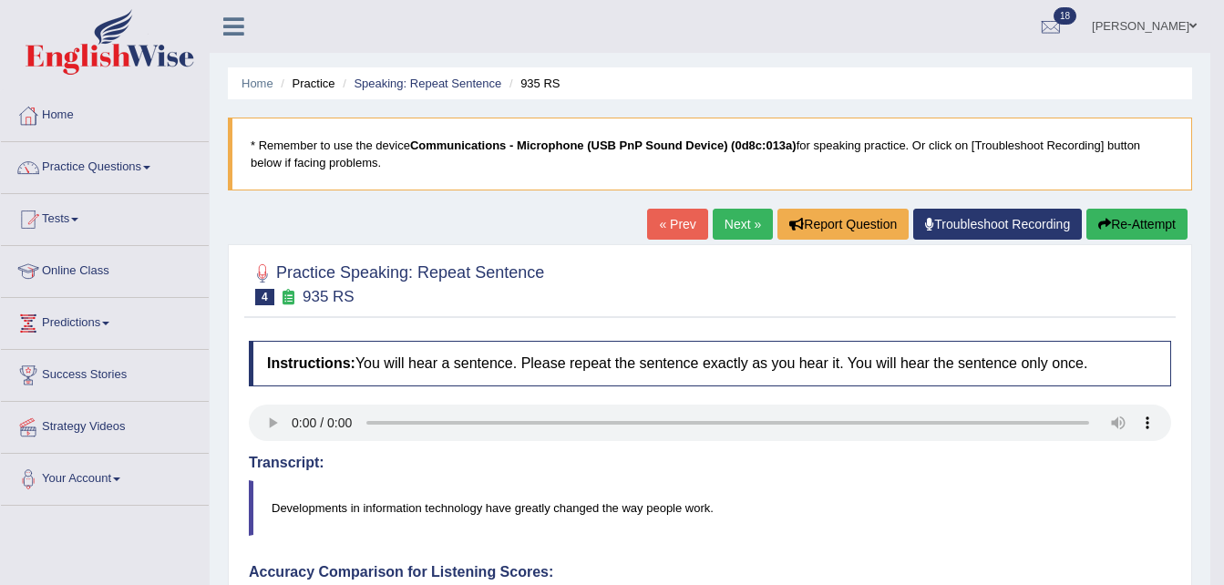
click at [732, 226] on link "Next »" at bounding box center [743, 224] width 60 height 31
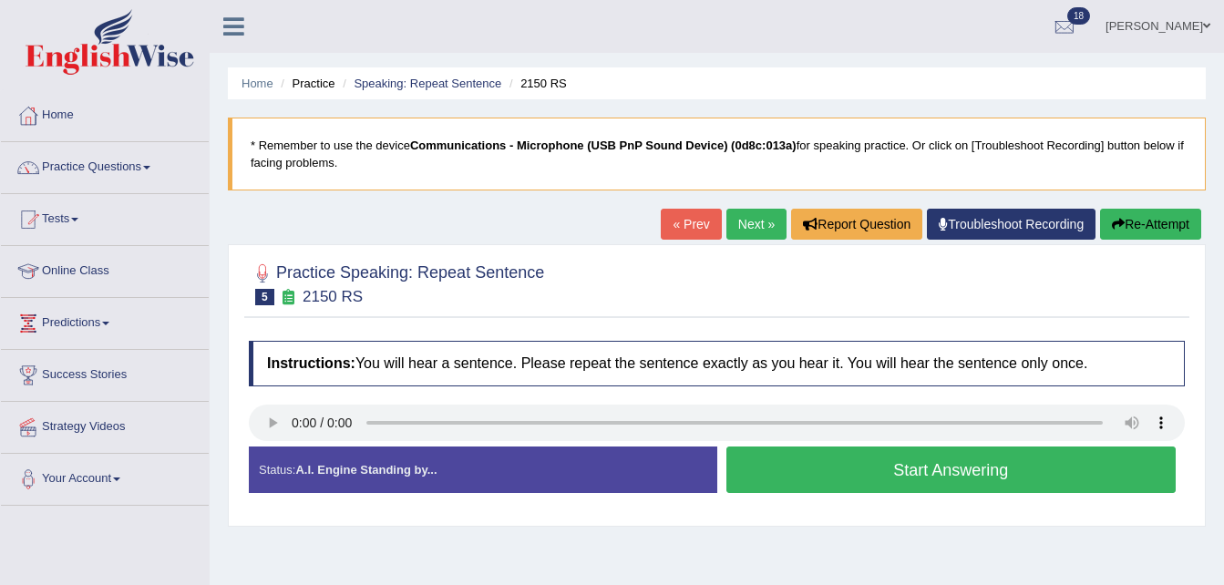
click at [909, 469] on button "Start Answering" at bounding box center [951, 470] width 450 height 46
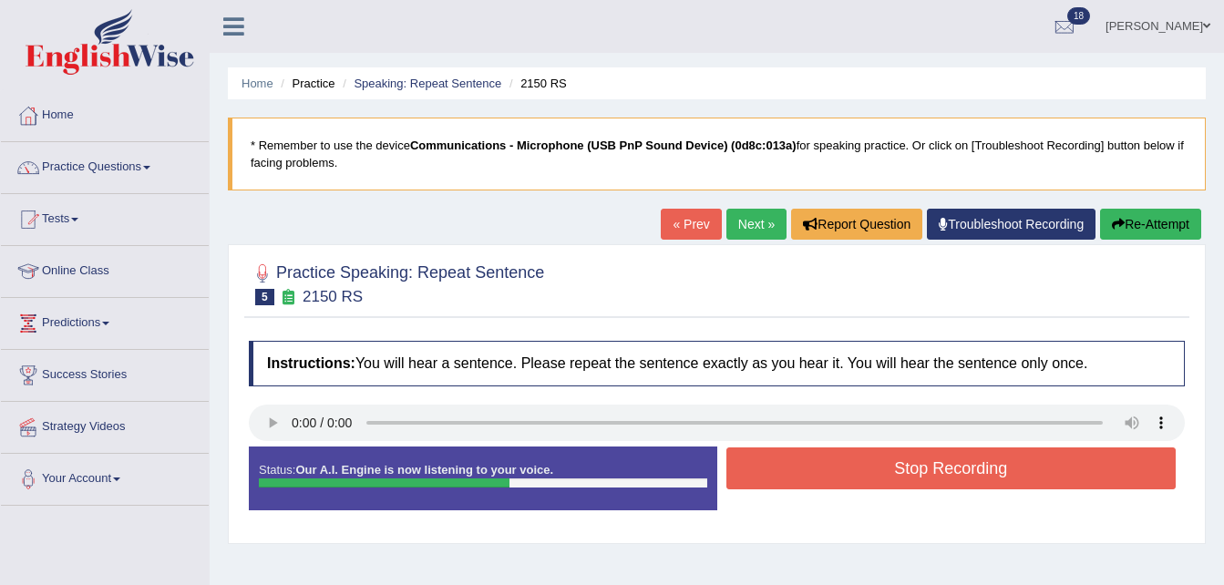
click at [909, 469] on button "Stop Recording" at bounding box center [951, 468] width 450 height 42
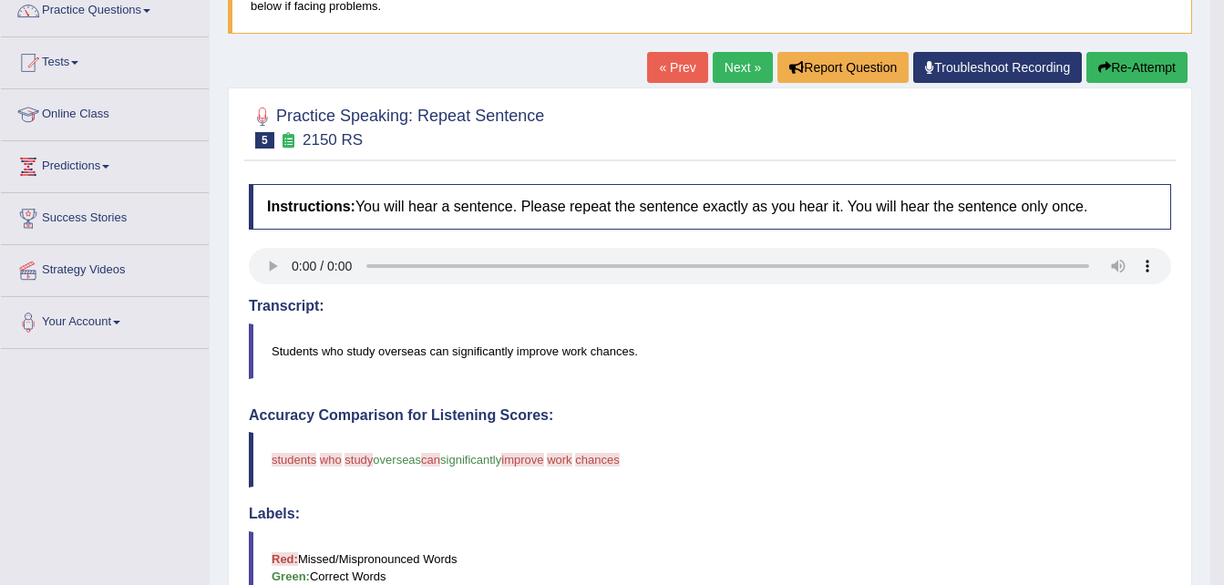
scroll to position [151, 0]
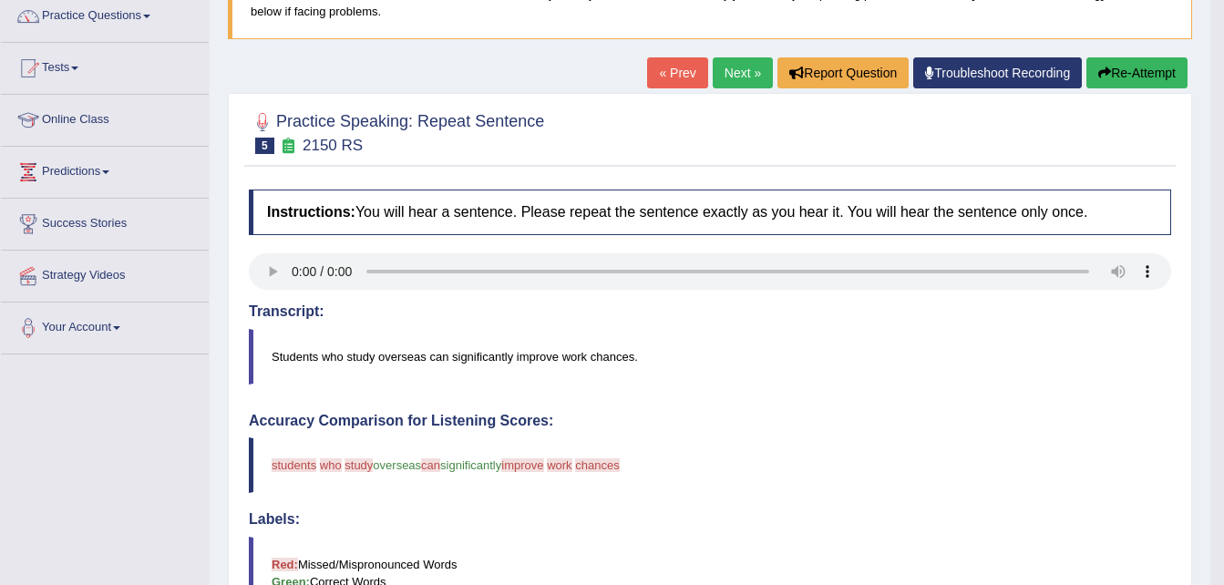
click at [1143, 80] on button "Re-Attempt" at bounding box center [1136, 72] width 101 height 31
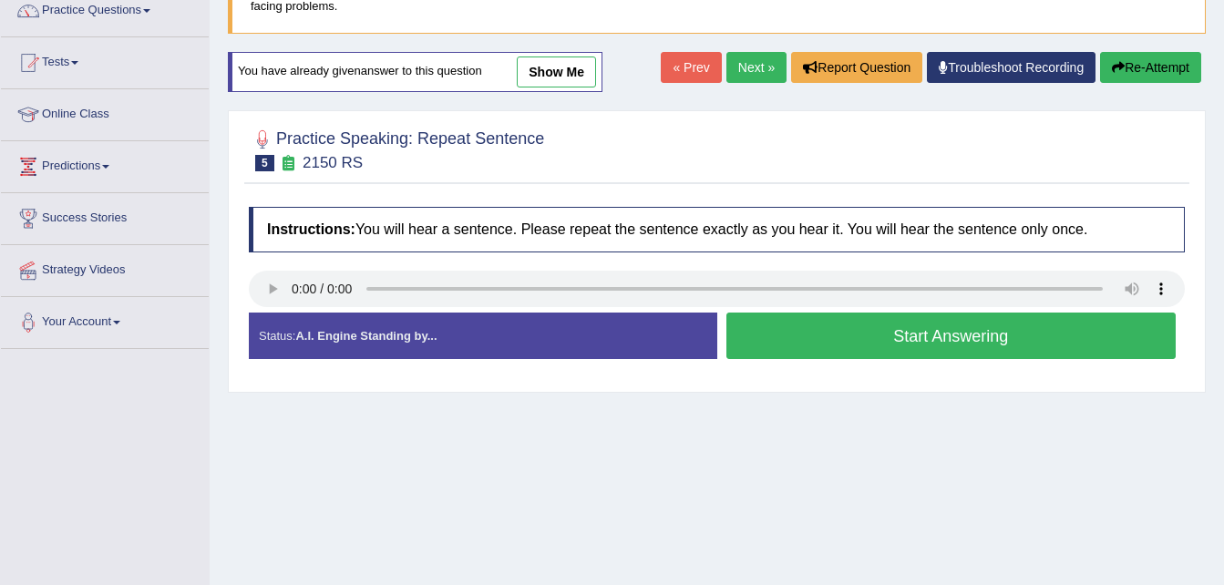
click at [920, 338] on button "Start Answering" at bounding box center [951, 336] width 450 height 46
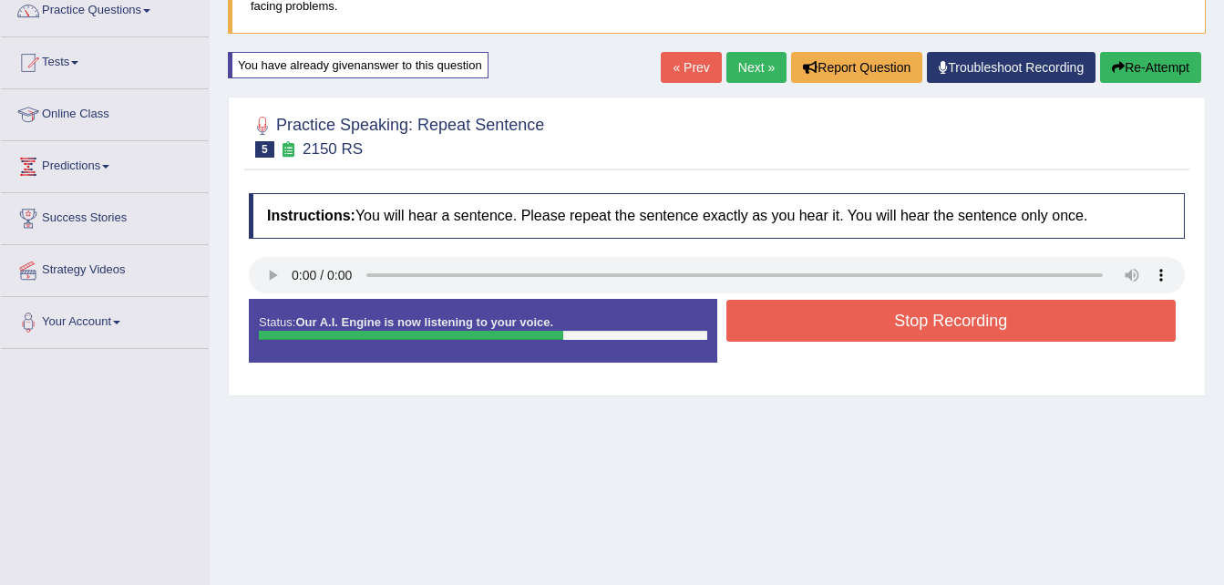
click at [924, 315] on button "Stop Recording" at bounding box center [951, 321] width 450 height 42
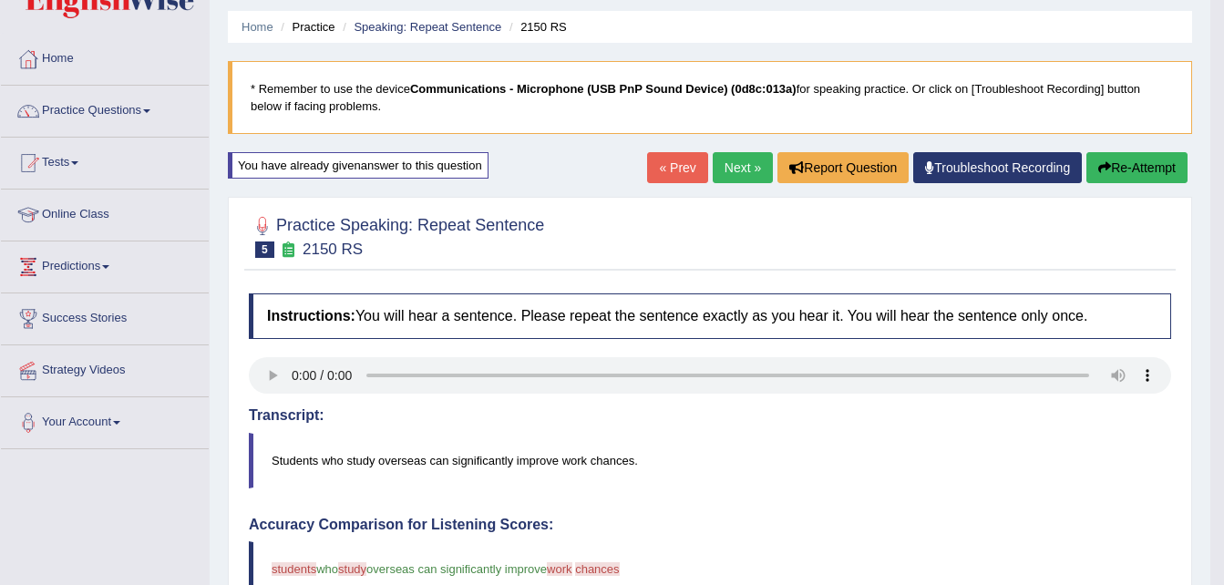
scroll to position [55, 0]
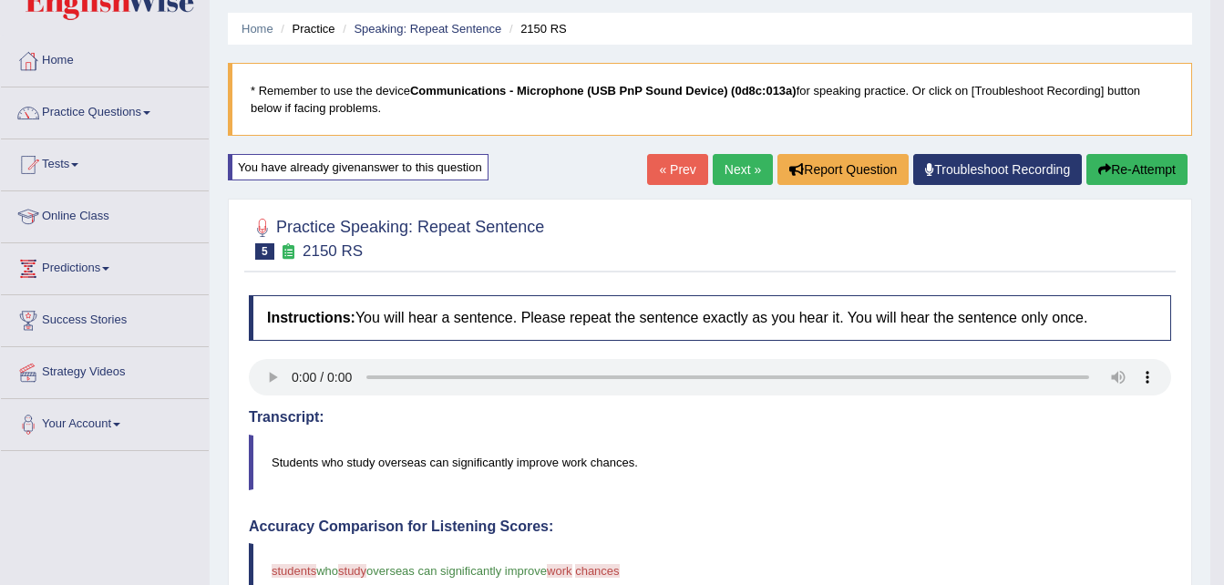
click at [732, 174] on link "Next »" at bounding box center [743, 169] width 60 height 31
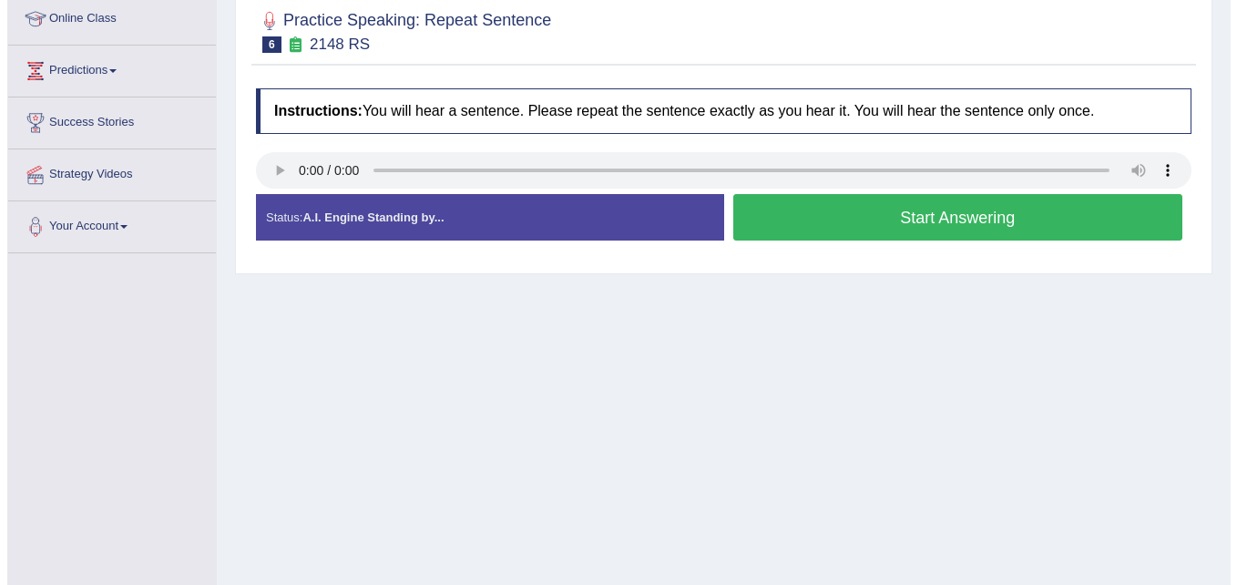
scroll to position [254, 0]
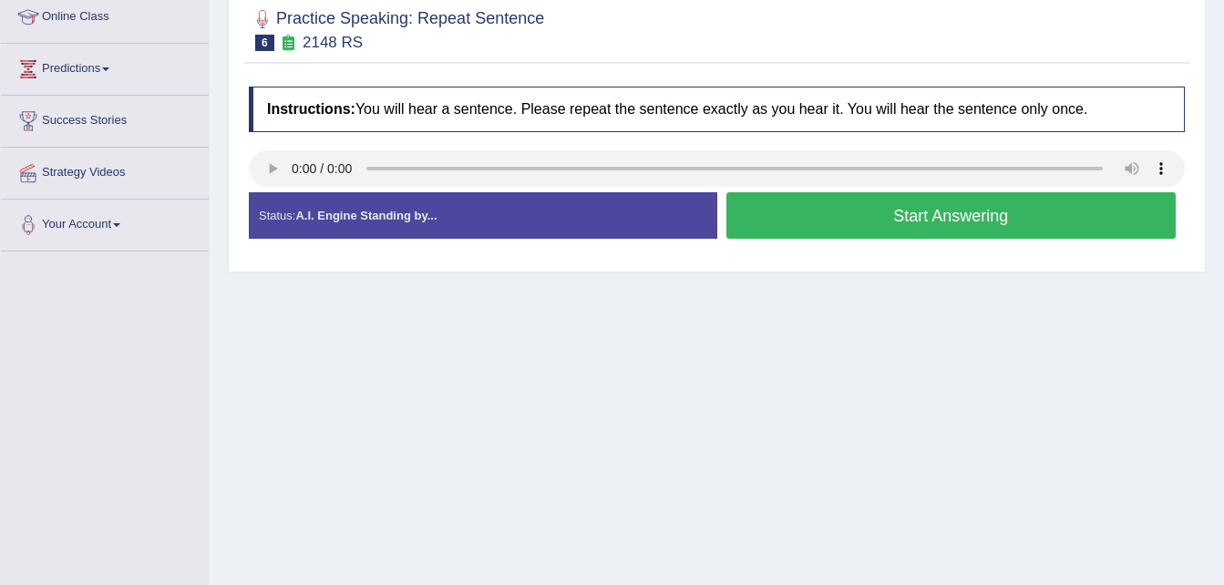
click at [836, 225] on button "Start Answering" at bounding box center [951, 215] width 450 height 46
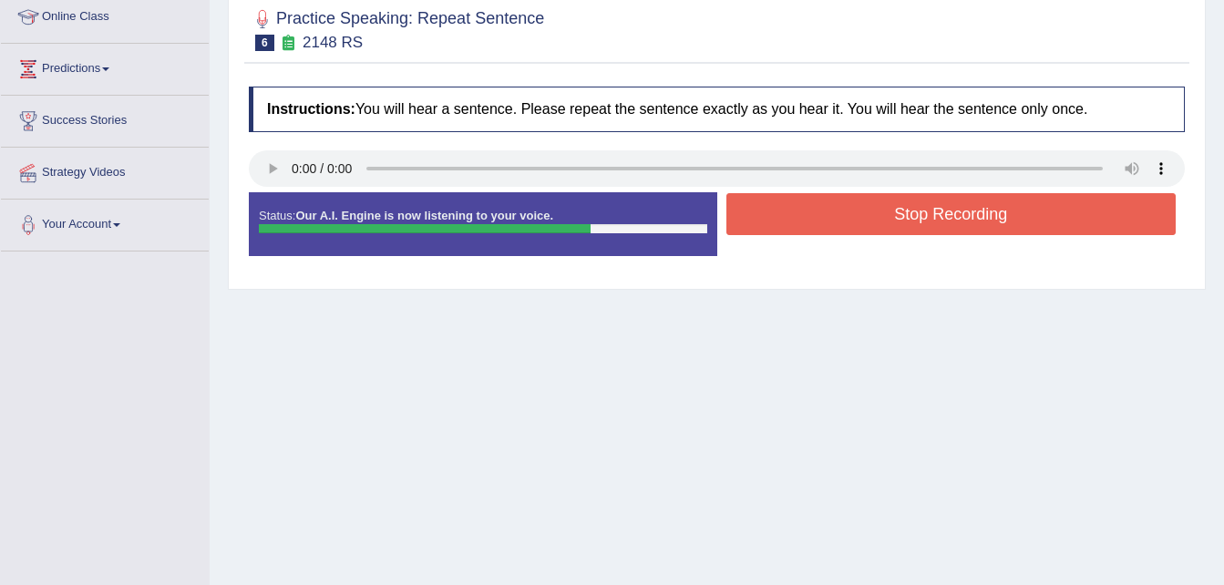
click at [836, 225] on button "Stop Recording" at bounding box center [951, 214] width 450 height 42
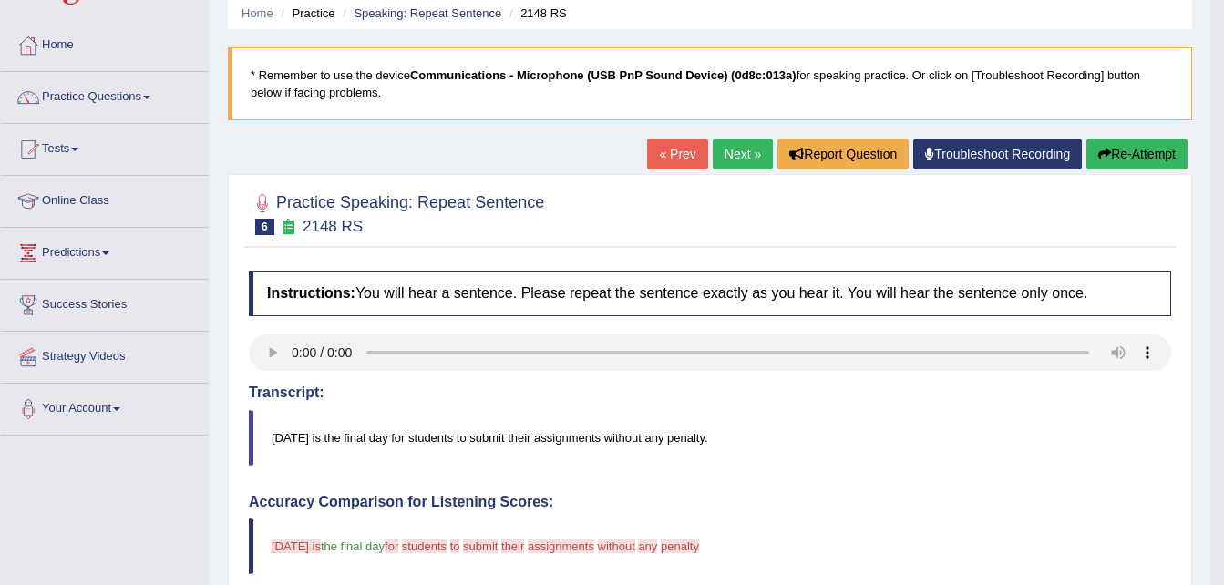
scroll to position [69, 0]
click at [1127, 153] on button "Re-Attempt" at bounding box center [1136, 154] width 101 height 31
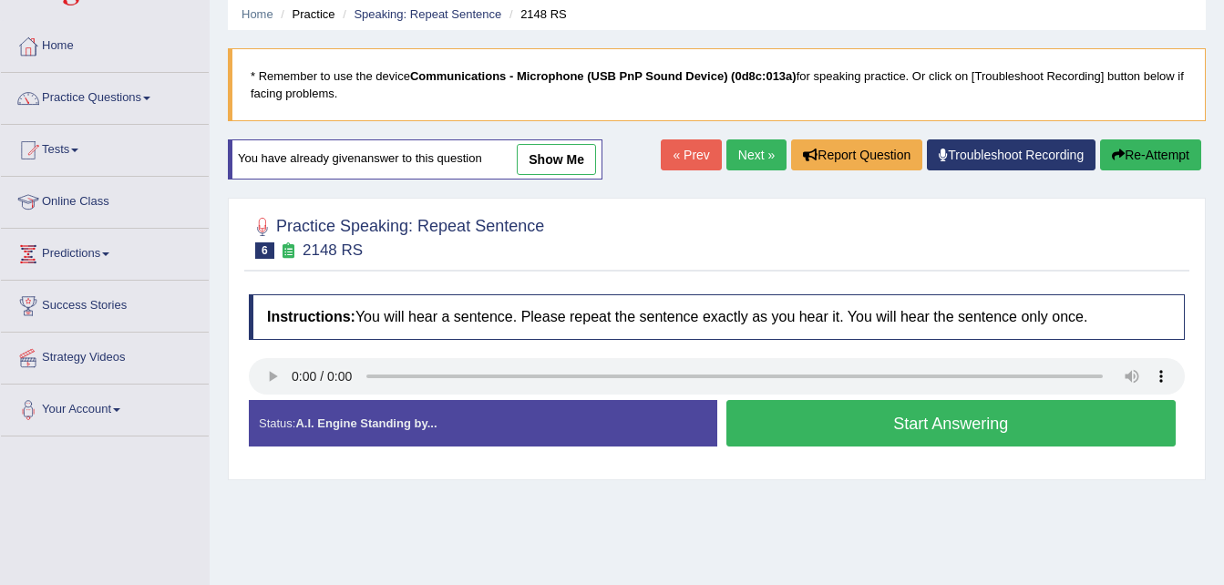
click at [842, 423] on button "Start Answering" at bounding box center [951, 423] width 450 height 46
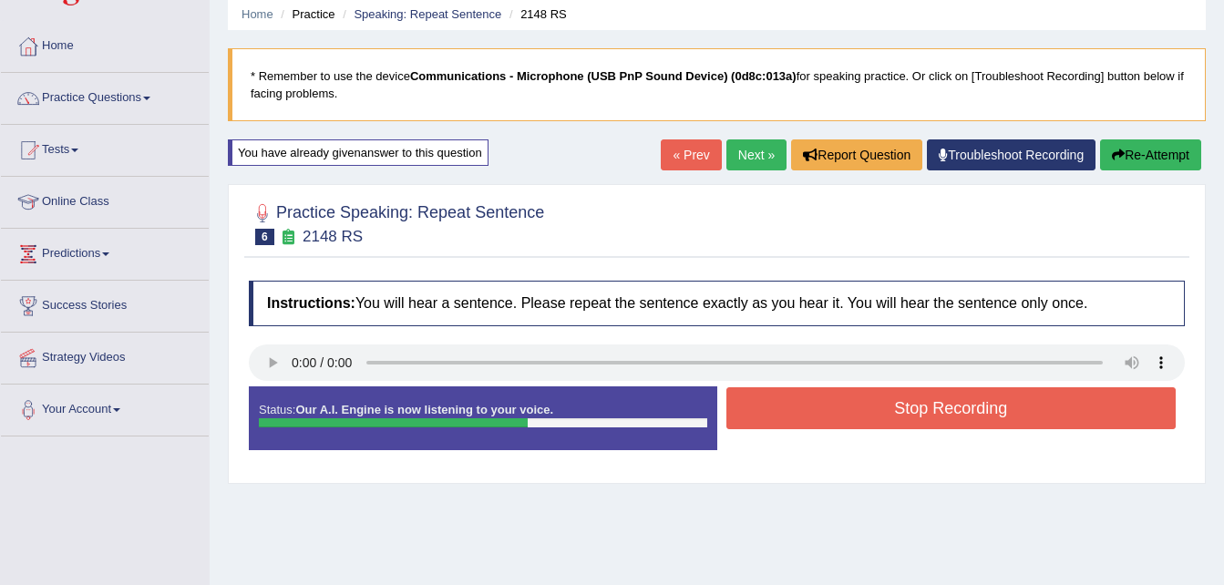
click at [842, 423] on button "Stop Recording" at bounding box center [951, 408] width 450 height 42
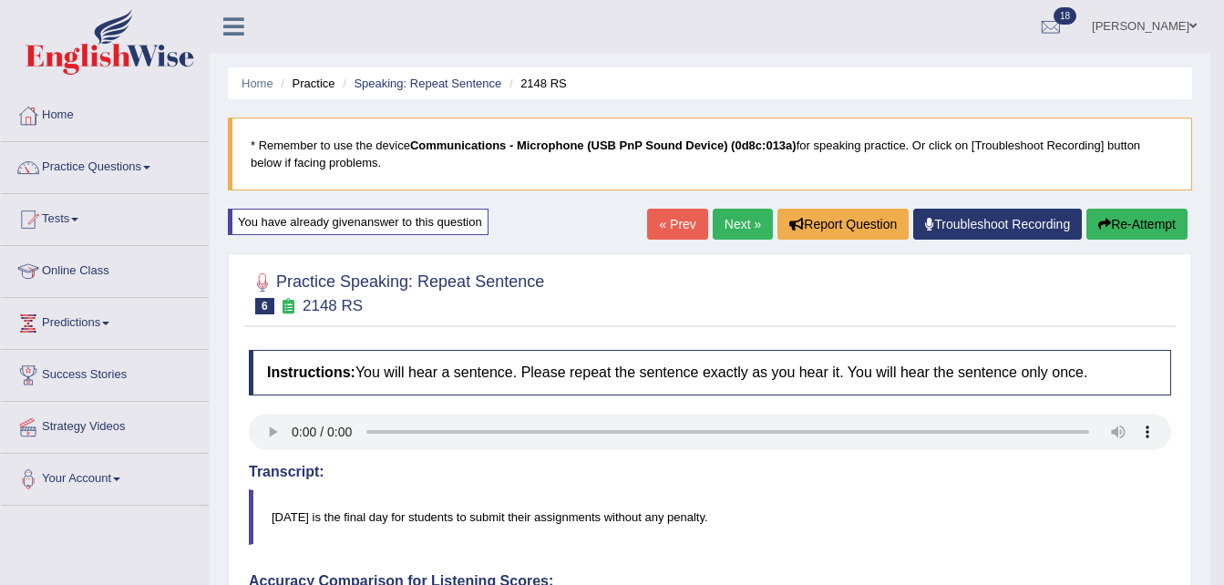
click at [738, 223] on link "Next »" at bounding box center [743, 224] width 60 height 31
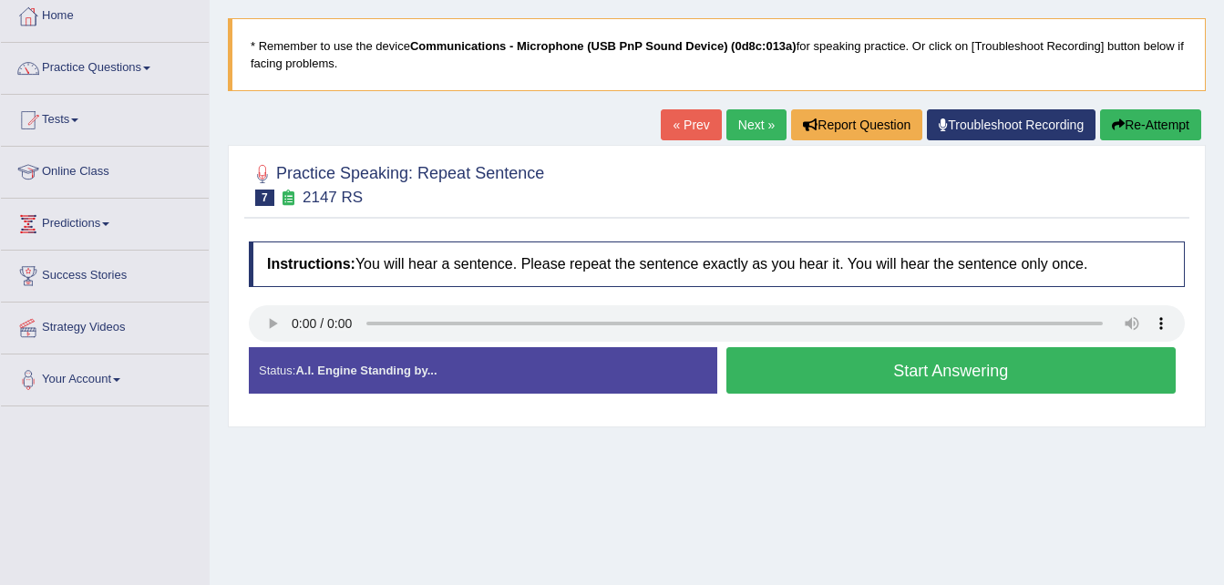
scroll to position [105, 0]
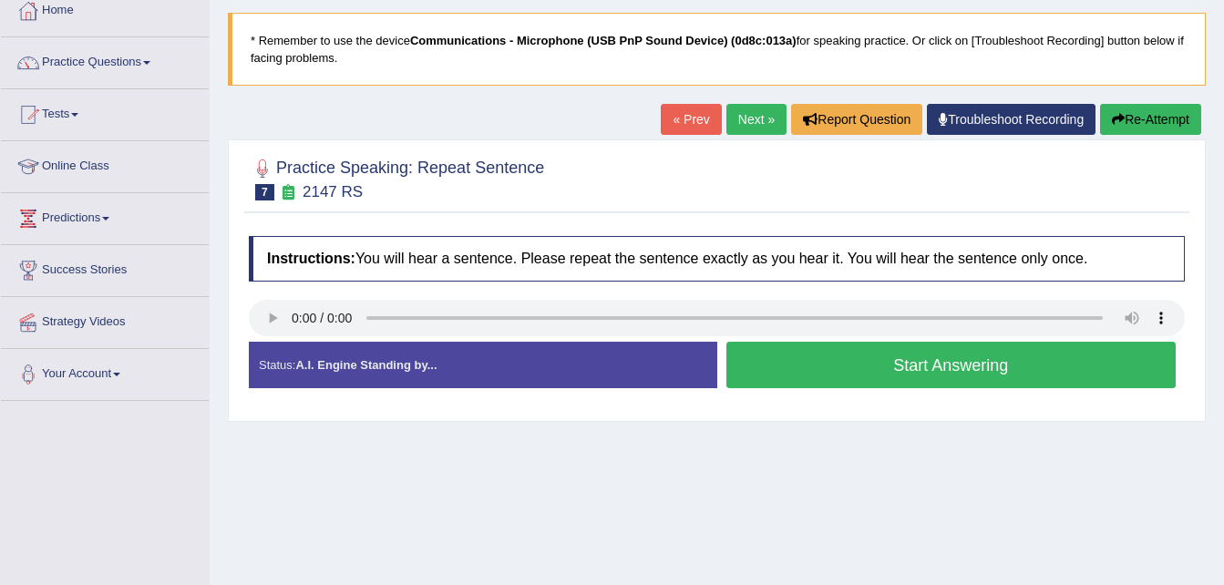
click at [807, 372] on button "Start Answering" at bounding box center [951, 365] width 450 height 46
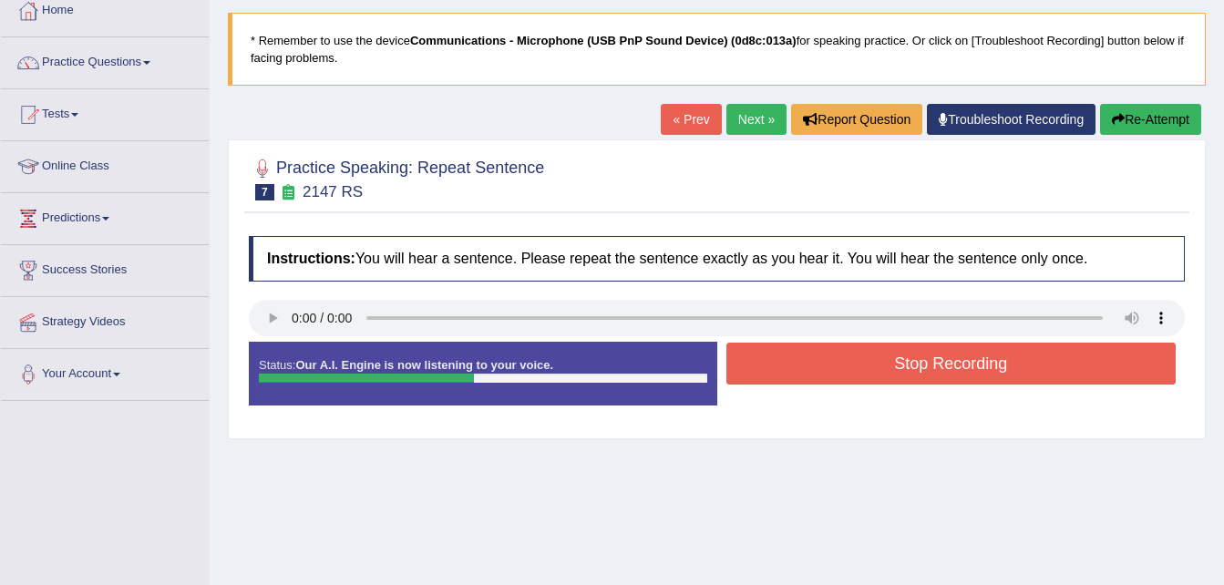
click at [807, 372] on button "Stop Recording" at bounding box center [951, 364] width 450 height 42
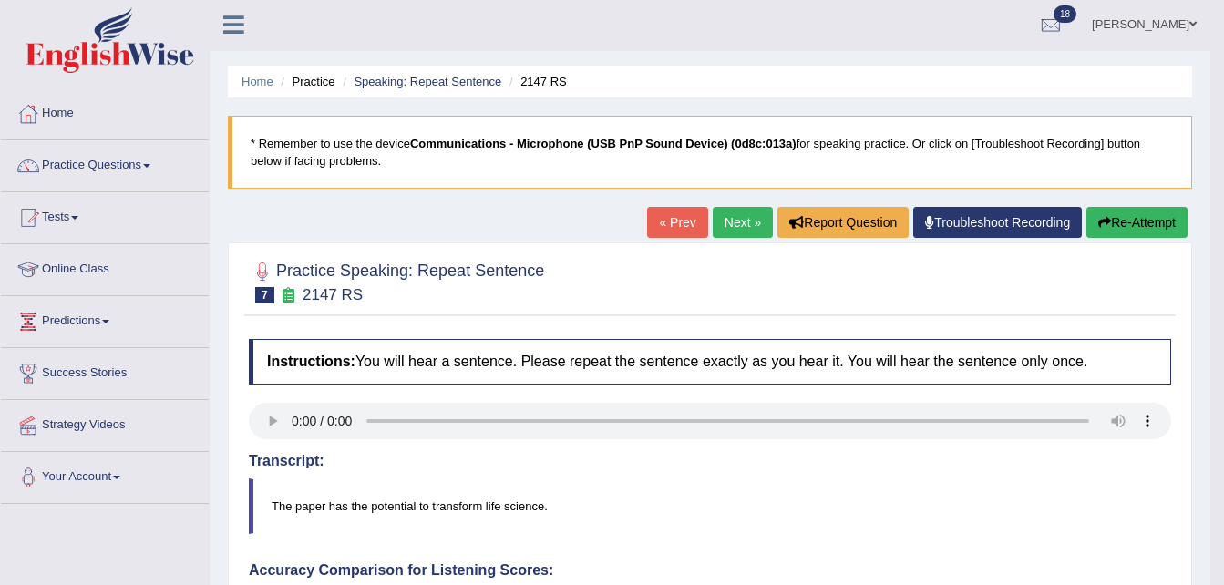
scroll to position [1, 0]
click at [150, 168] on span at bounding box center [146, 167] width 7 height 4
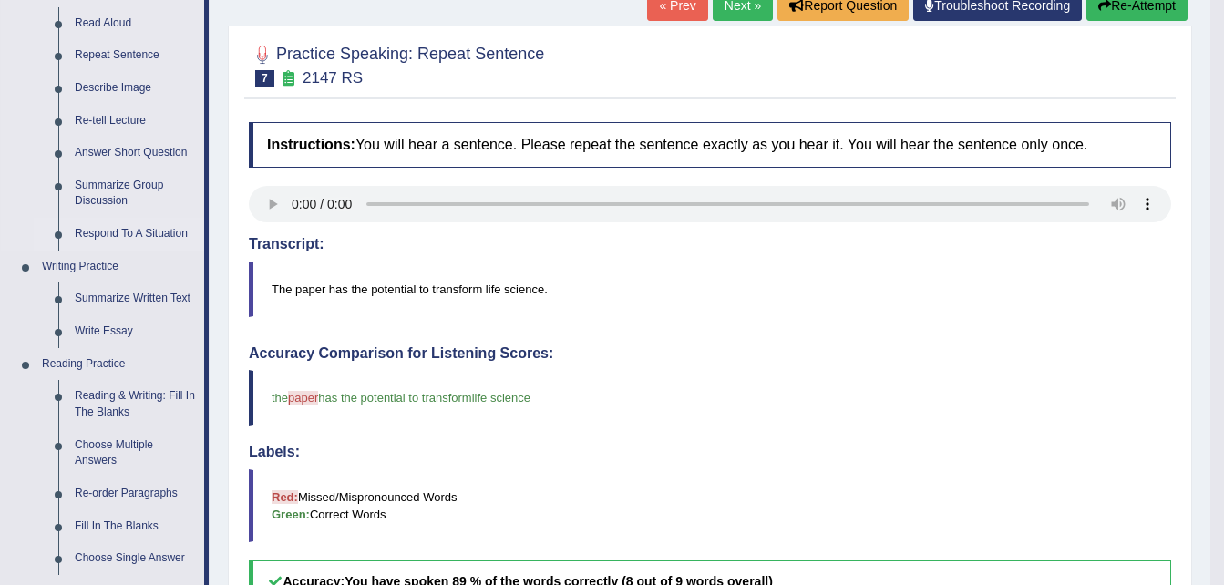
scroll to position [220, 0]
click at [127, 230] on link "Respond To A Situation" at bounding box center [136, 233] width 138 height 33
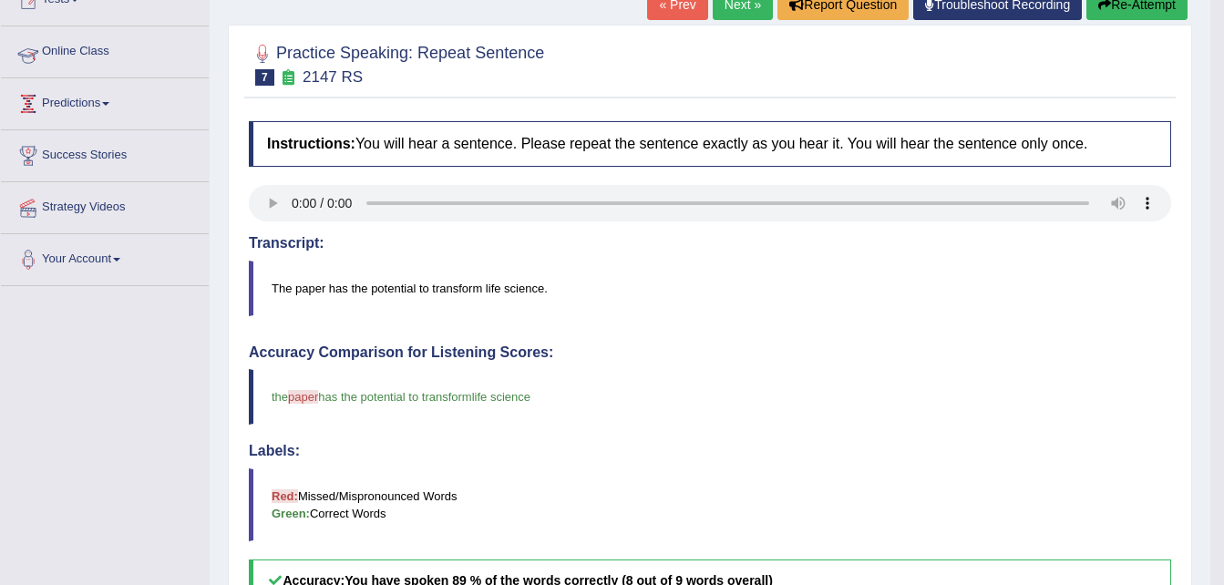
scroll to position [306, 0]
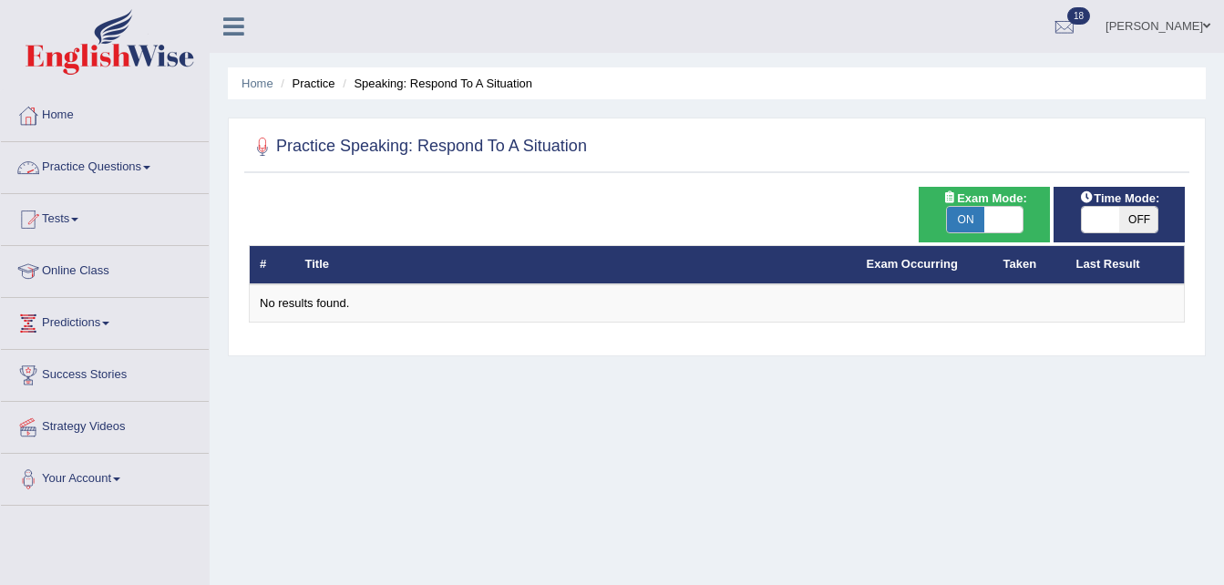
click at [152, 170] on link "Practice Questions" at bounding box center [105, 165] width 208 height 46
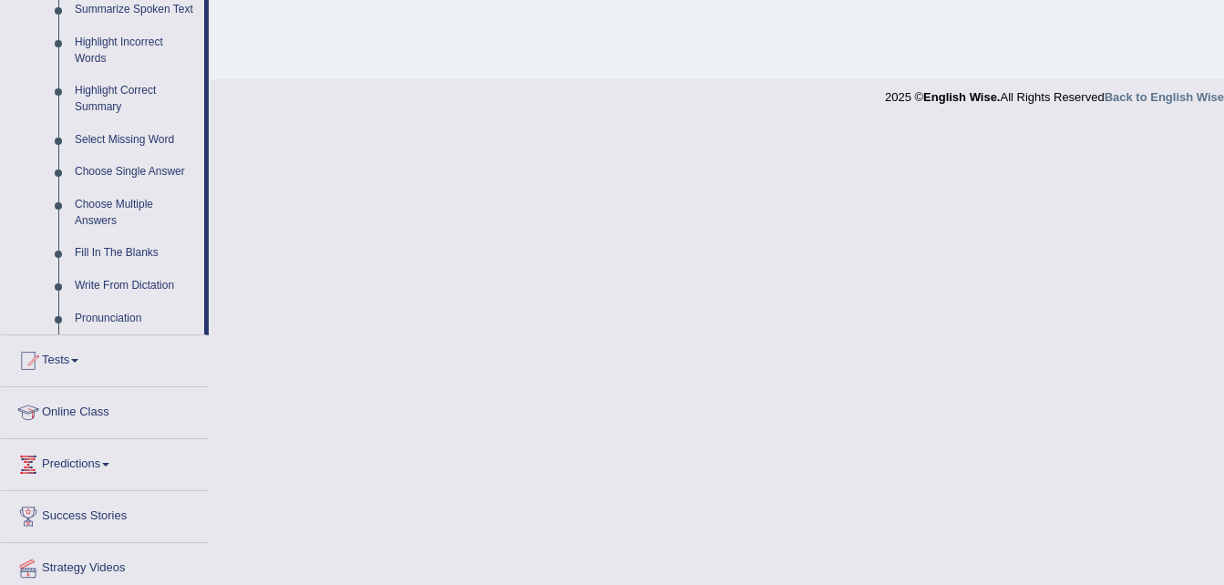
scroll to position [833, 0]
click at [122, 275] on link "Write From Dictation" at bounding box center [136, 285] width 138 height 33
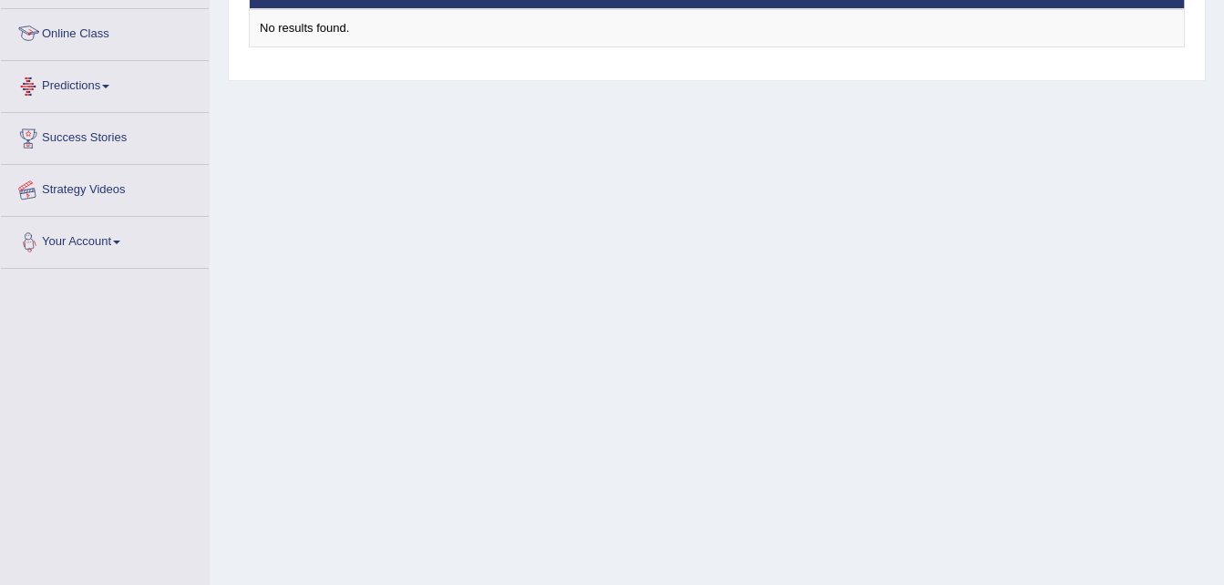
scroll to position [327, 0]
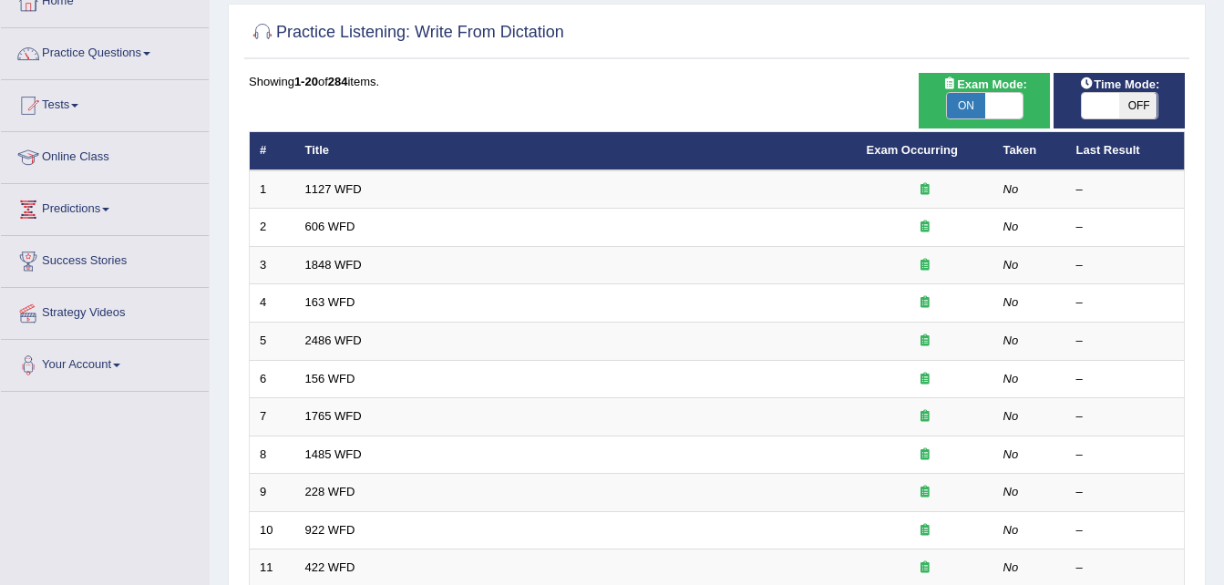
scroll to position [116, 0]
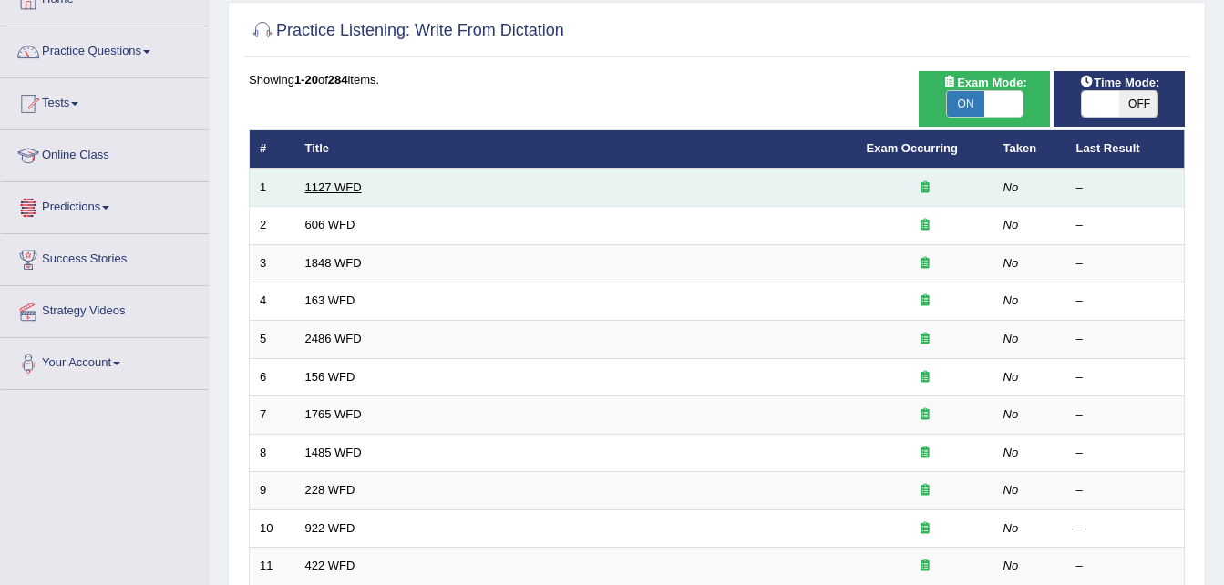
click at [338, 190] on link "1127 WFD" at bounding box center [333, 187] width 56 height 14
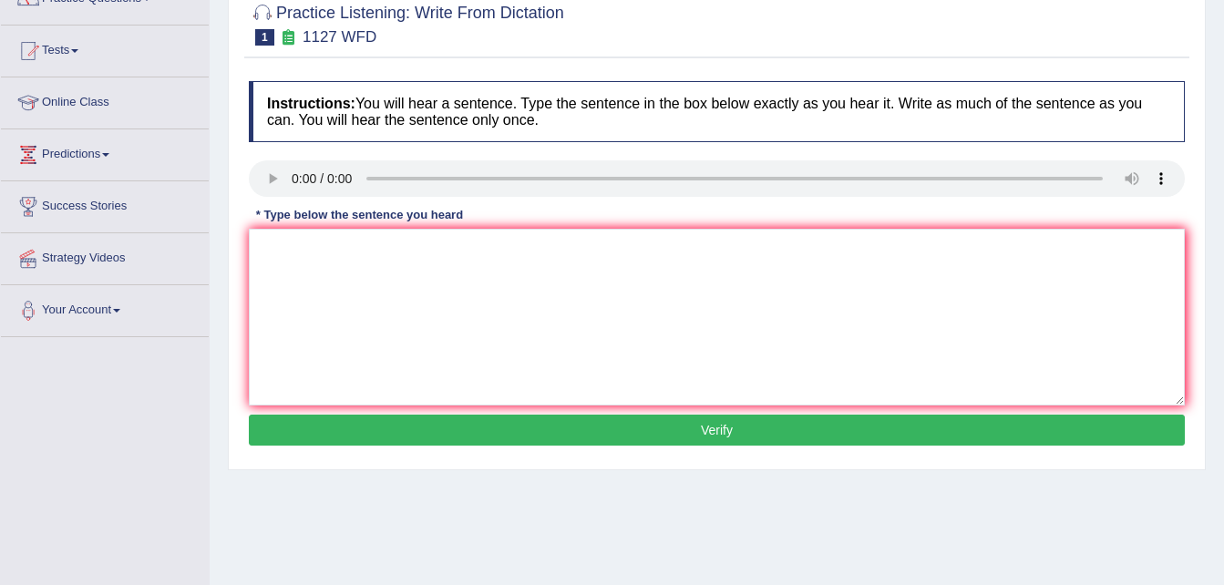
scroll to position [201, 0]
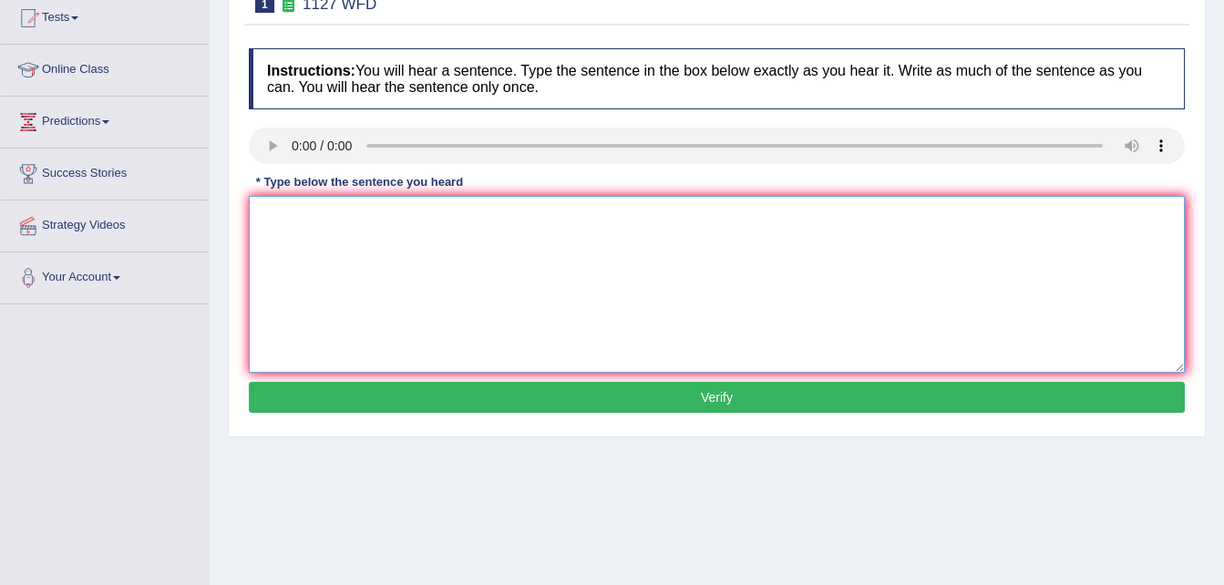
click at [318, 250] on textarea at bounding box center [717, 284] width 936 height 177
type textarea "U"
click at [287, 214] on textarea "In unversity degree it reuire requirees many preffession." at bounding box center [717, 284] width 936 height 177
click at [403, 213] on textarea "In university degree it reuire requirees many preffession." at bounding box center [717, 284] width 936 height 177
click at [403, 213] on textarea "In university degree it reqire requirees many preffession." at bounding box center [717, 284] width 936 height 177
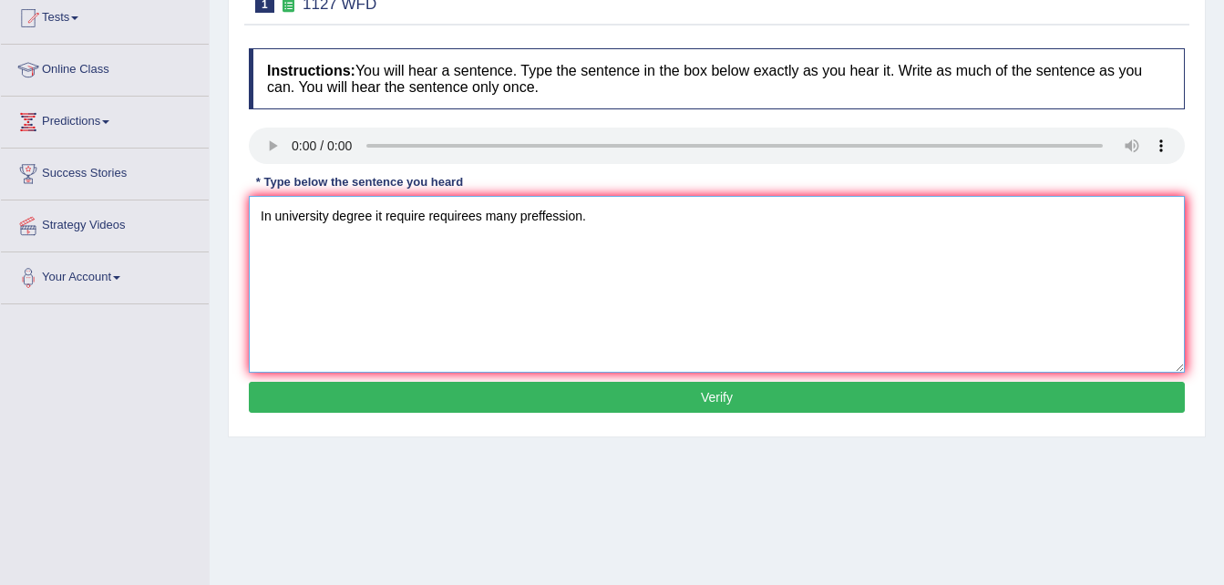
click at [466, 214] on textarea "In university degree it require requirees many preffession." at bounding box center [717, 284] width 936 height 177
click at [525, 213] on textarea "In university degree it require requires many preffession." at bounding box center [717, 284] width 936 height 177
click at [534, 211] on textarea "In university degree it require requires many proffession." at bounding box center [717, 284] width 936 height 177
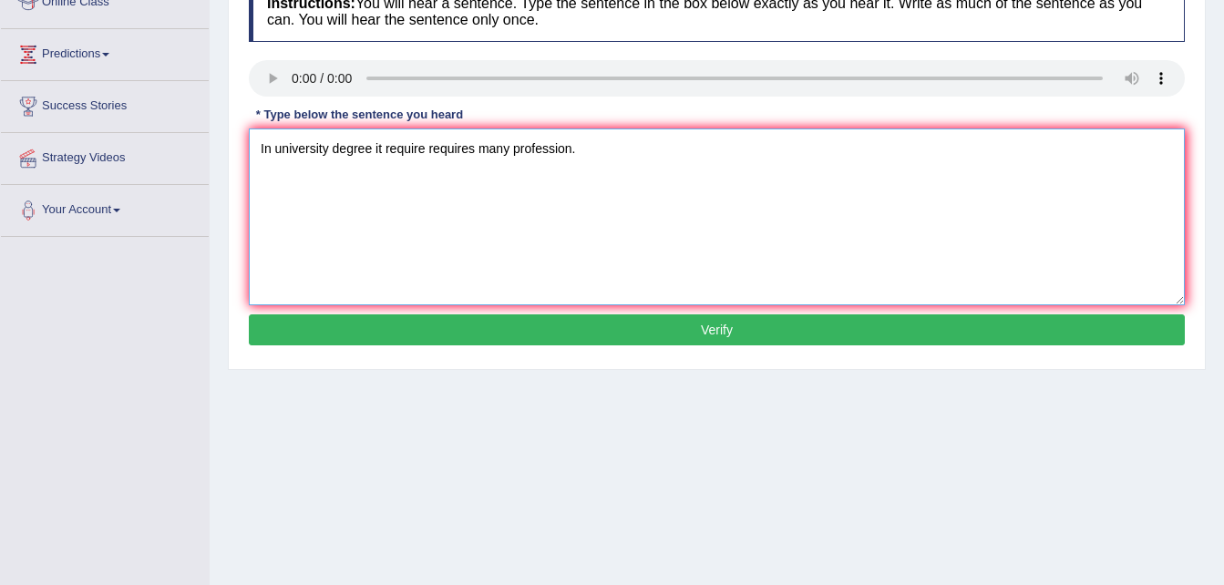
scroll to position [270, 0]
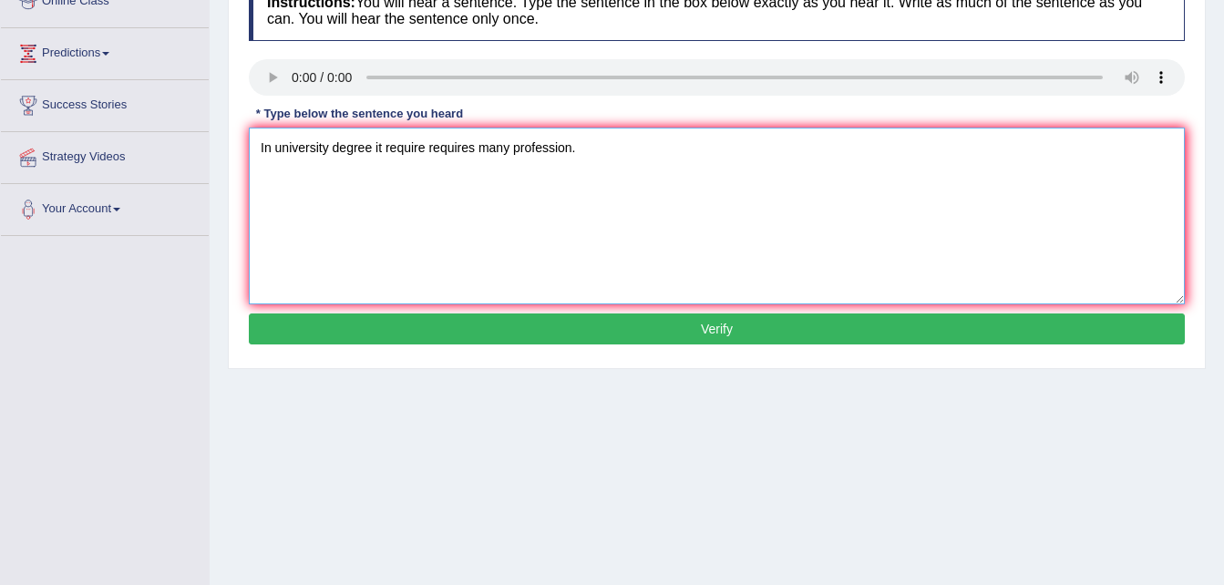
type textarea "In university degree it require requires many profession."
click at [601, 340] on button "Verify" at bounding box center [717, 328] width 936 height 31
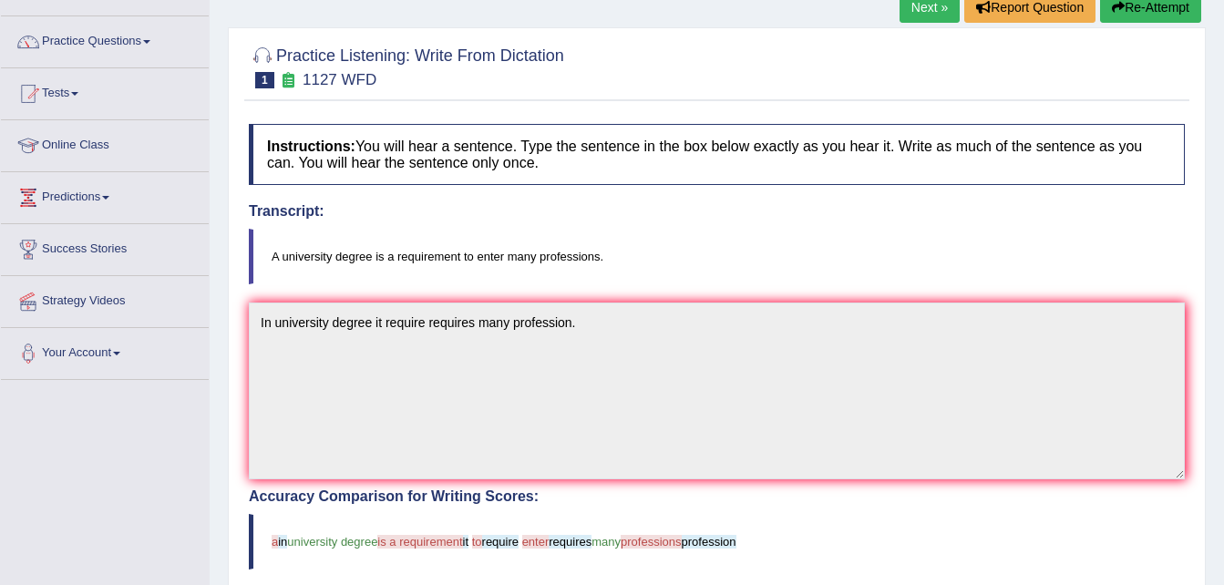
scroll to position [0, 0]
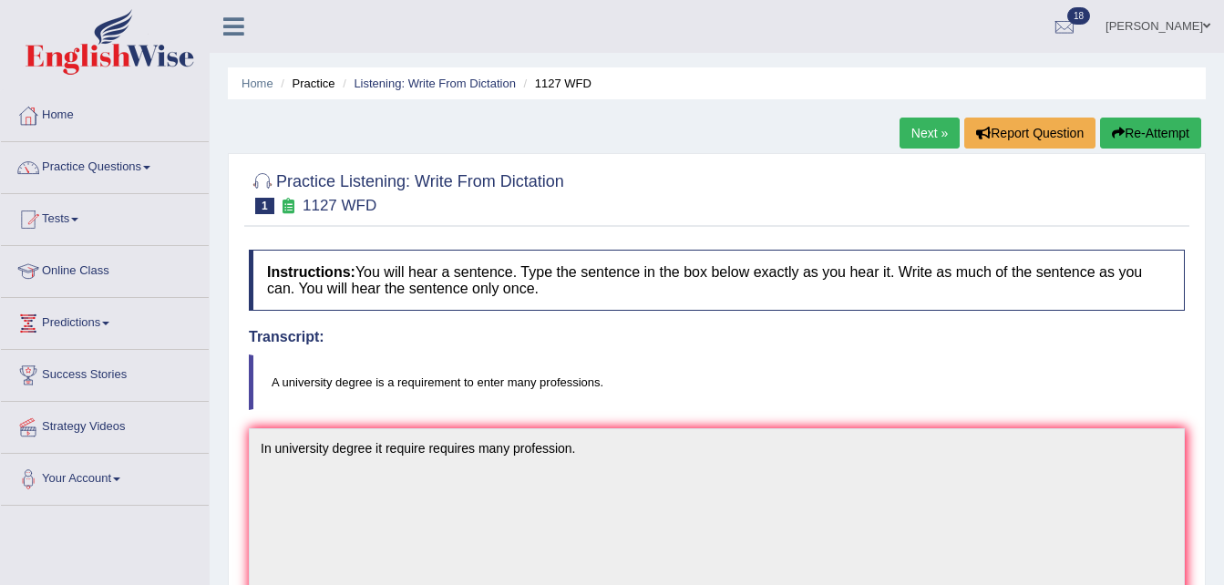
click at [922, 128] on link "Next »" at bounding box center [929, 133] width 60 height 31
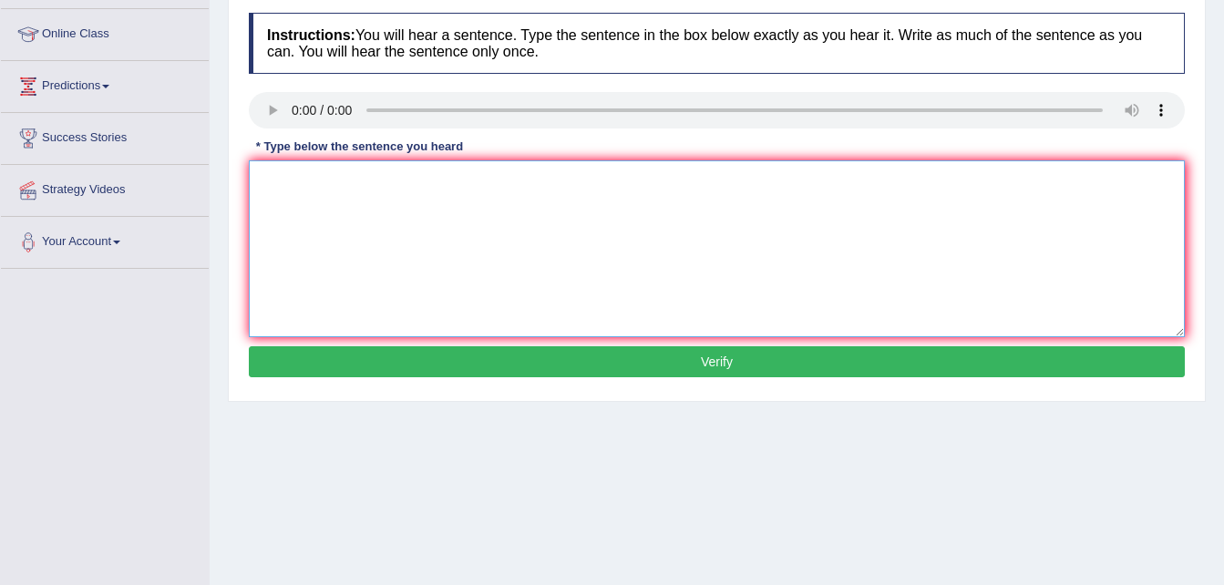
click at [292, 181] on textarea at bounding box center [717, 248] width 936 height 177
click at [268, 178] on textarea "students will study the language ang literature in early centyuries." at bounding box center [717, 248] width 936 height 177
drag, startPoint x: 468, startPoint y: 181, endPoint x: 392, endPoint y: 209, distance: 81.3
drag, startPoint x: 392, startPoint y: 209, endPoint x: 804, endPoint y: 223, distance: 412.1
click at [804, 223] on textarea "Students will study the language ang literature in early centyuries." at bounding box center [717, 248] width 936 height 177
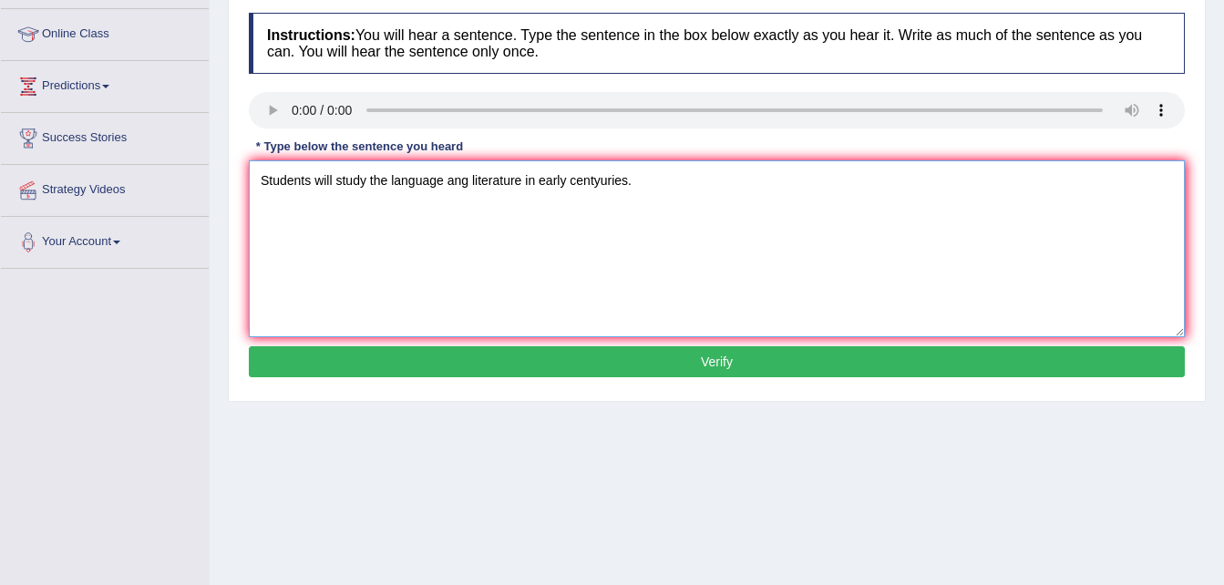
click at [469, 180] on textarea "Students will study the language ang literature in early centyuries." at bounding box center [717, 248] width 936 height 177
click at [599, 177] on textarea "Students will study the language and literature in early centyuries." at bounding box center [717, 248] width 936 height 177
type textarea "Students will study the language and literature in early centuries."
click at [645, 365] on button "Verify" at bounding box center [717, 361] width 936 height 31
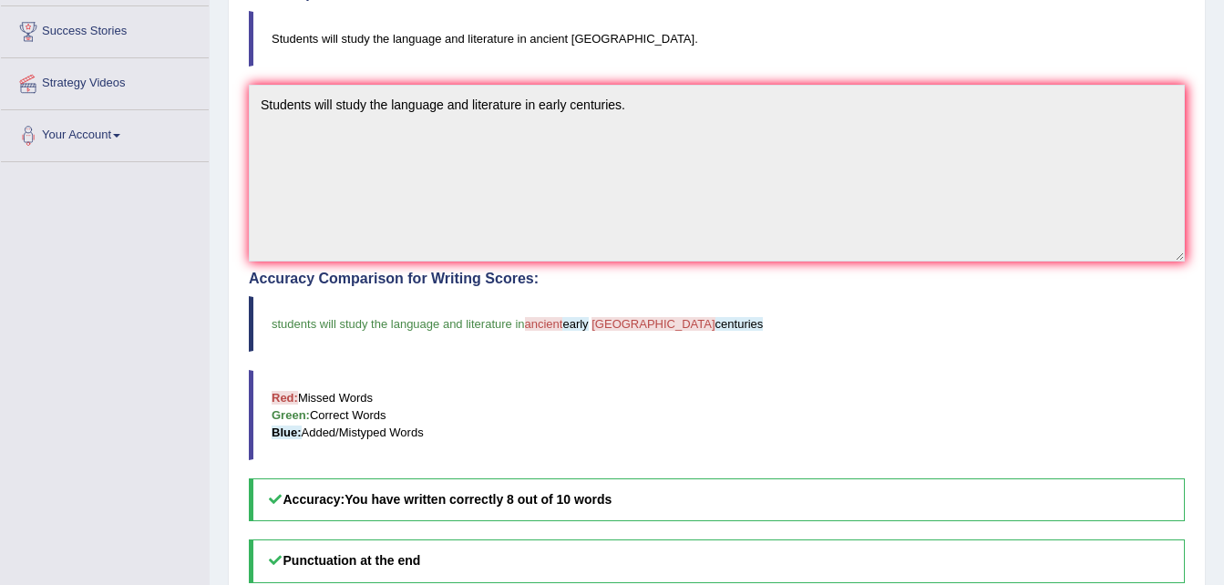
scroll to position [344, 0]
